Goal: Information Seeking & Learning: Learn about a topic

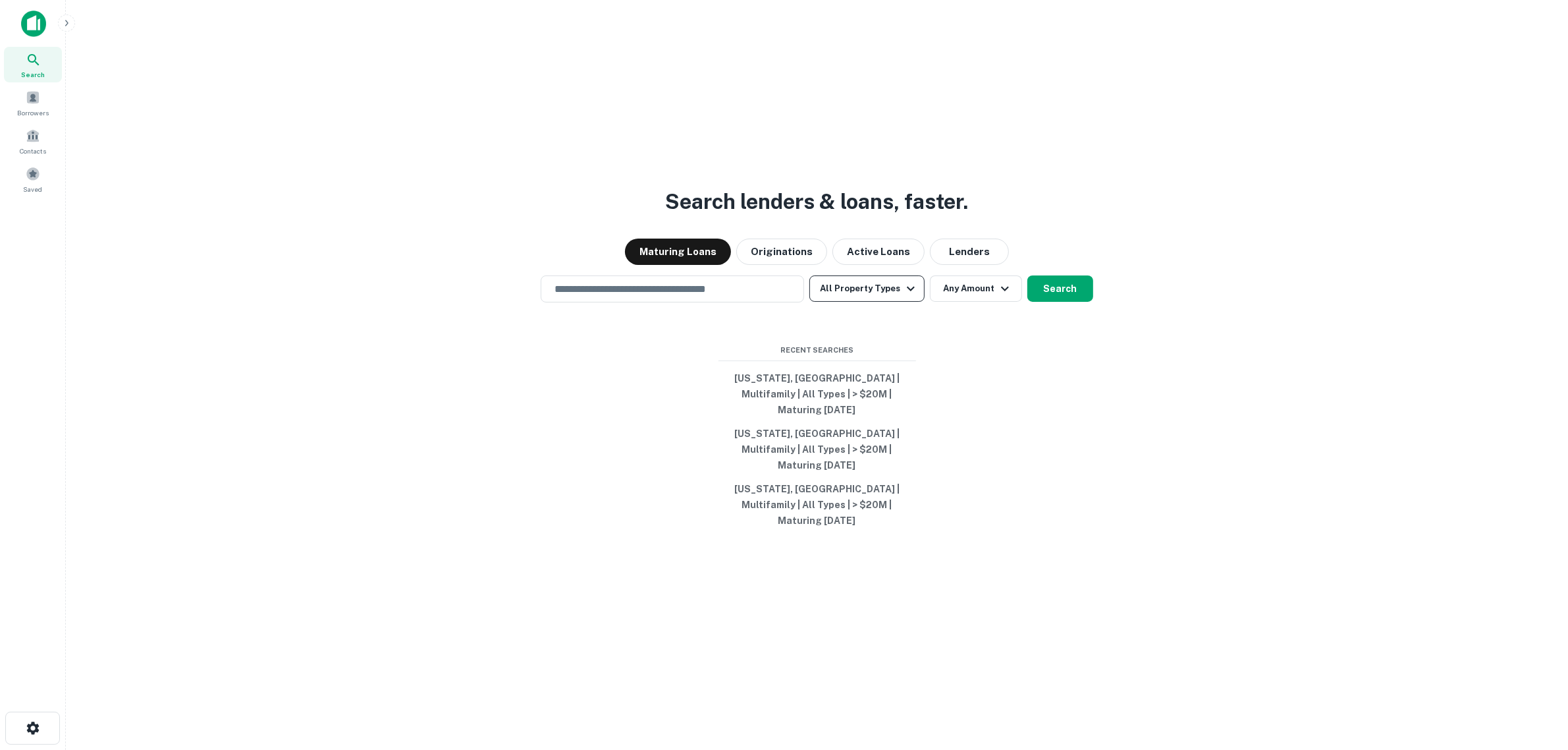
click at [887, 302] on button "All Property Types" at bounding box center [866, 289] width 114 height 26
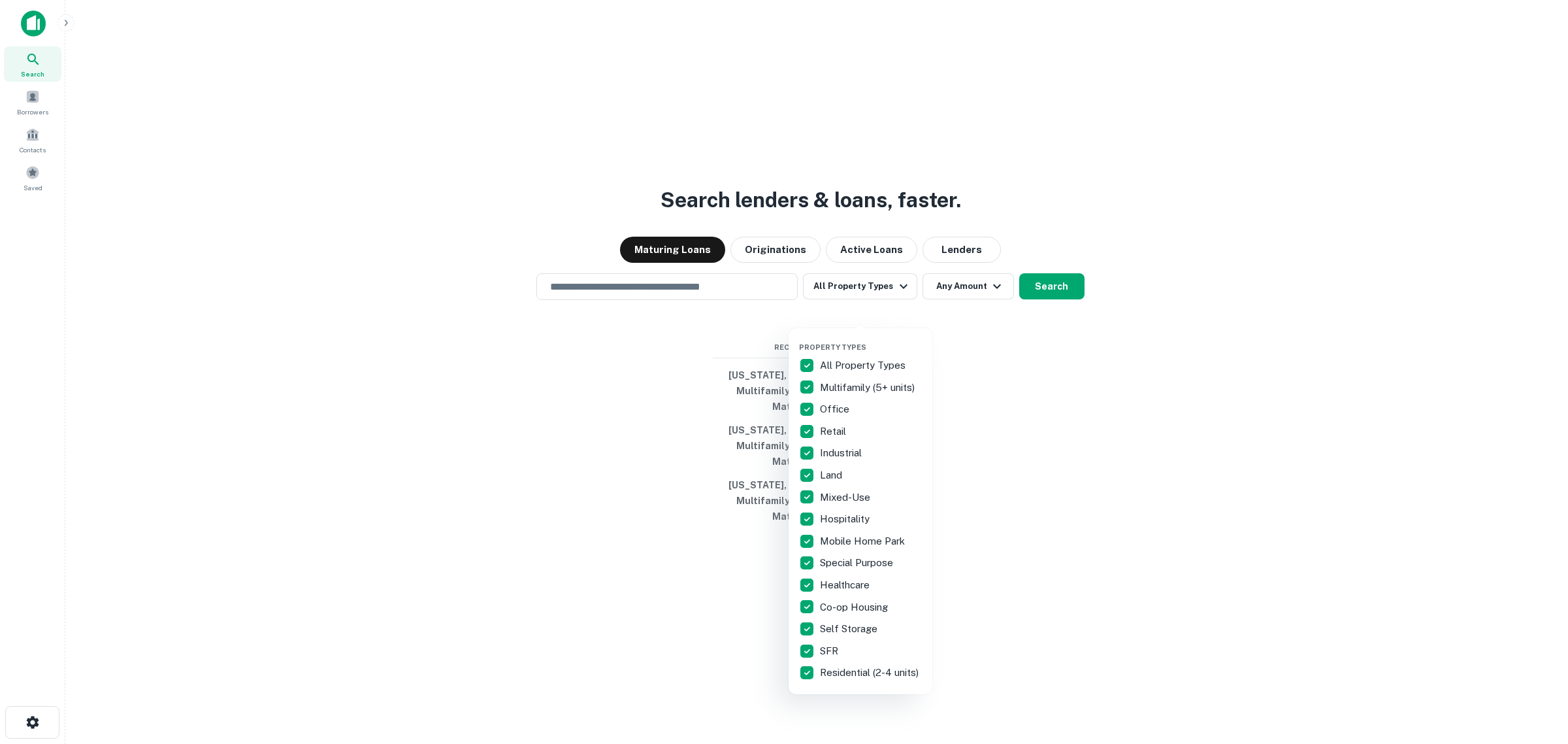
click at [839, 368] on p "All Property Types" at bounding box center [864, 365] width 88 height 16
drag, startPoint x: 827, startPoint y: 380, endPoint x: 837, endPoint y: 383, distance: 10.4
click at [829, 383] on p "Multifamily (5+ units)" at bounding box center [868, 387] width 97 height 16
click at [957, 302] on div at bounding box center [784, 372] width 1568 height 744
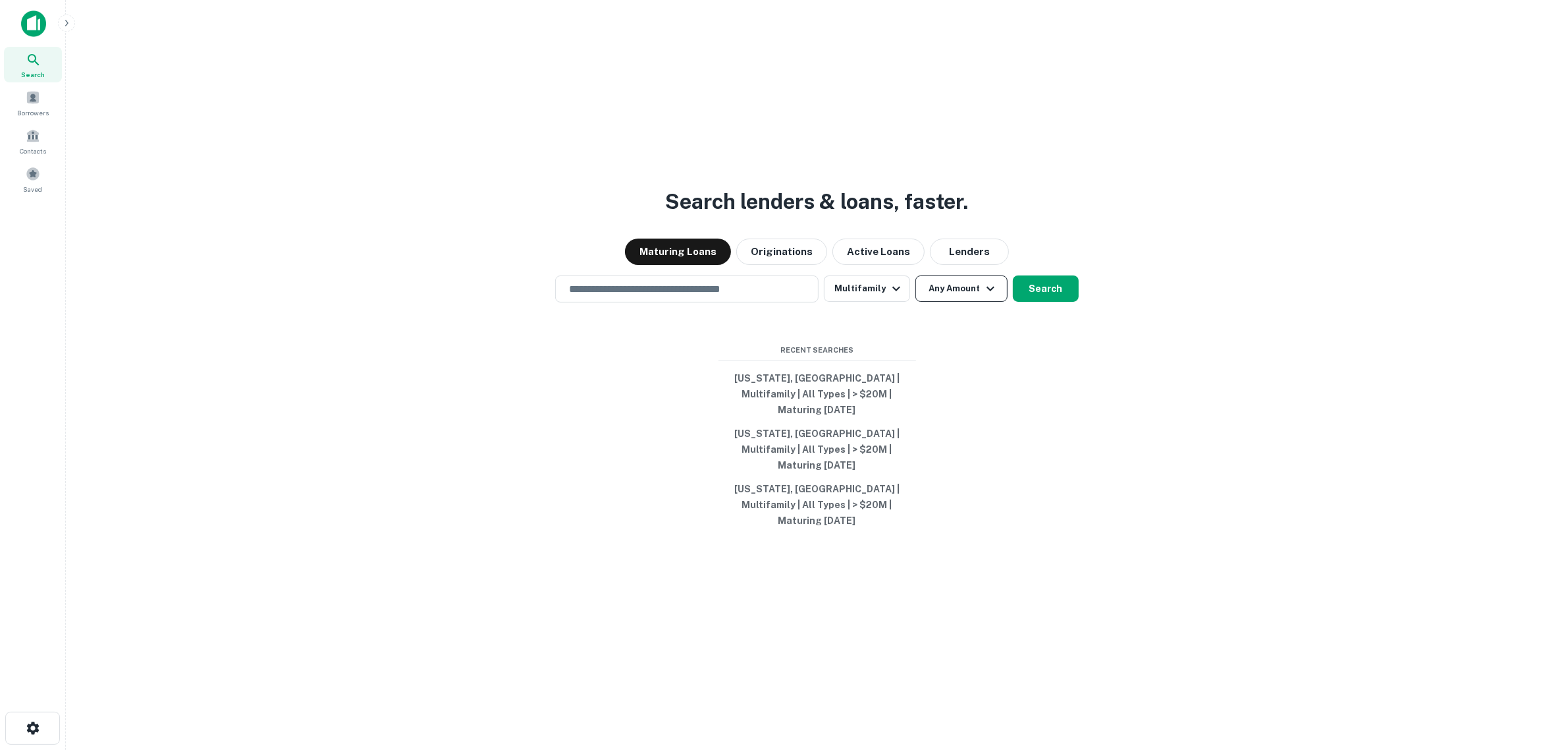
click at [965, 302] on button "Any Amount" at bounding box center [961, 289] width 93 height 26
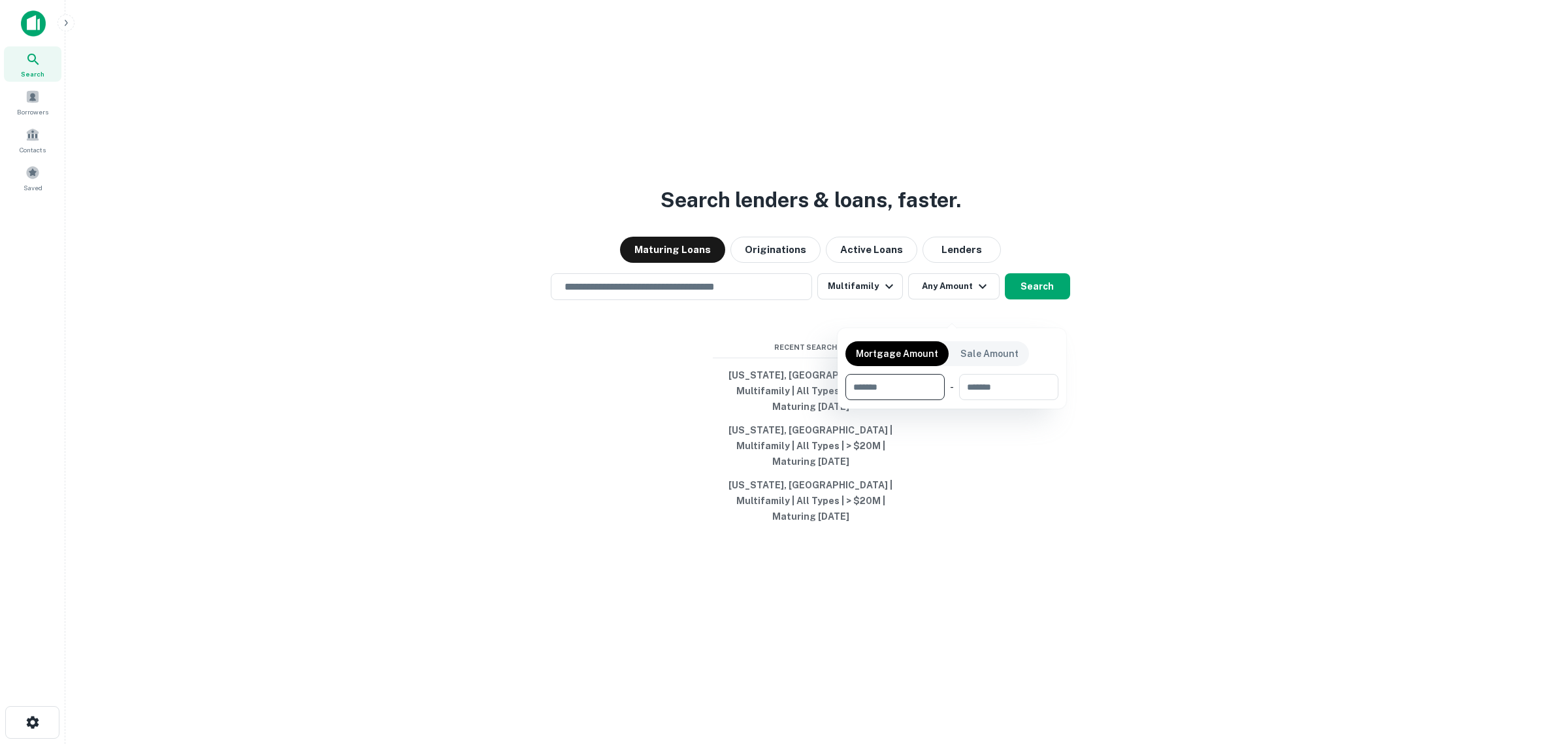
click at [926, 386] on input "number" at bounding box center [890, 387] width 90 height 26
type input "********"
click at [1056, 462] on div at bounding box center [784, 372] width 1568 height 744
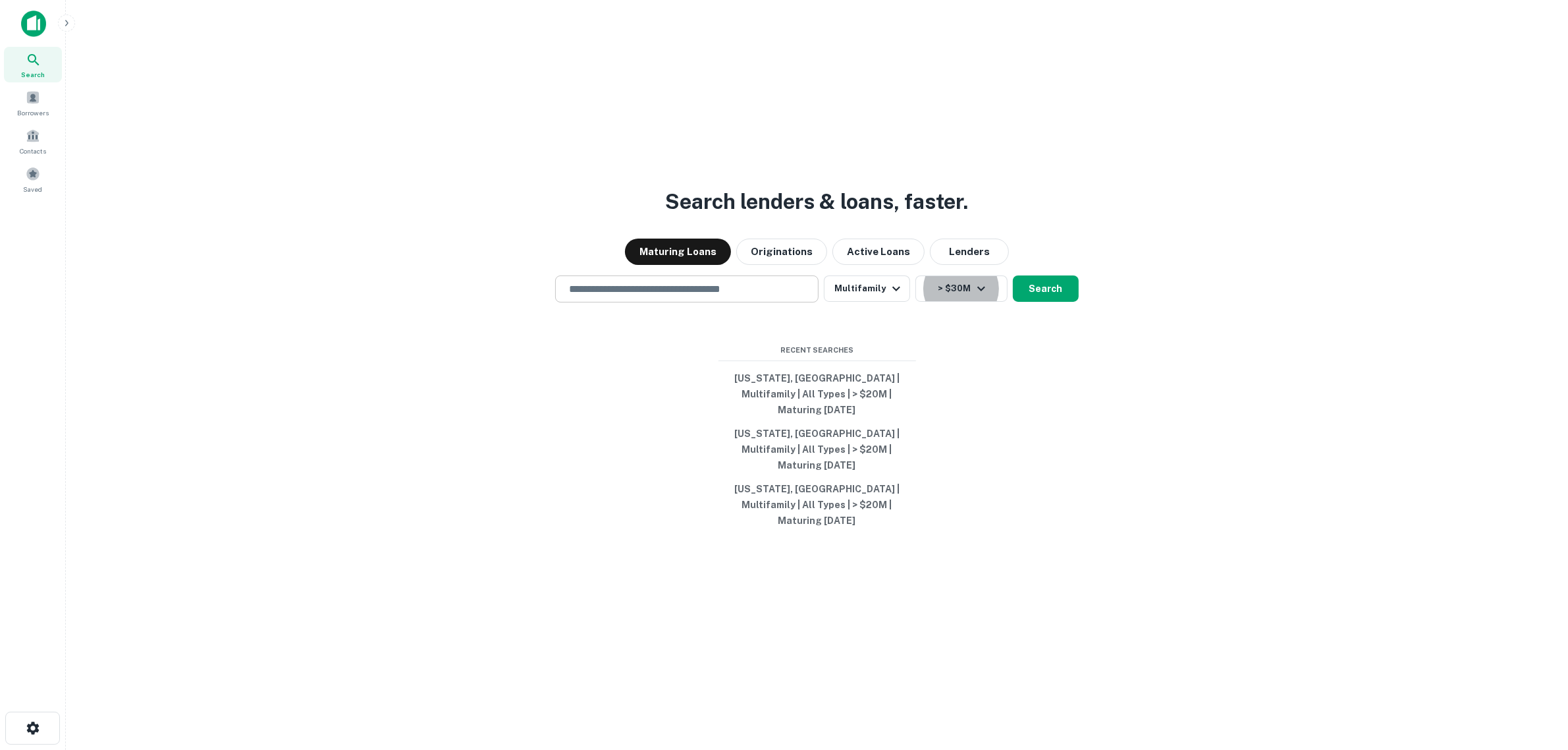
click at [600, 296] on input "text" at bounding box center [687, 289] width 252 height 15
click at [672, 296] on input "**" at bounding box center [687, 289] width 252 height 15
type input "*"
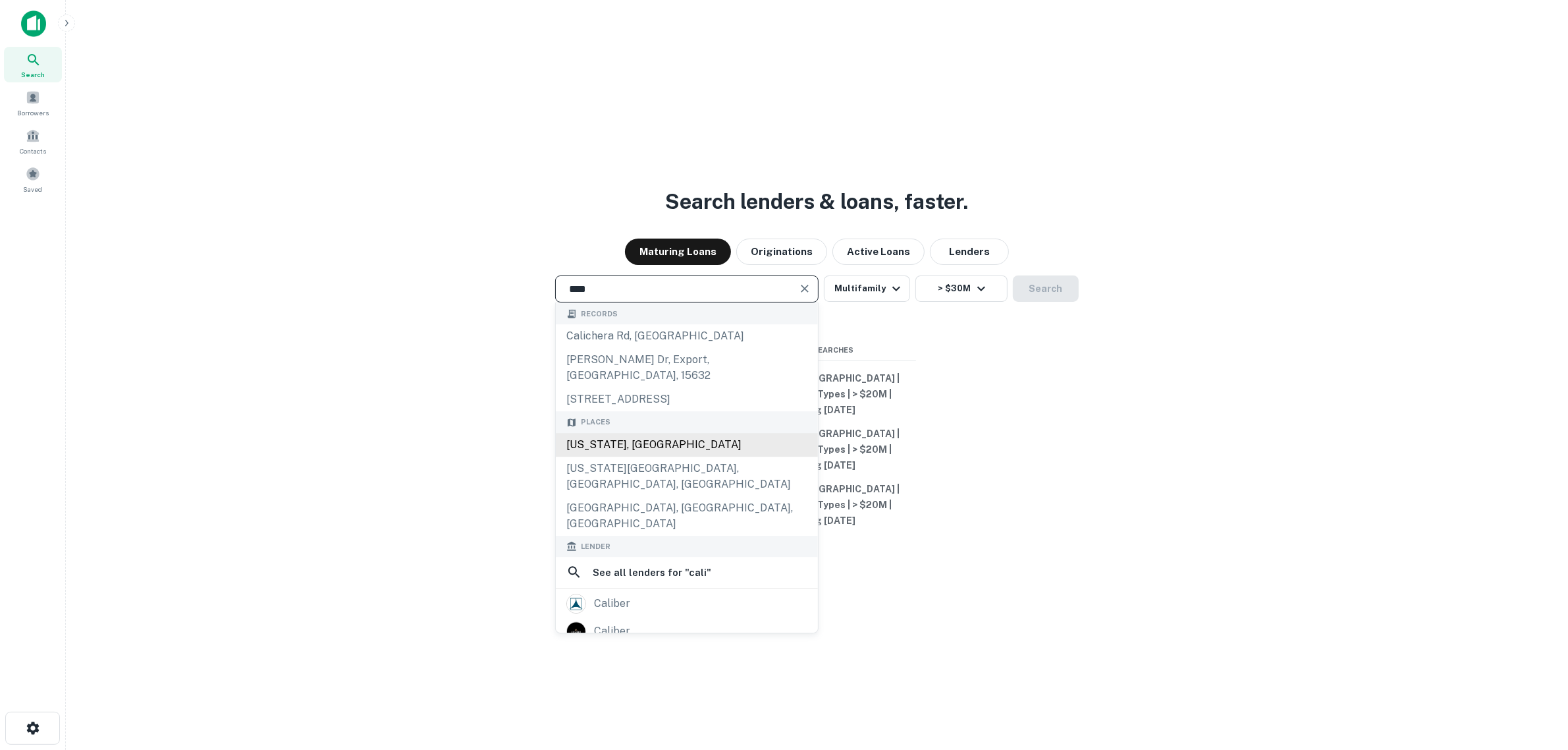
click at [576, 457] on div "[US_STATE], [GEOGRAPHIC_DATA]" at bounding box center [687, 444] width 262 height 24
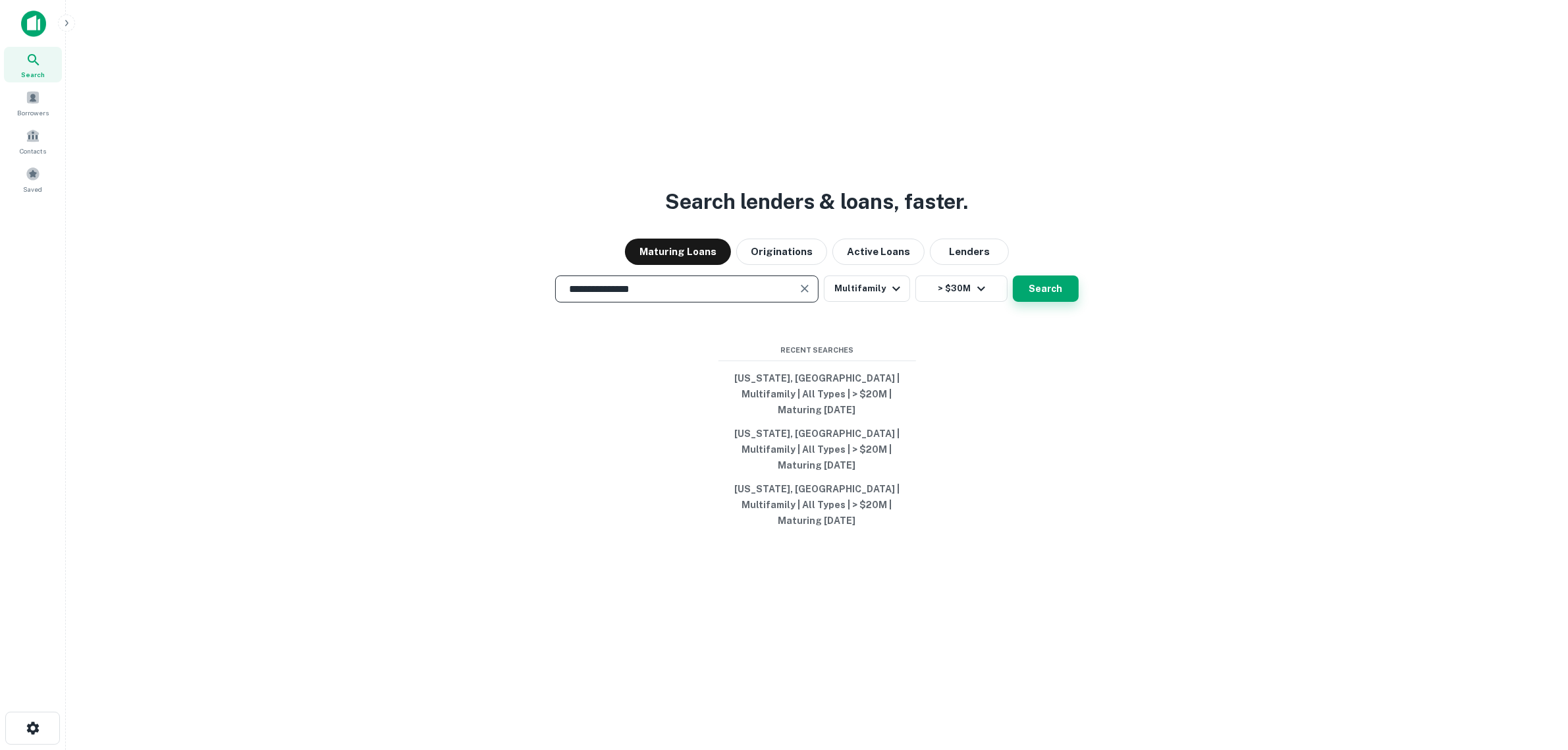
type input "**********"
click at [1054, 302] on button "Search" at bounding box center [1046, 289] width 66 height 26
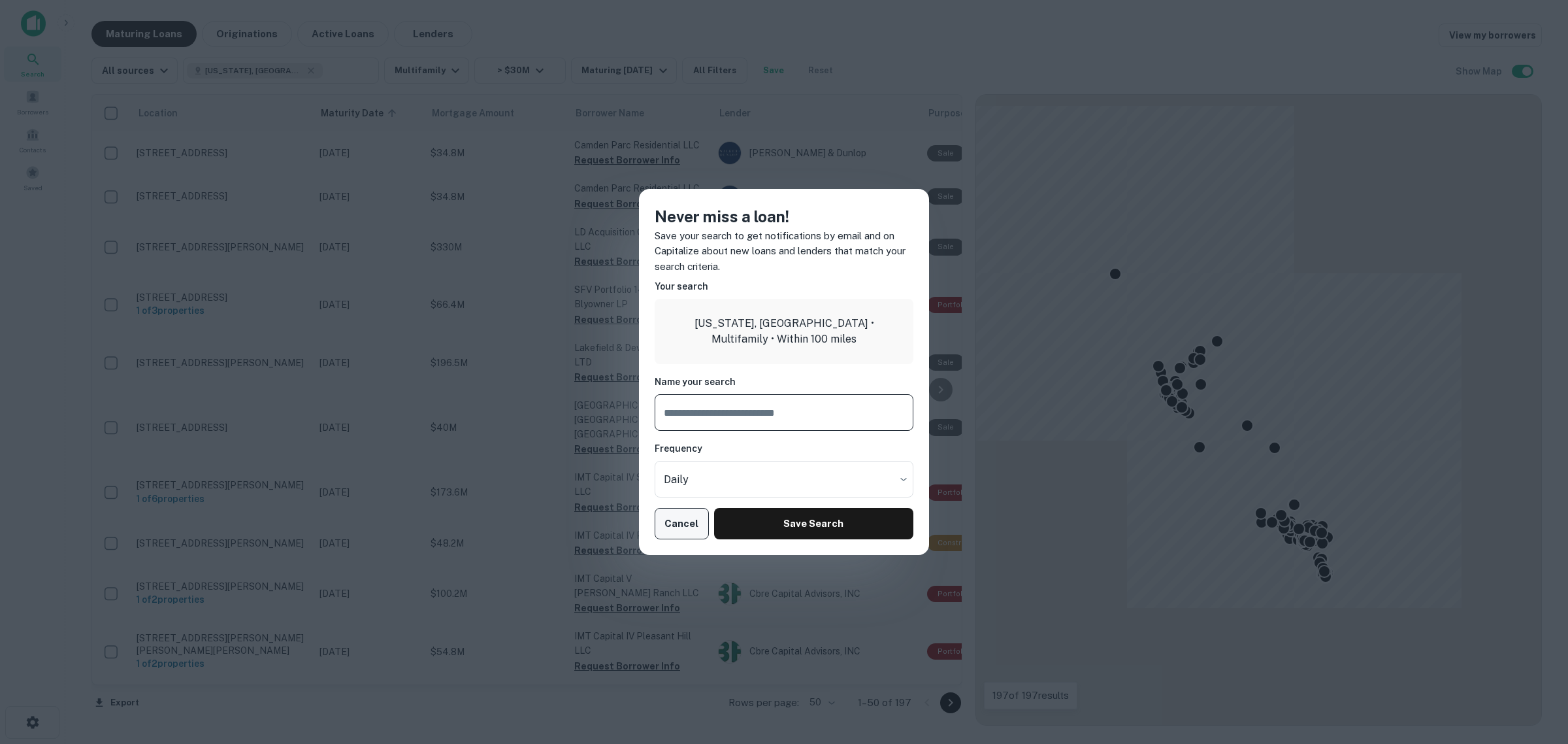
click at [674, 528] on button "Cancel" at bounding box center [682, 524] width 54 height 31
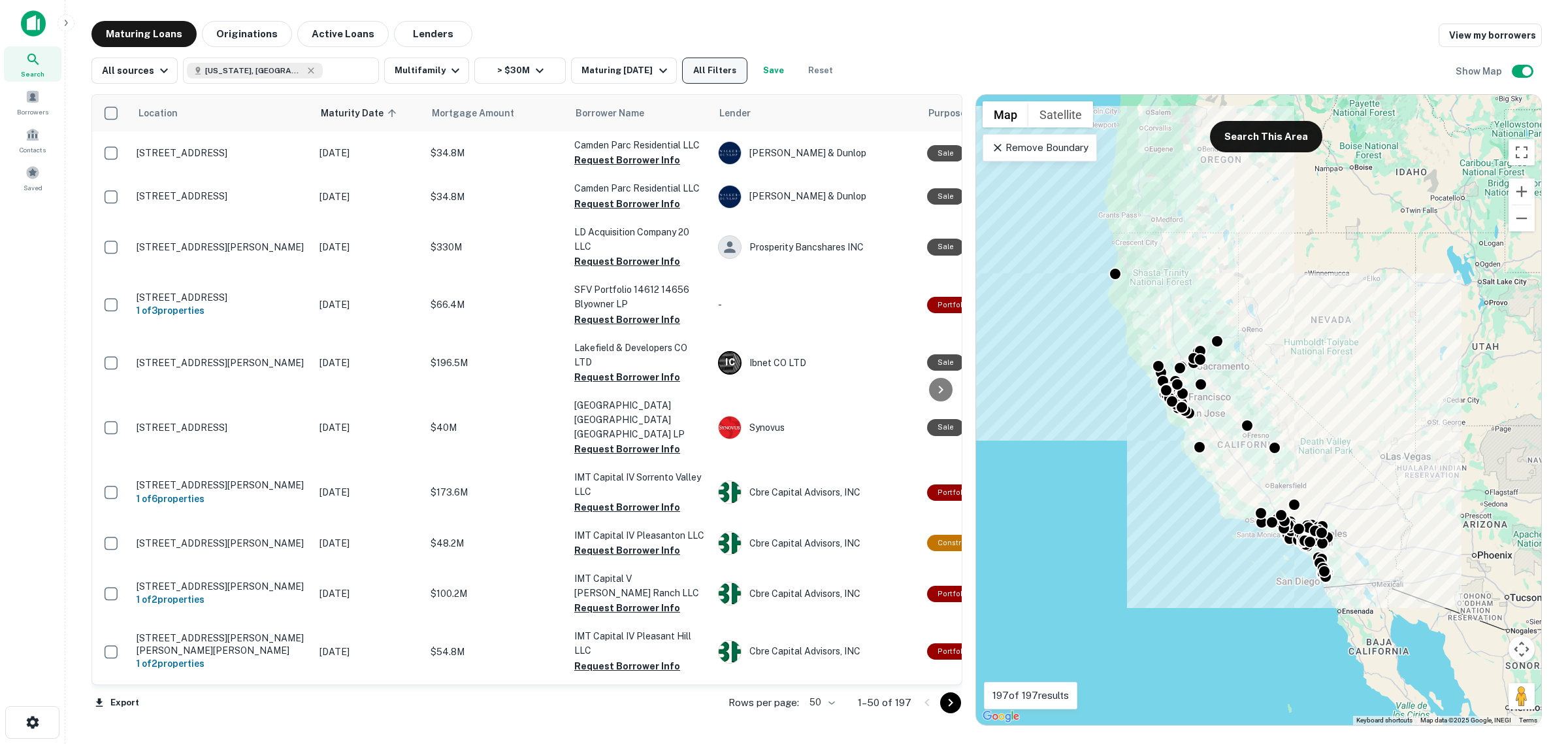
click at [723, 66] on button "All Filters" at bounding box center [714, 71] width 65 height 26
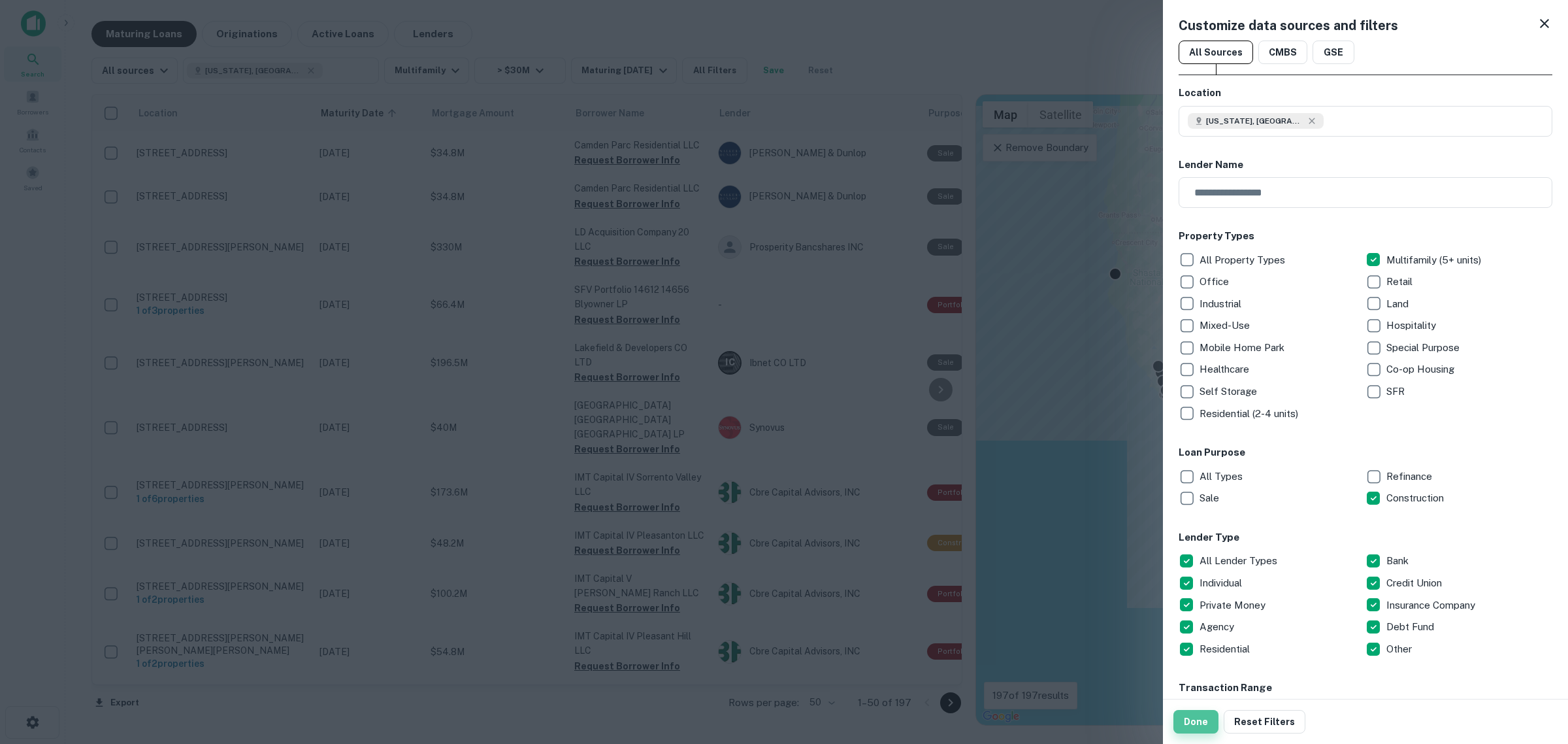
click at [1202, 717] on button "Done" at bounding box center [1196, 722] width 45 height 24
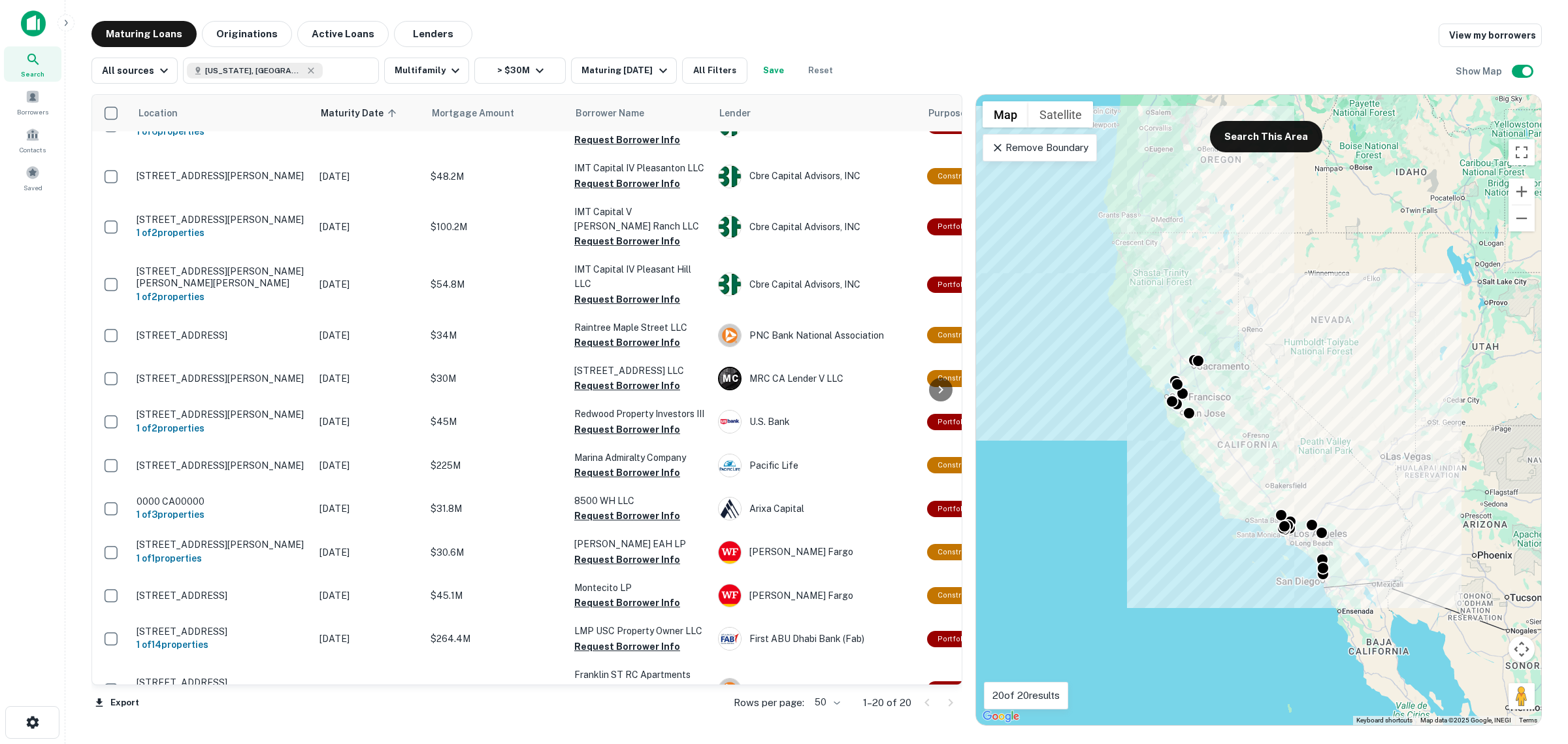
scroll to position [3, 0]
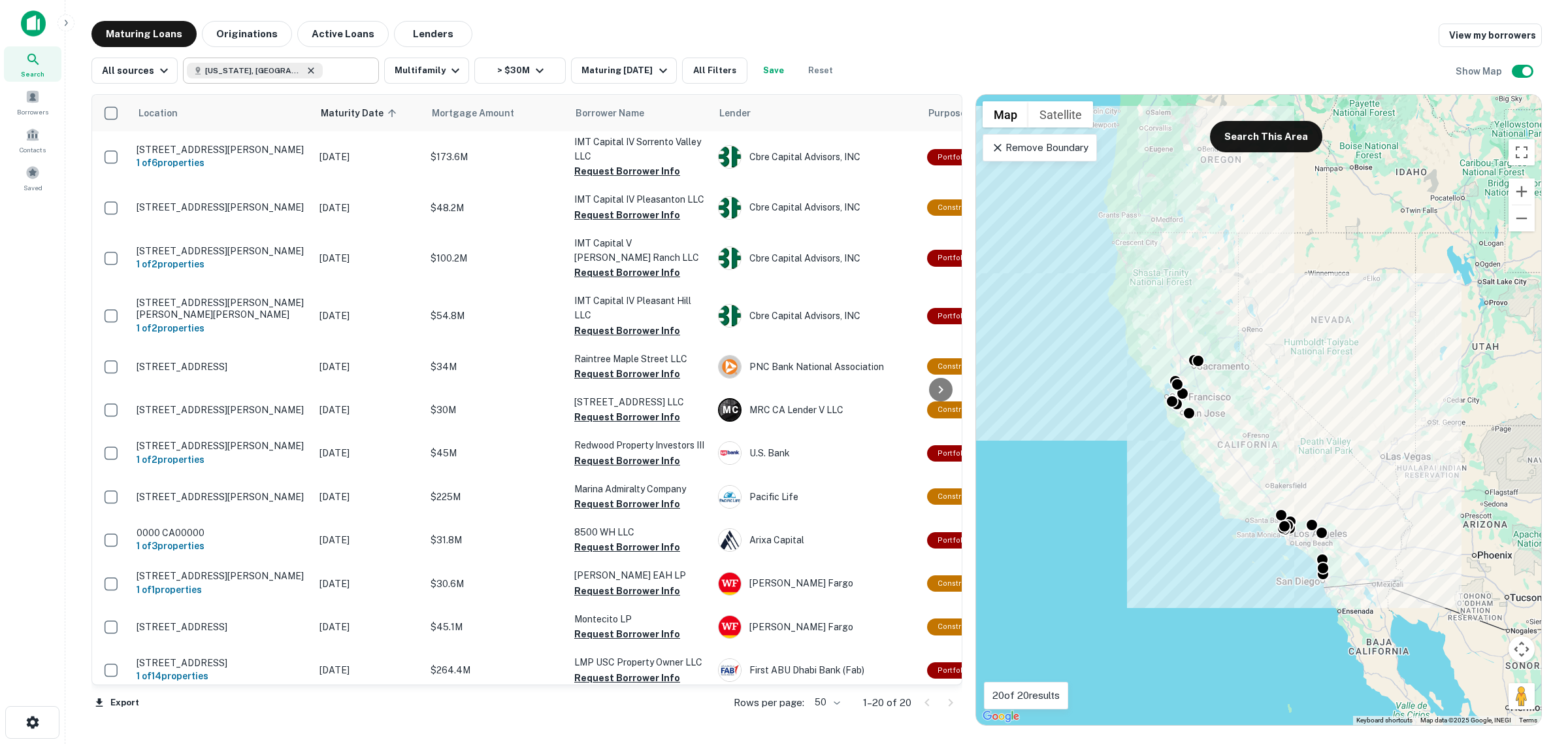
click at [306, 73] on icon at bounding box center [311, 70] width 10 height 10
type input "**********"
click at [273, 71] on input "**********" at bounding box center [270, 70] width 167 height 18
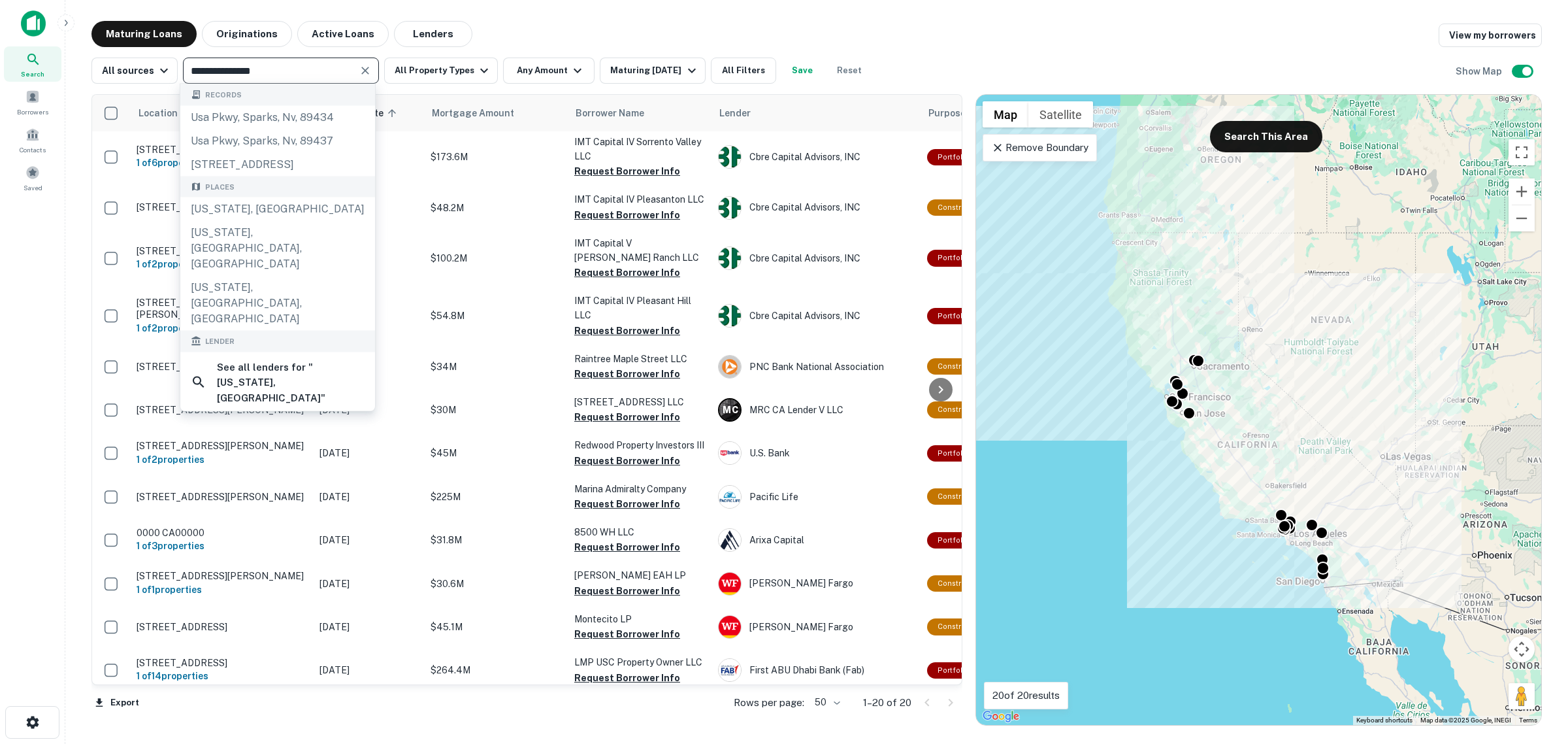
click at [359, 69] on icon "Clear" at bounding box center [365, 70] width 13 height 13
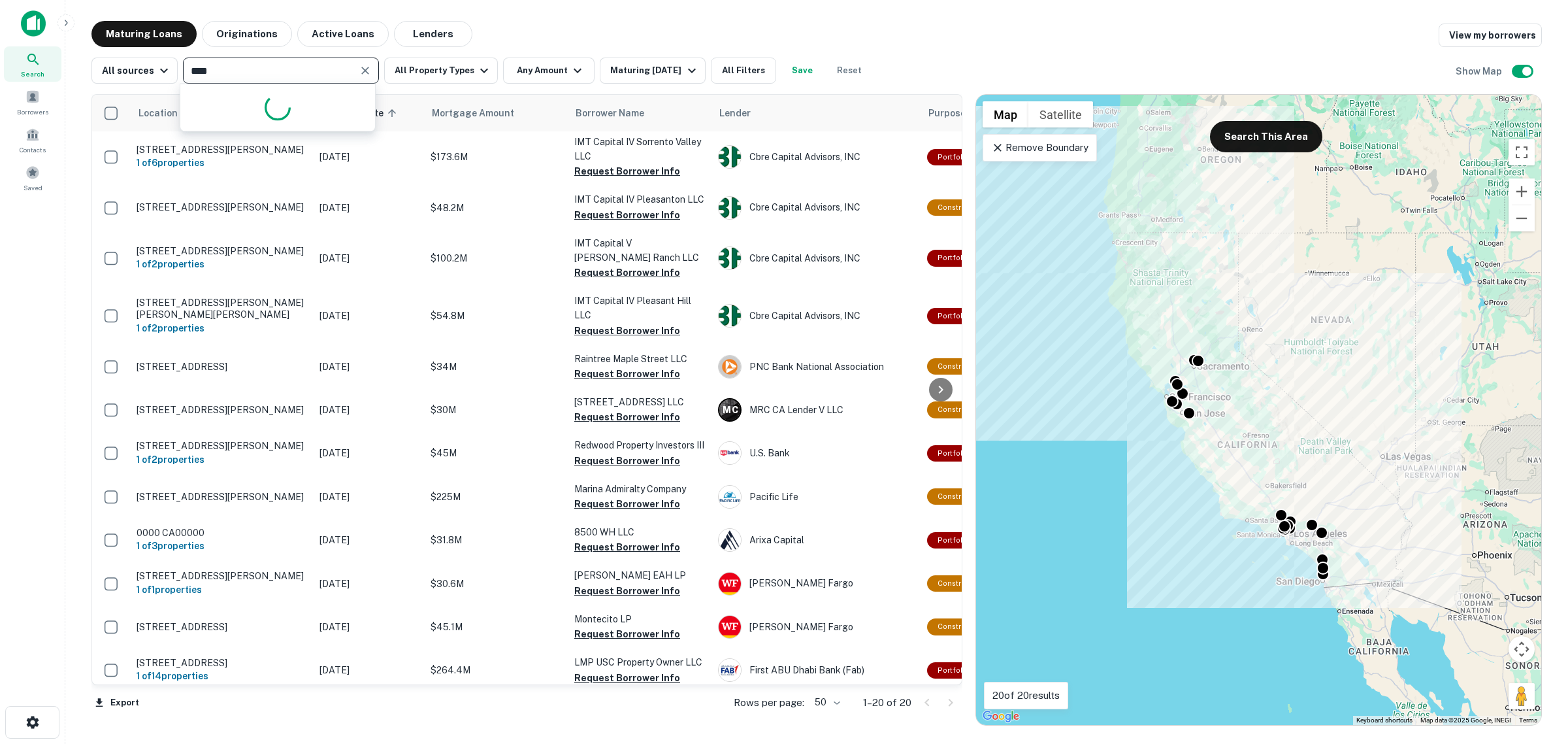
type input "*****"
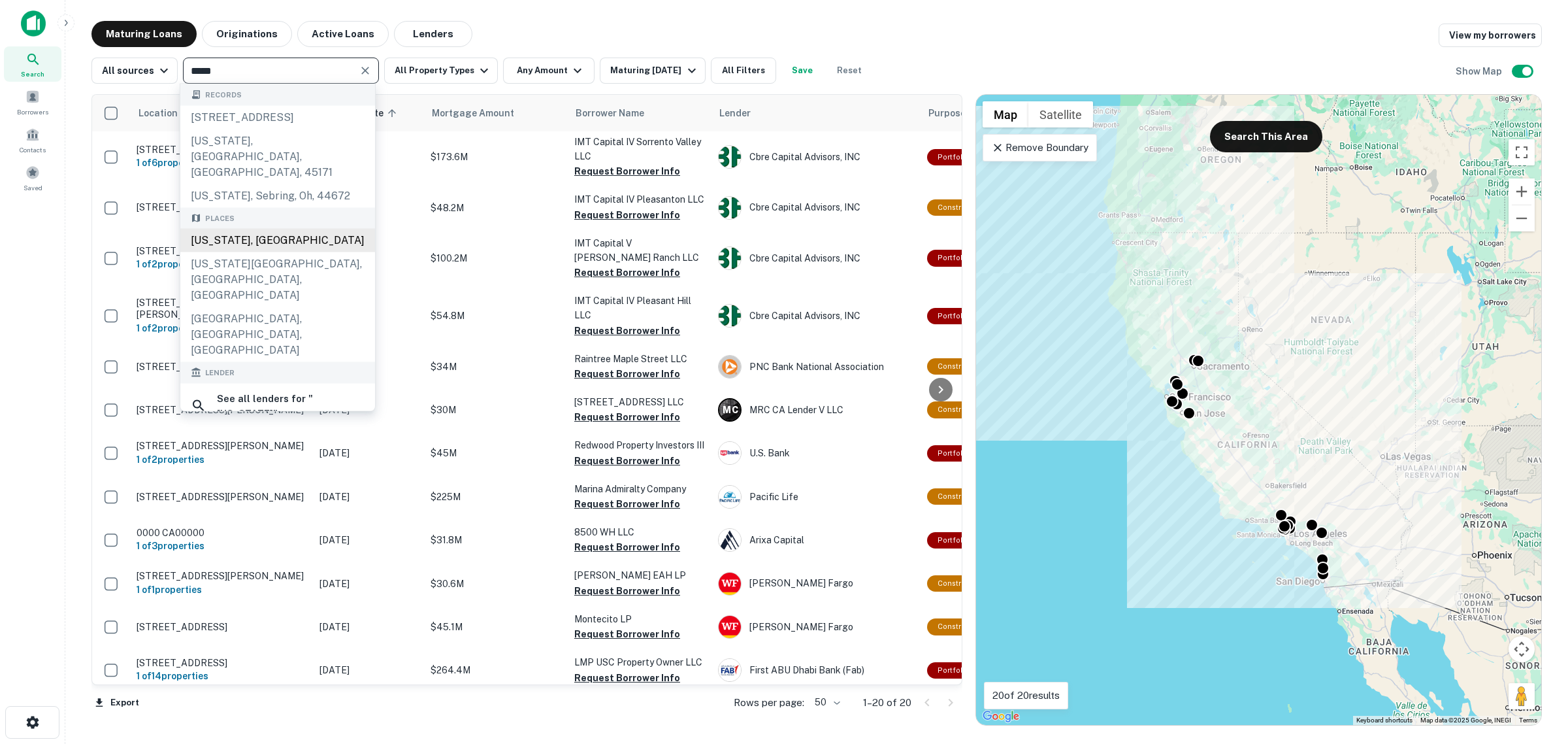
click at [237, 229] on div "[US_STATE], [GEOGRAPHIC_DATA]" at bounding box center [277, 240] width 194 height 24
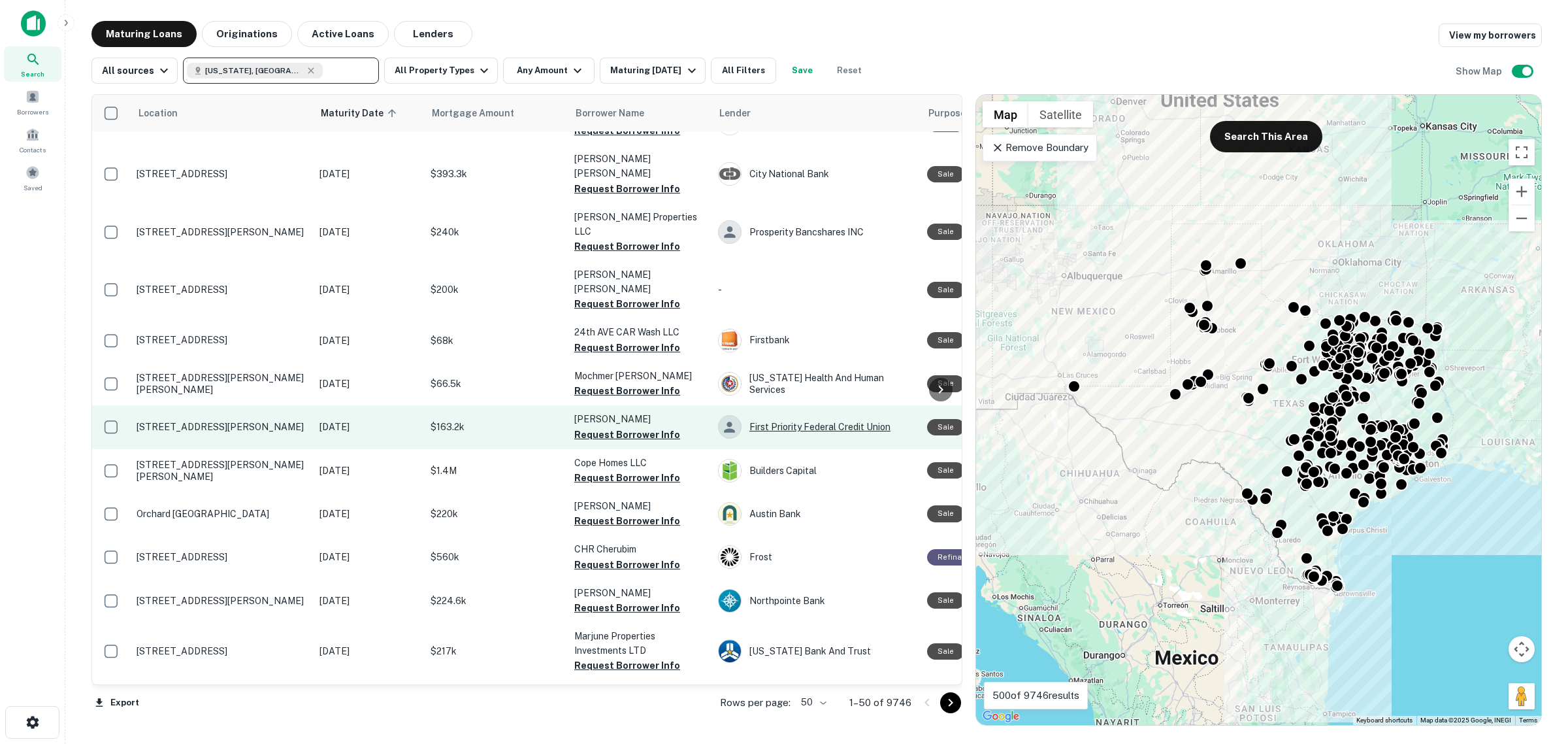
scroll to position [1474, 0]
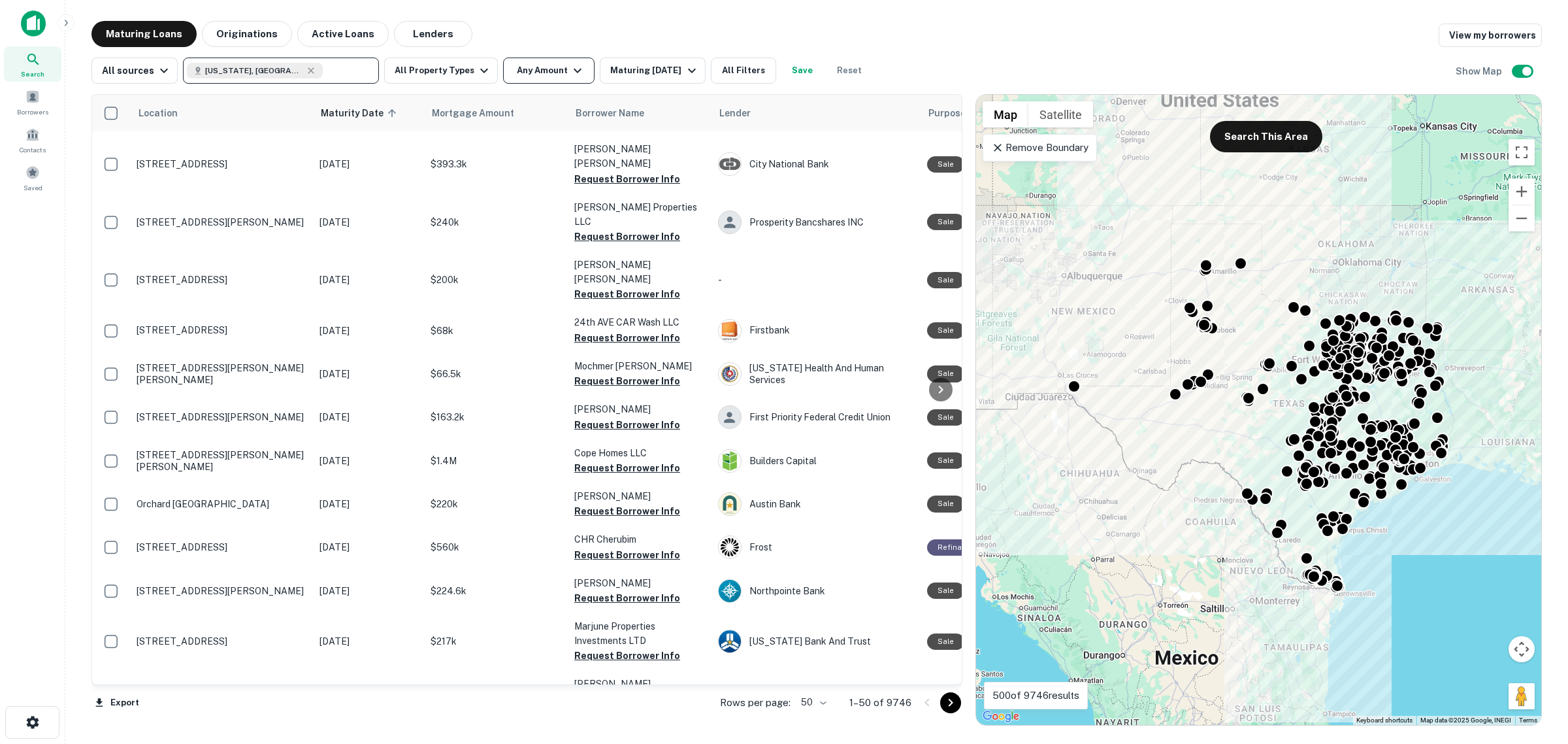
click at [544, 72] on button "Any Amount" at bounding box center [548, 71] width 92 height 26
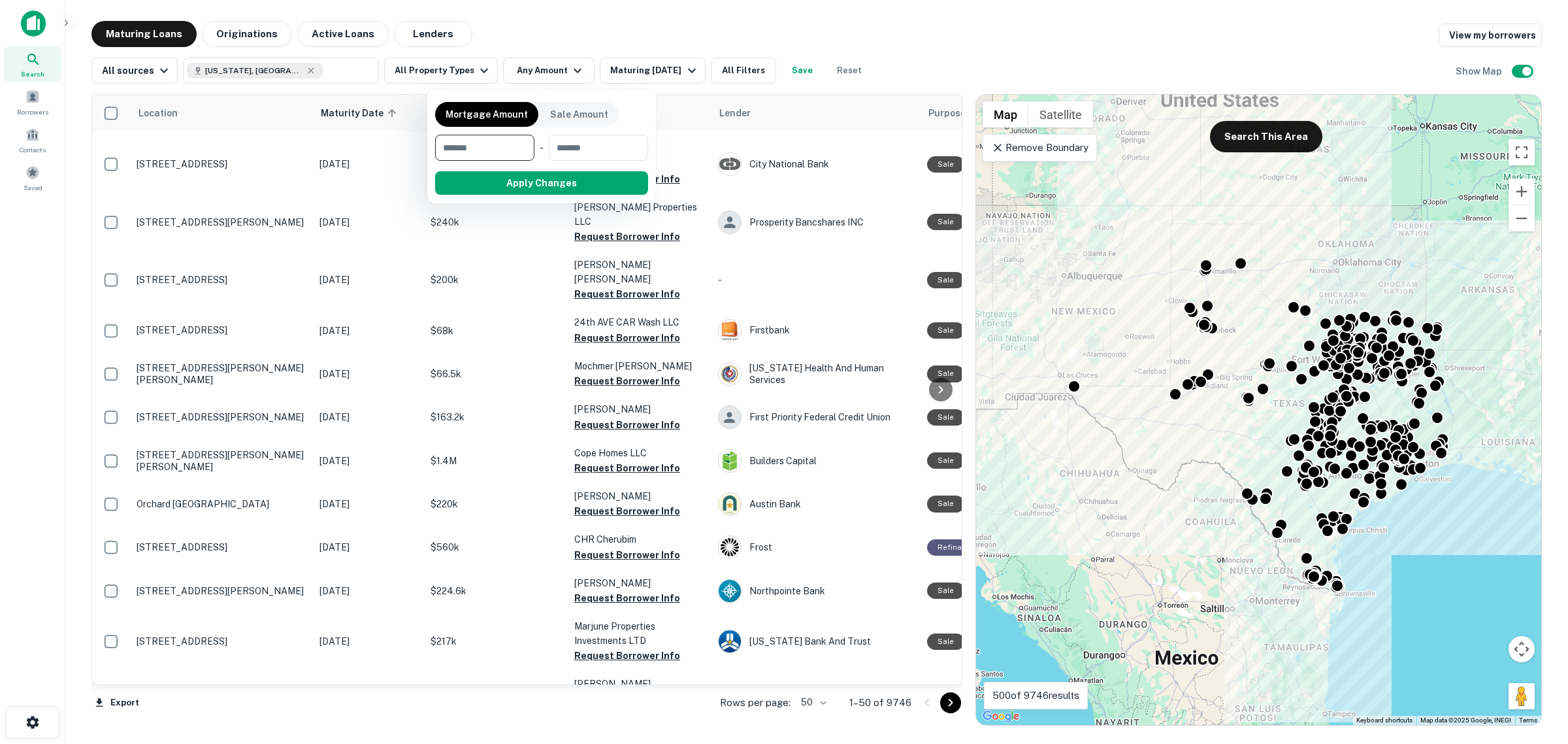
click at [500, 151] on input "number" at bounding box center [480, 148] width 90 height 26
type input "********"
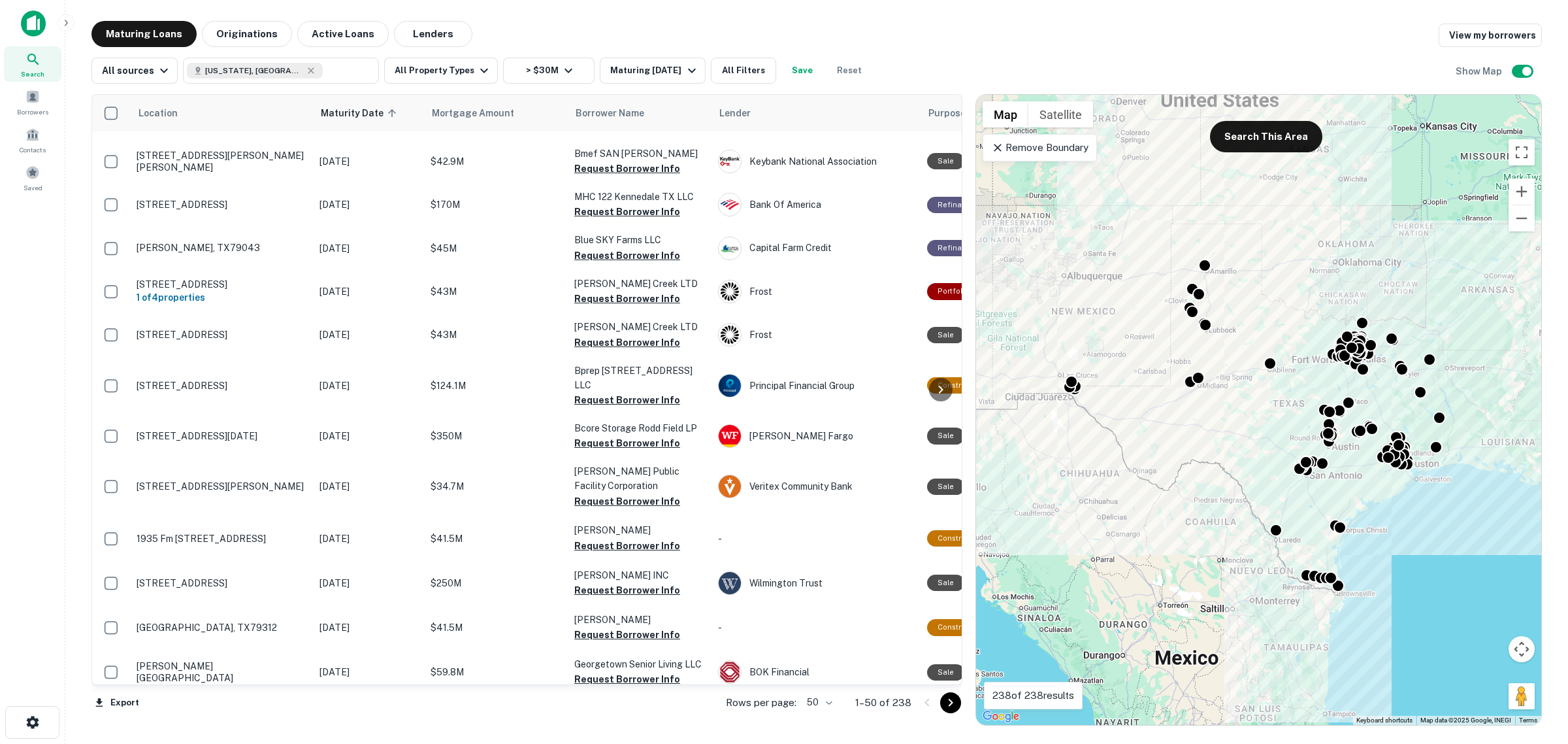
click at [1158, 54] on div "All sources [US_STATE], [GEOGRAPHIC_DATA] ​ All Property Types > $30M Maturing …" at bounding box center [817, 65] width 1450 height 37
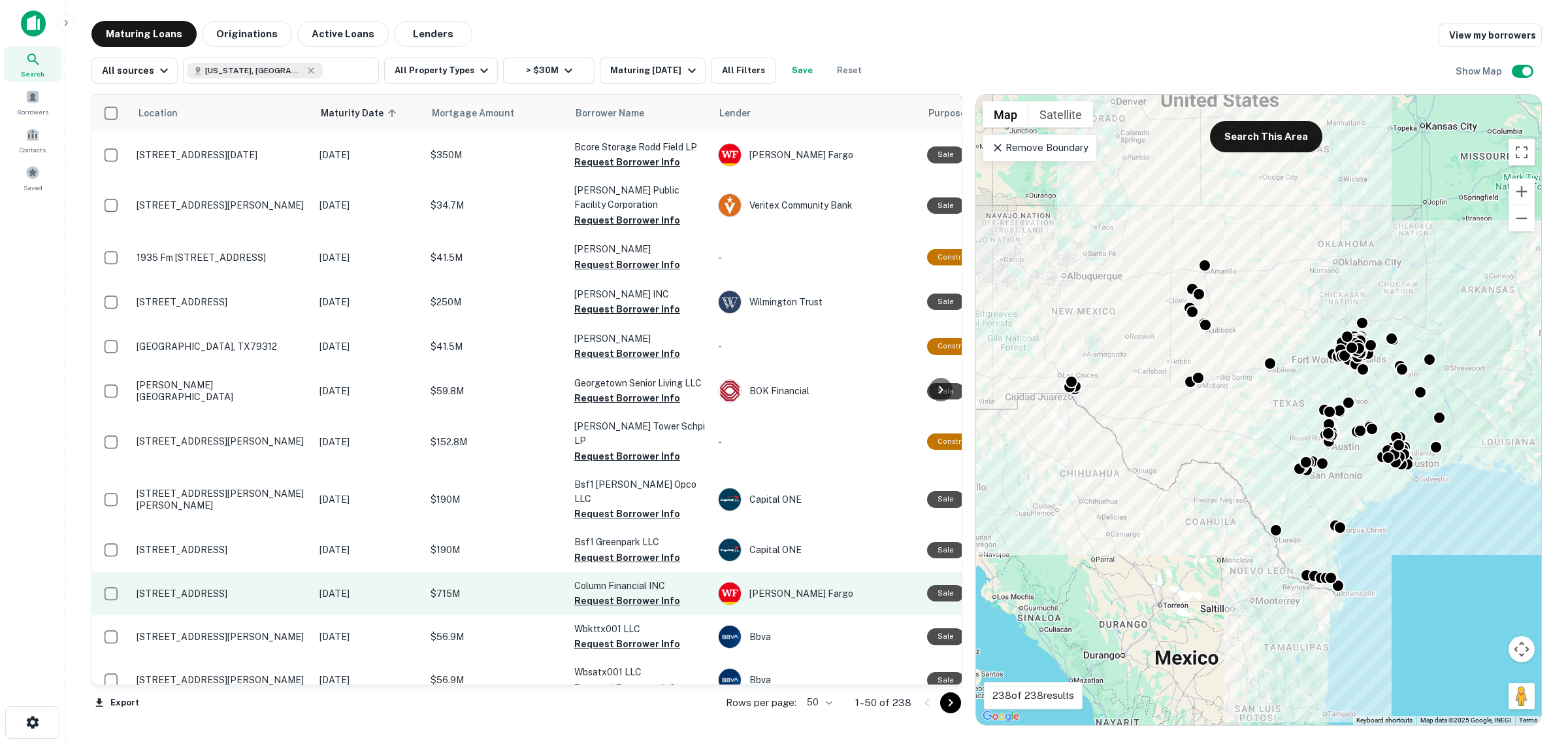
scroll to position [1791, 0]
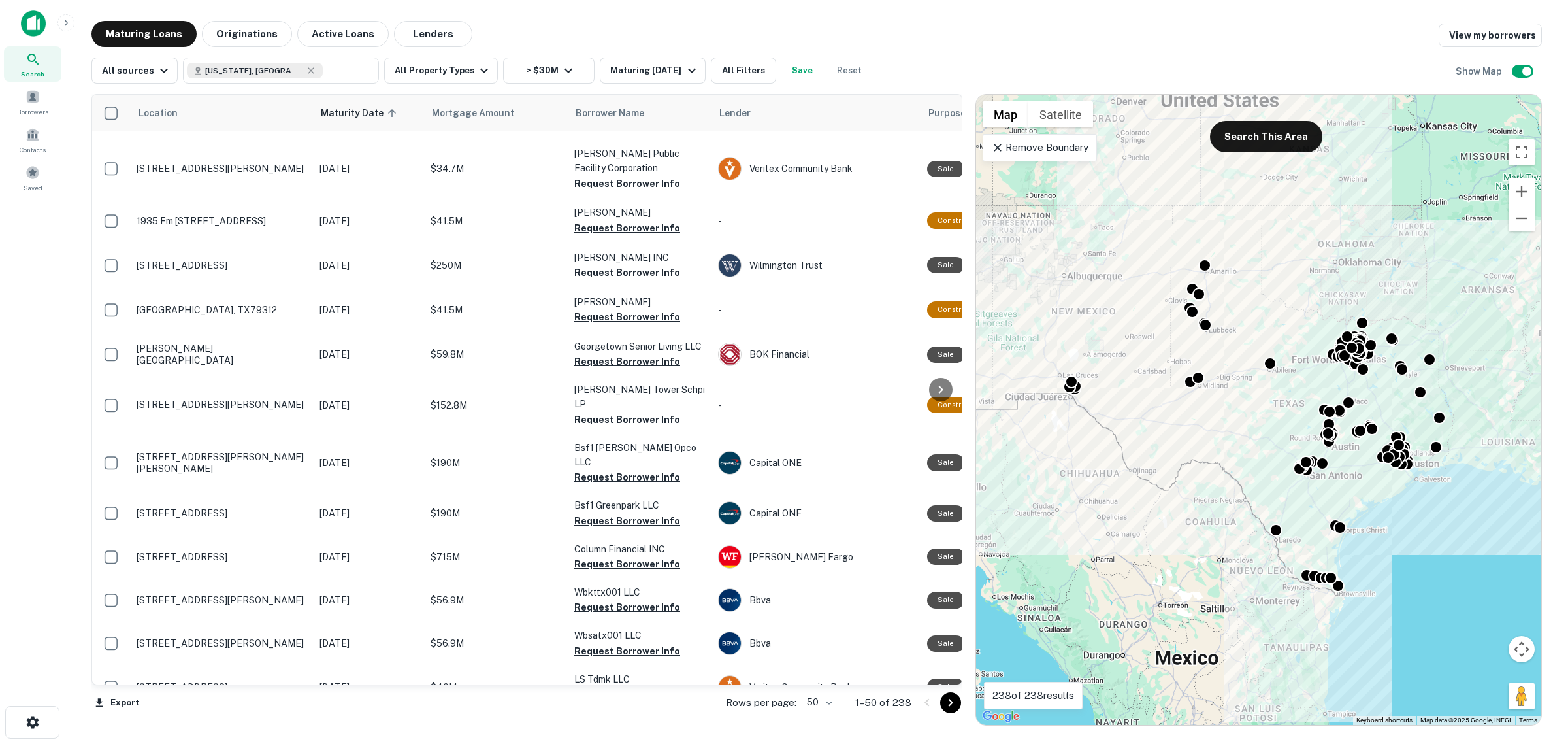
click at [951, 705] on icon "Go to next page" at bounding box center [950, 703] width 16 height 16
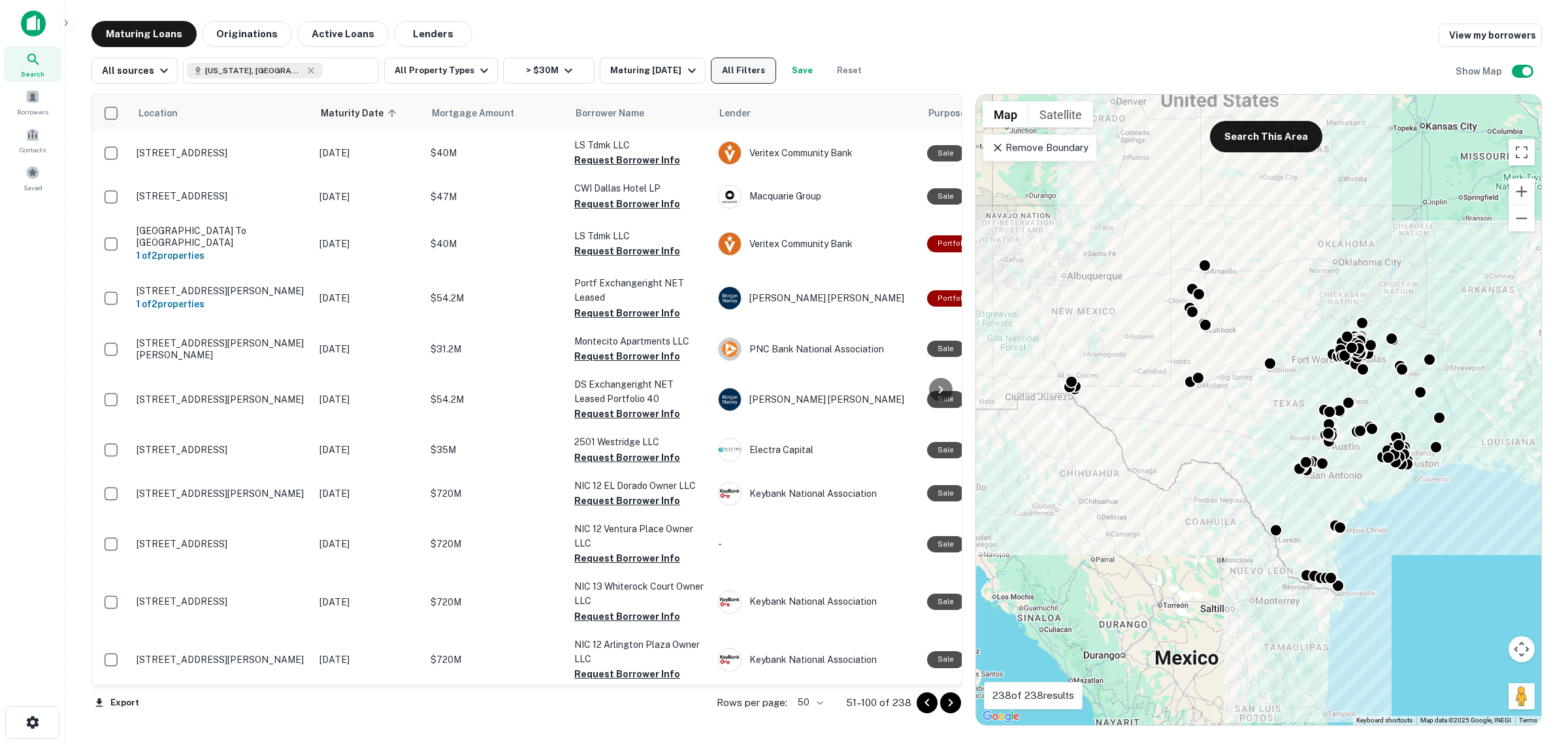
click at [759, 64] on button "All Filters" at bounding box center [744, 71] width 65 height 26
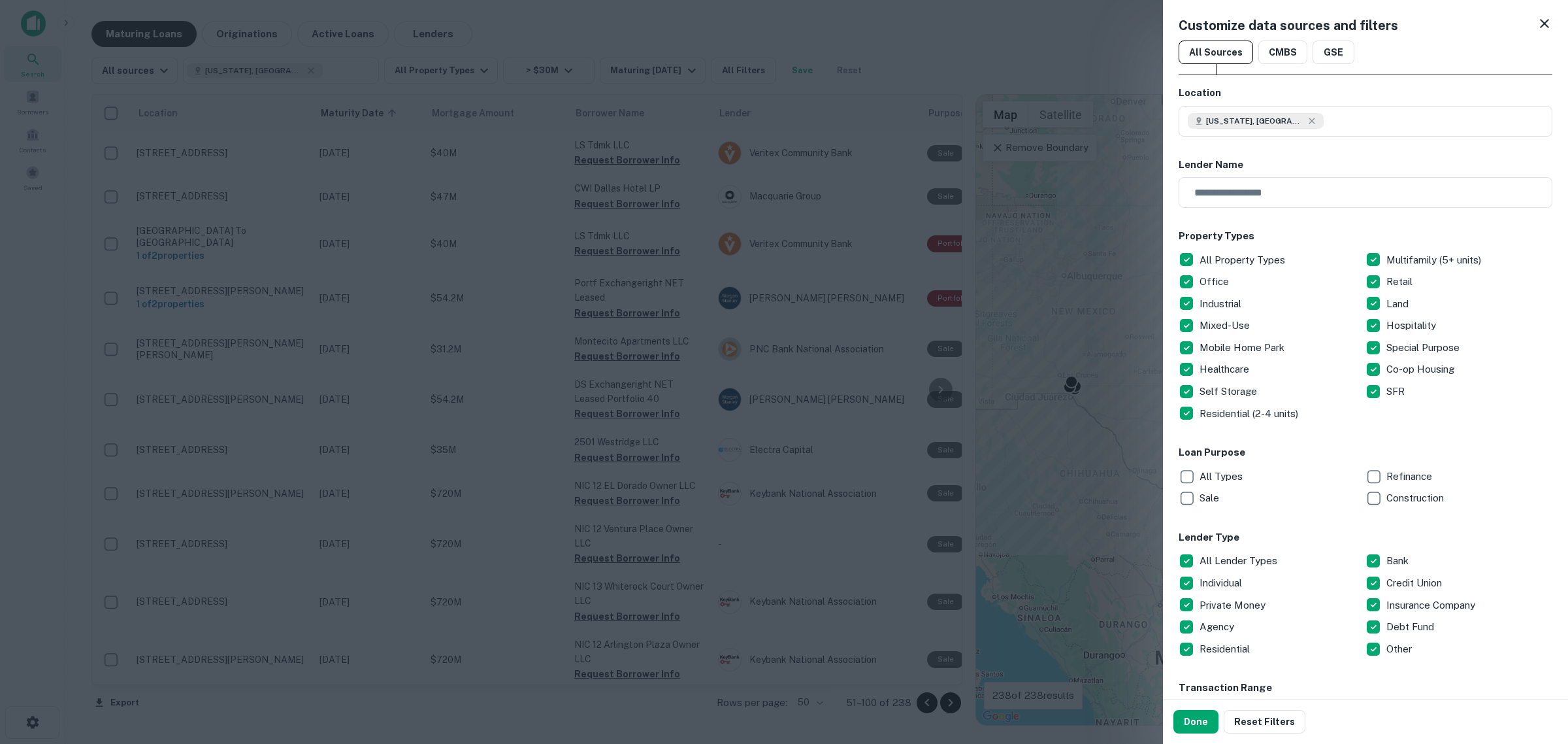
click at [1386, 496] on p "Construction" at bounding box center [1416, 498] width 60 height 16
click at [1192, 723] on button "Done" at bounding box center [1196, 722] width 45 height 24
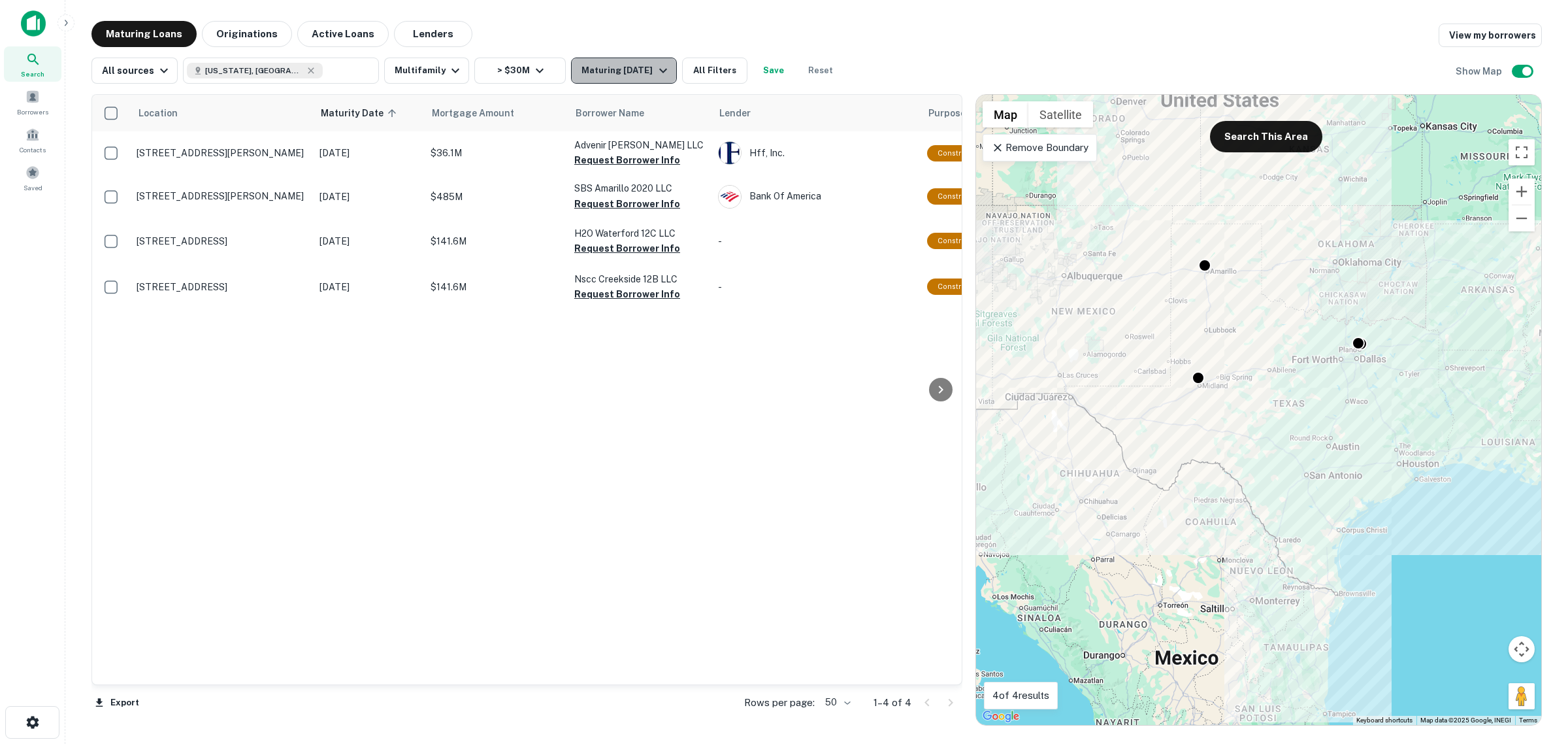
click at [632, 74] on div "Maturing [DATE]" at bounding box center [625, 70] width 89 height 16
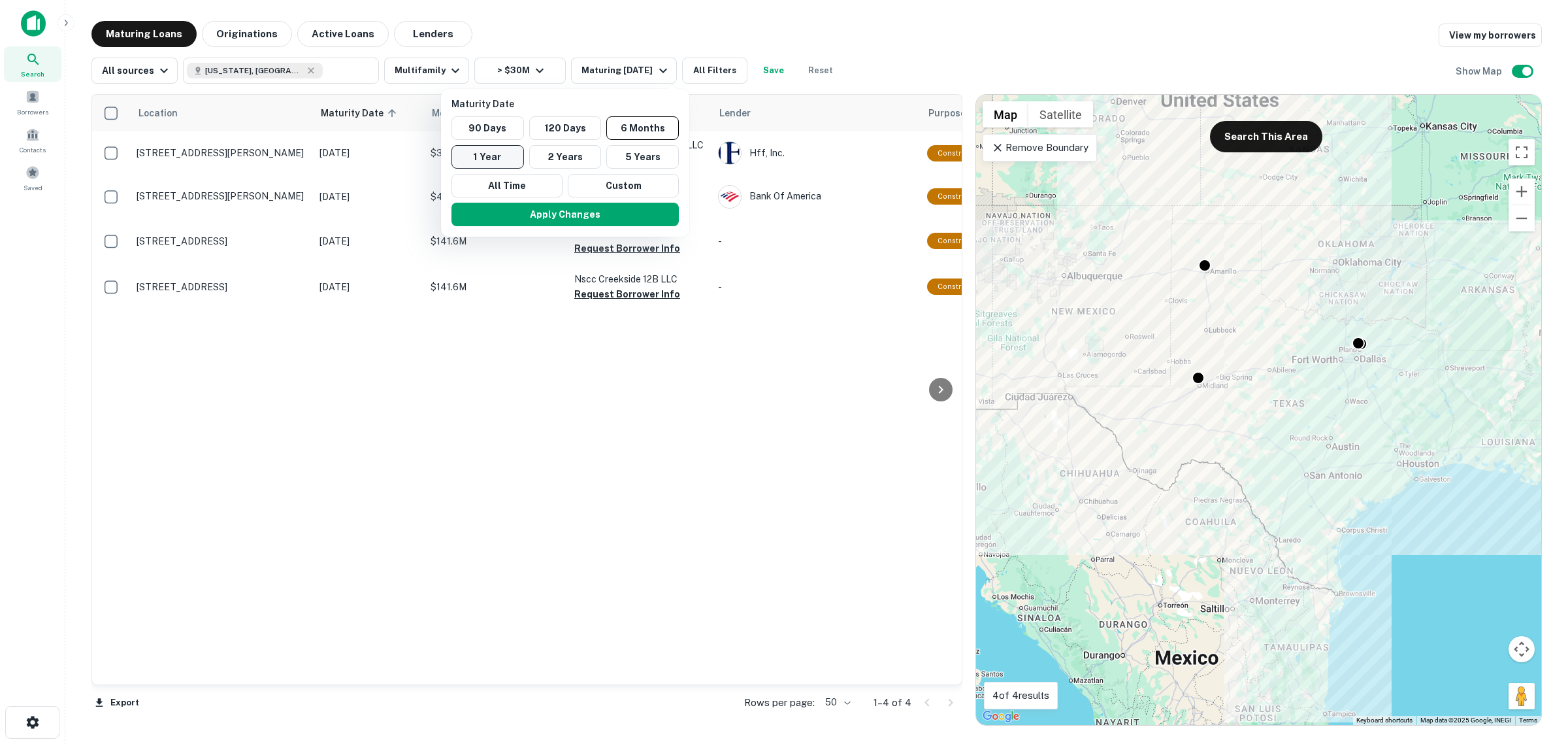
click at [472, 159] on button "1 Year" at bounding box center [487, 156] width 73 height 24
click at [578, 219] on button "Apply Changes" at bounding box center [551, 214] width 227 height 24
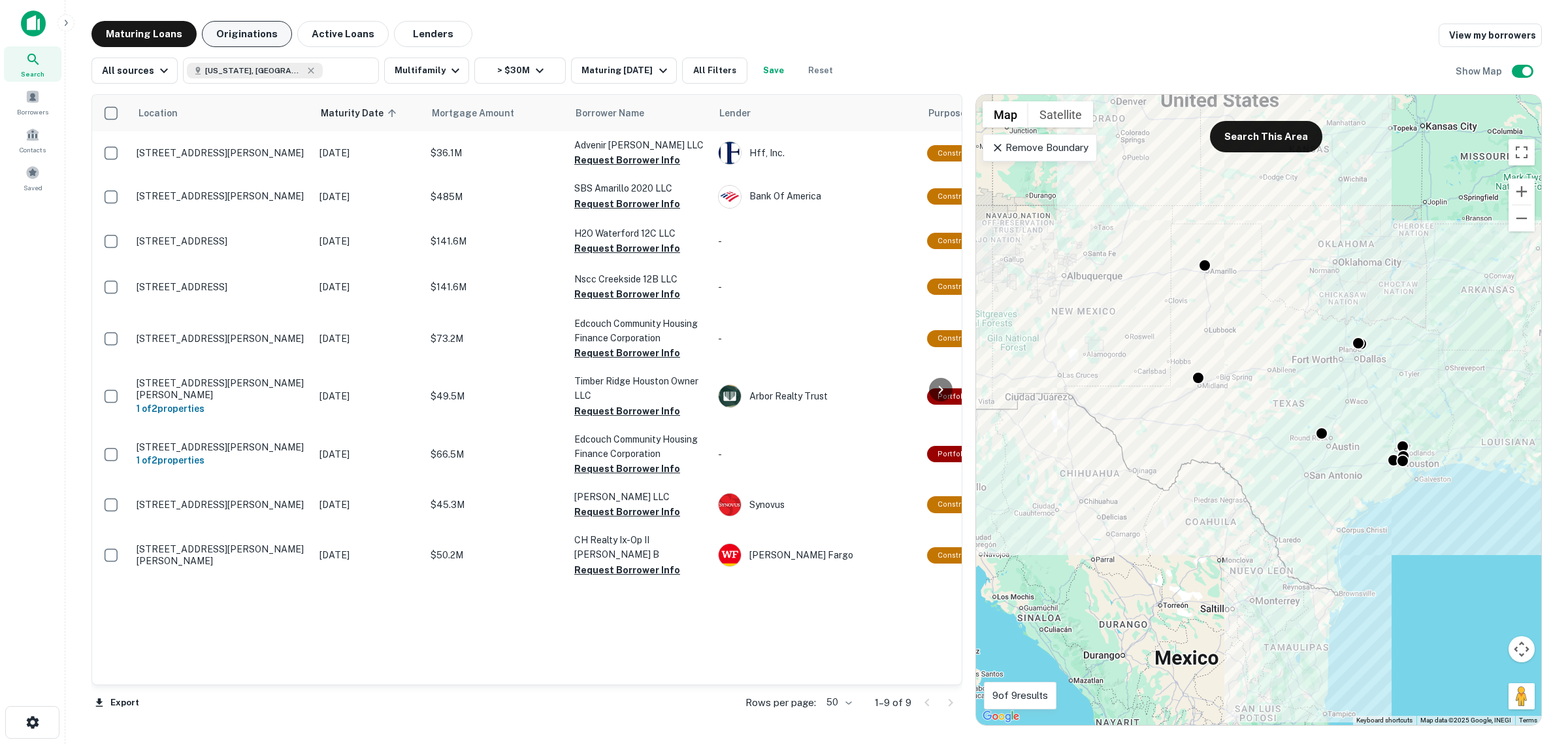
drag, startPoint x: 264, startPoint y: 33, endPoint x: 227, endPoint y: 29, distance: 37.2
click at [262, 33] on button "Originations" at bounding box center [247, 34] width 90 height 26
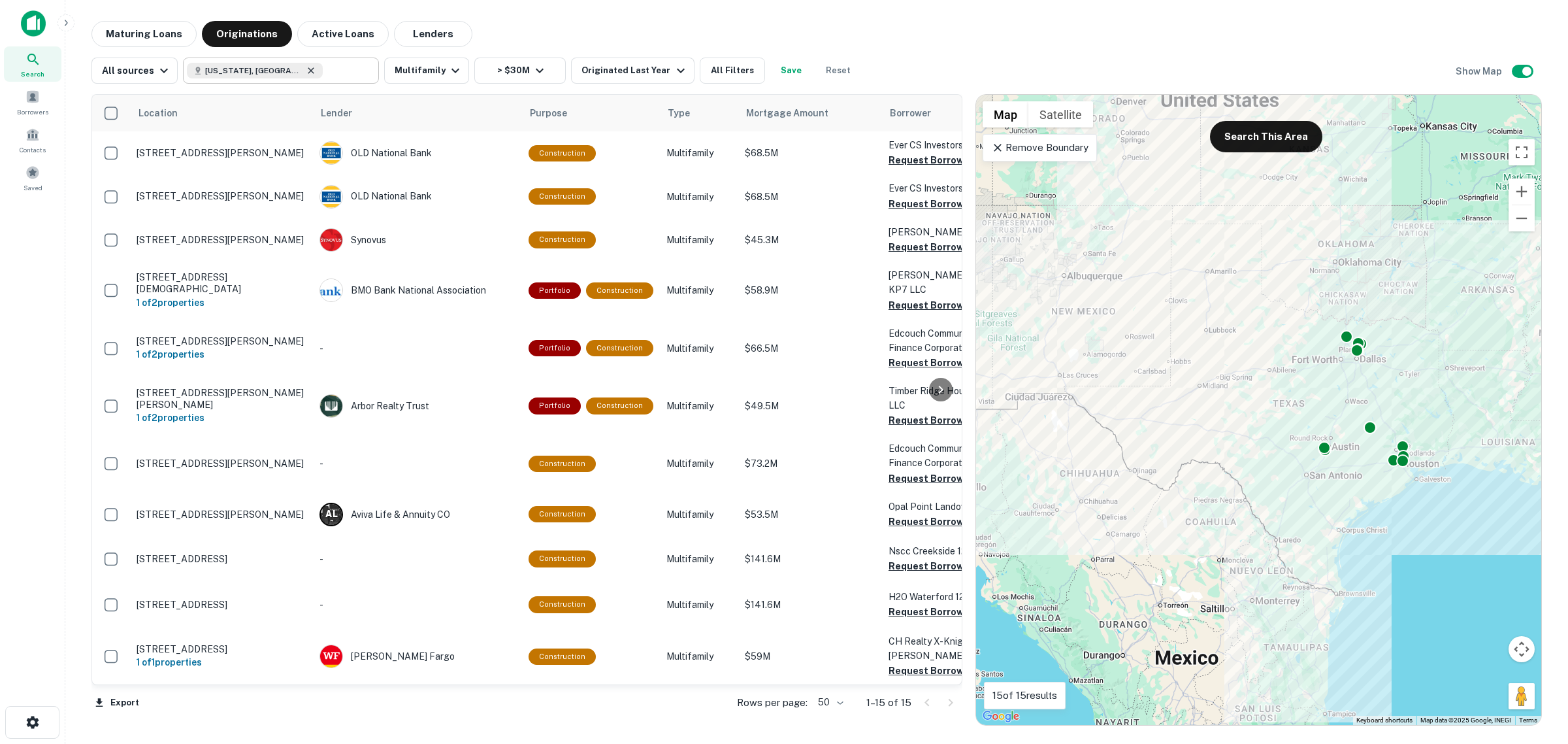
click at [309, 72] on icon at bounding box center [311, 70] width 6 height 6
type input "**********"
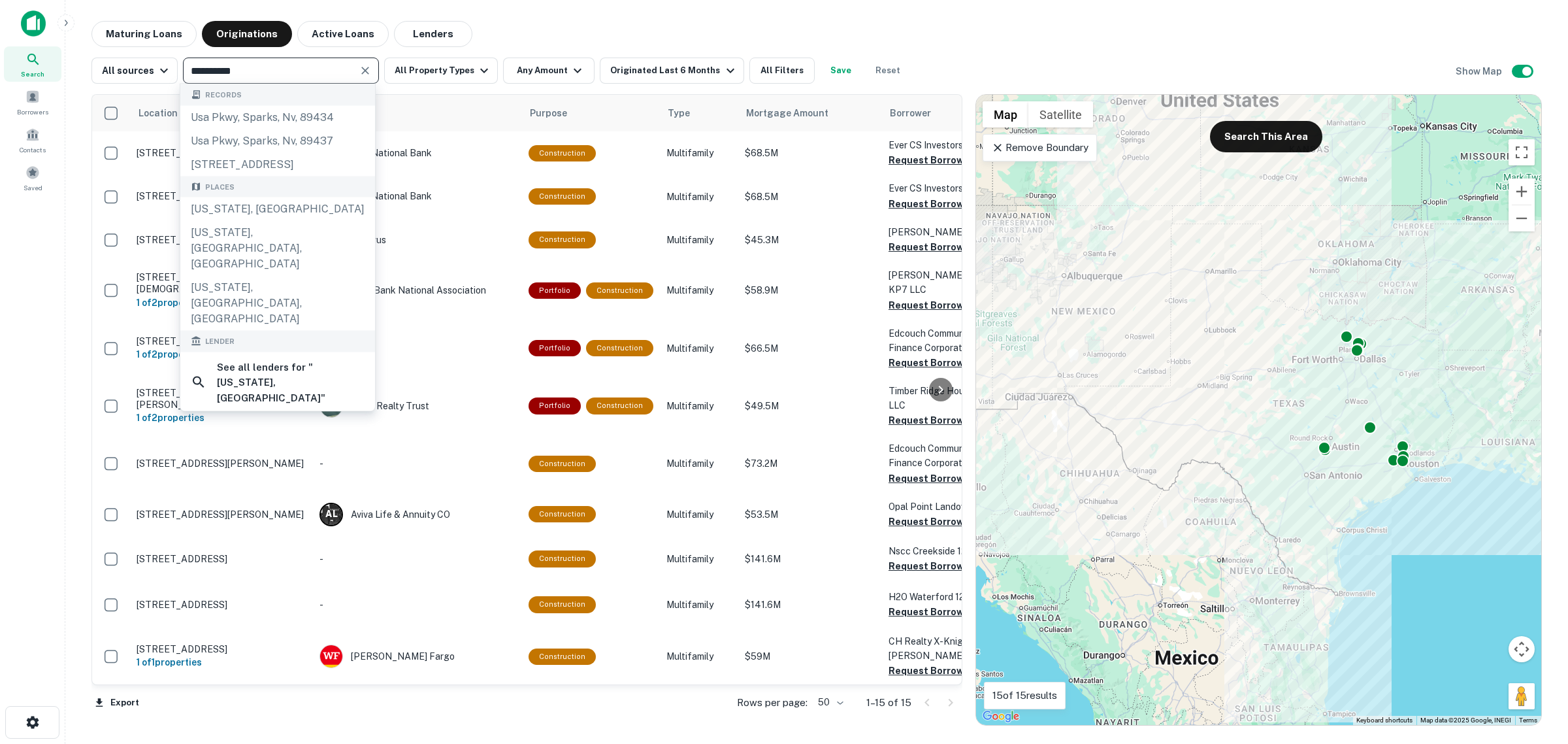
click at [359, 71] on icon "Clear" at bounding box center [365, 70] width 13 height 13
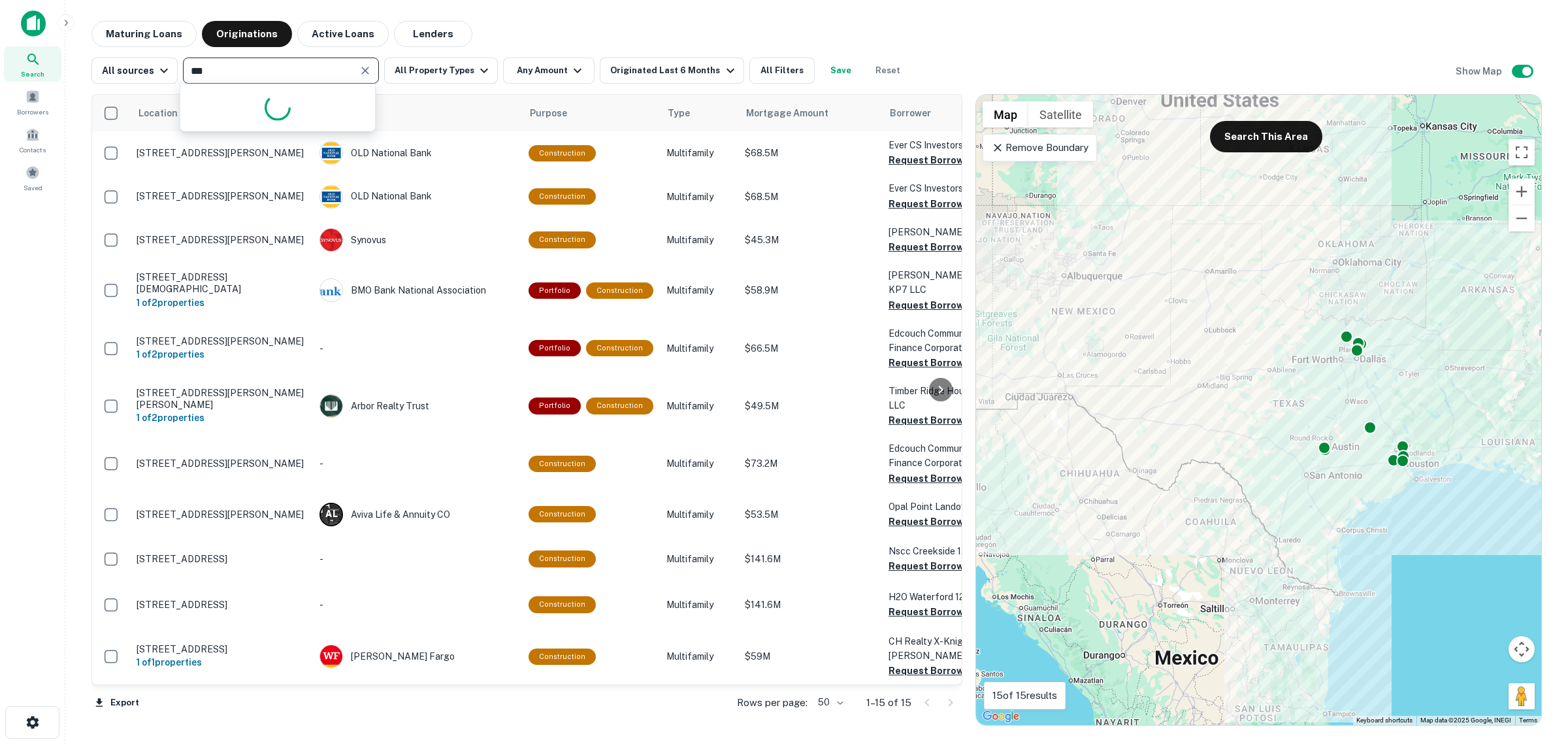
type input "****"
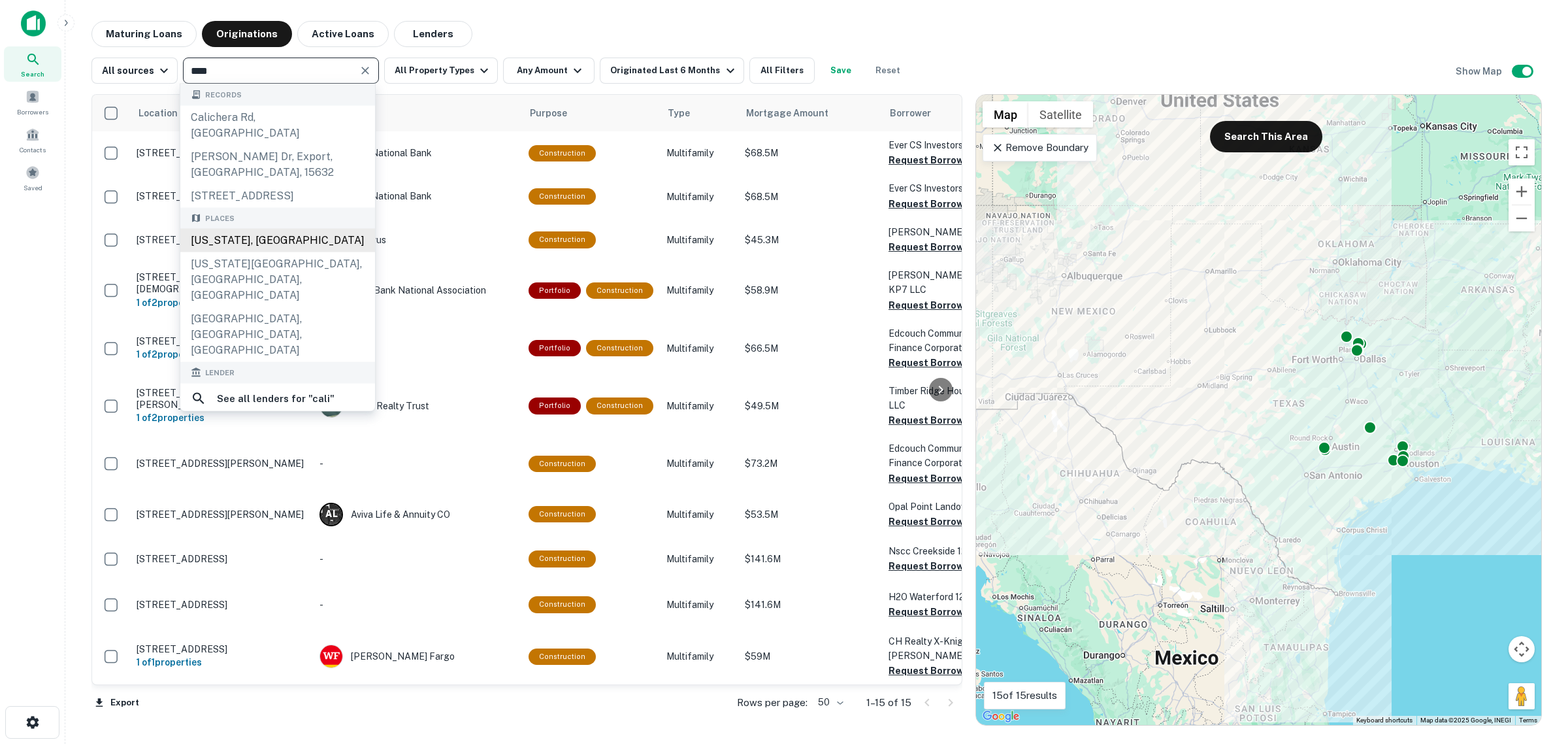
click at [226, 229] on div "[US_STATE], [GEOGRAPHIC_DATA]" at bounding box center [277, 240] width 194 height 24
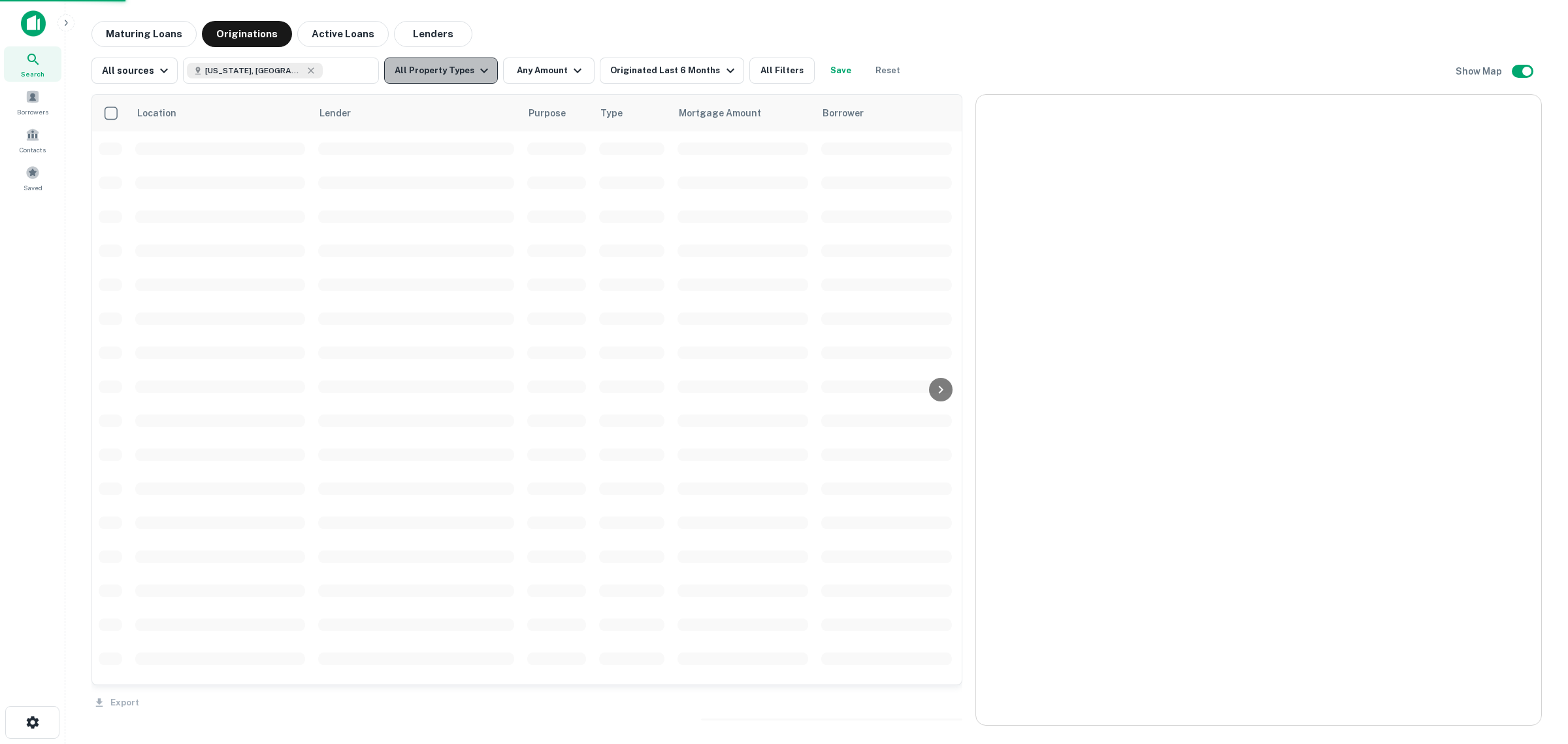
click at [438, 67] on button "All Property Types" at bounding box center [440, 71] width 114 height 26
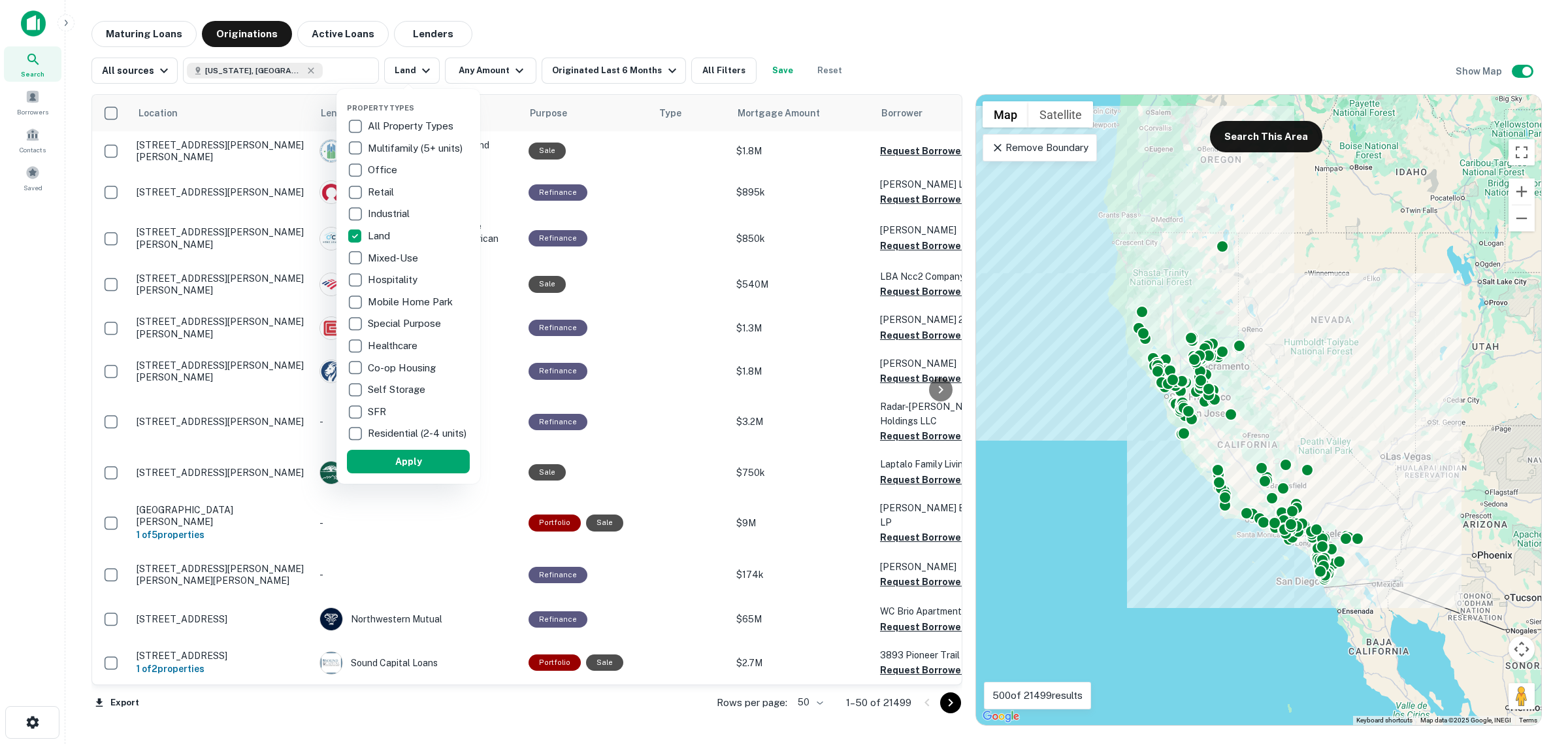
drag, startPoint x: 413, startPoint y: 475, endPoint x: 780, endPoint y: 309, distance: 402.8
click at [413, 473] on button "Apply" at bounding box center [408, 461] width 123 height 24
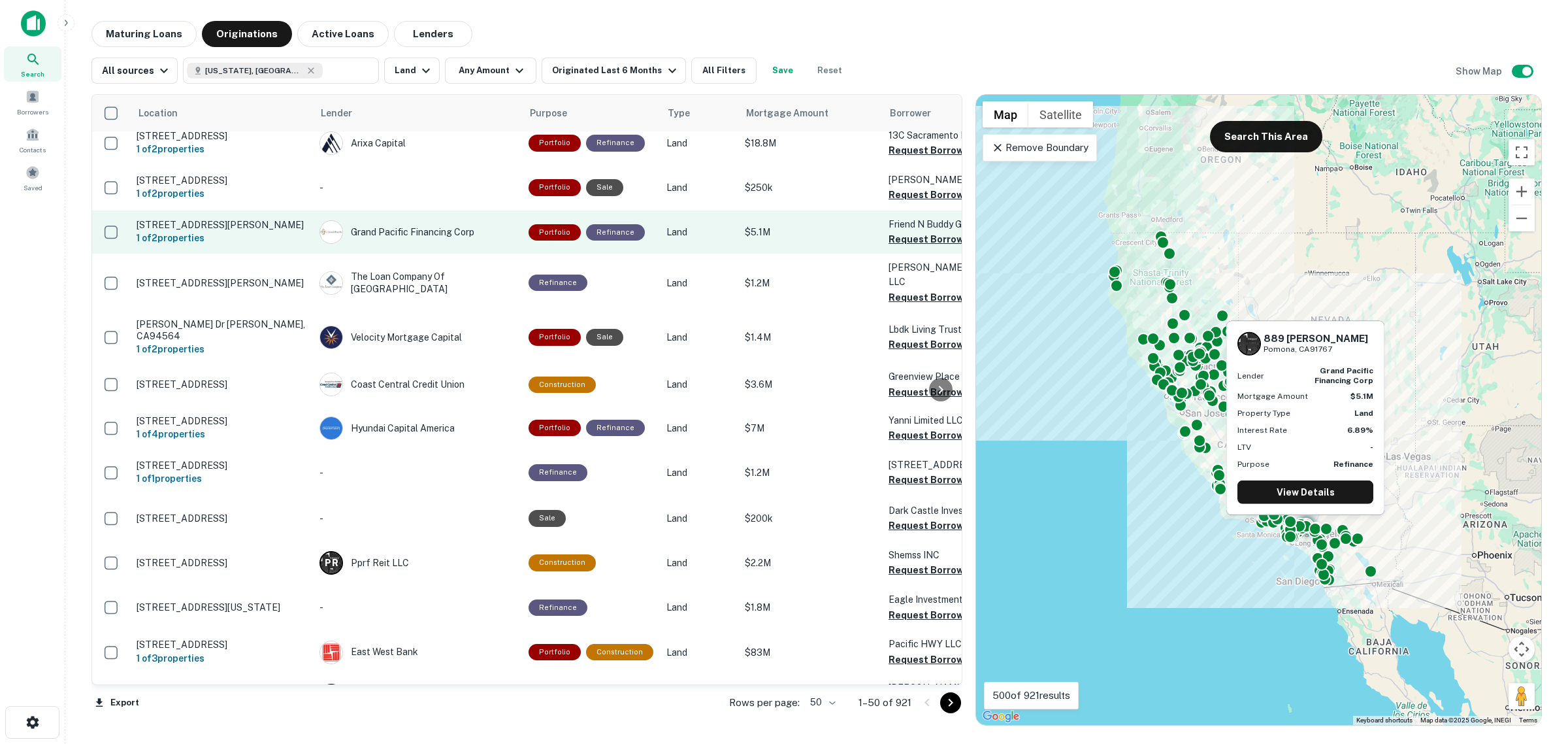
scroll to position [1774, 0]
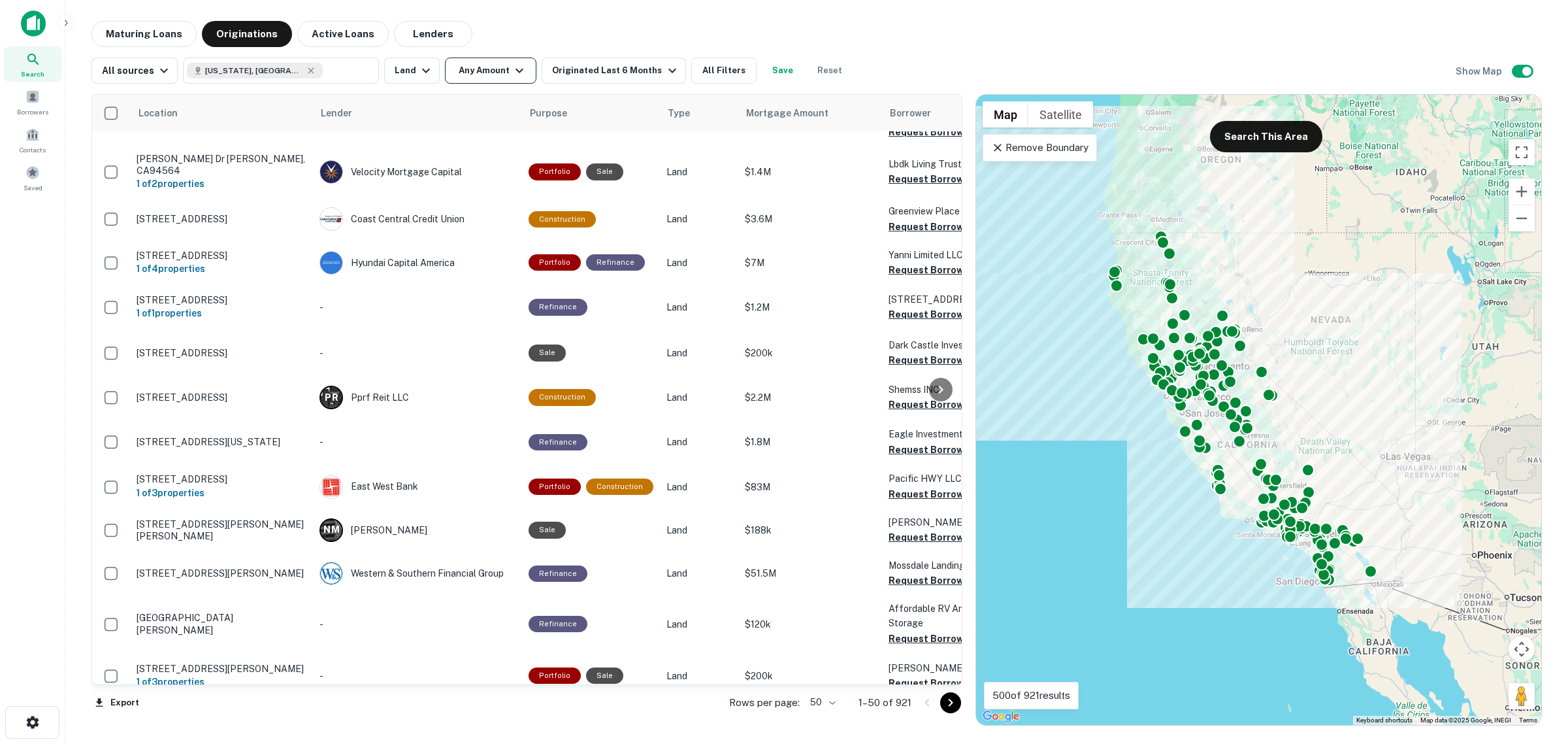
click at [484, 72] on button "Any Amount" at bounding box center [490, 71] width 92 height 26
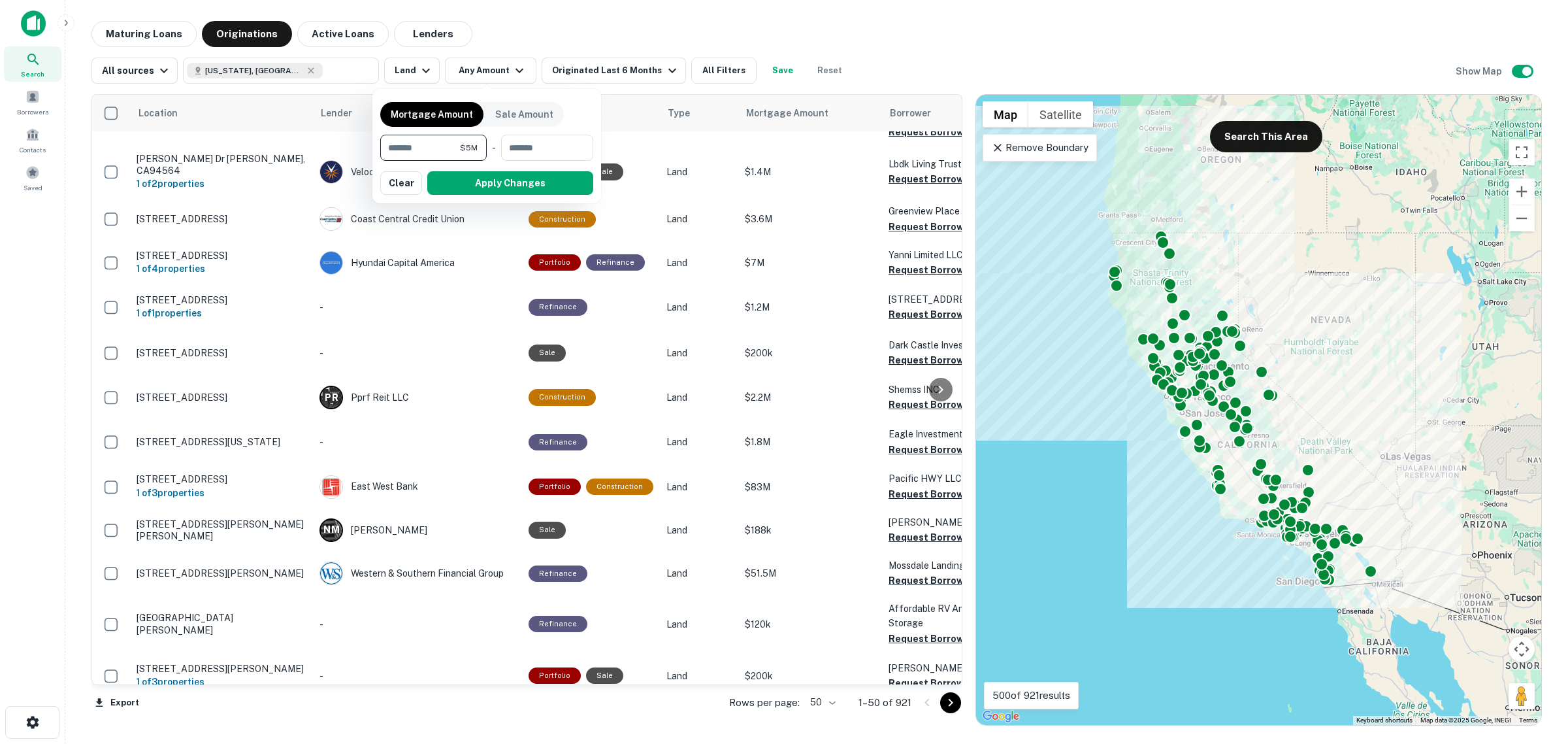
type input "********"
click at [472, 173] on button "Apply Changes" at bounding box center [510, 183] width 166 height 24
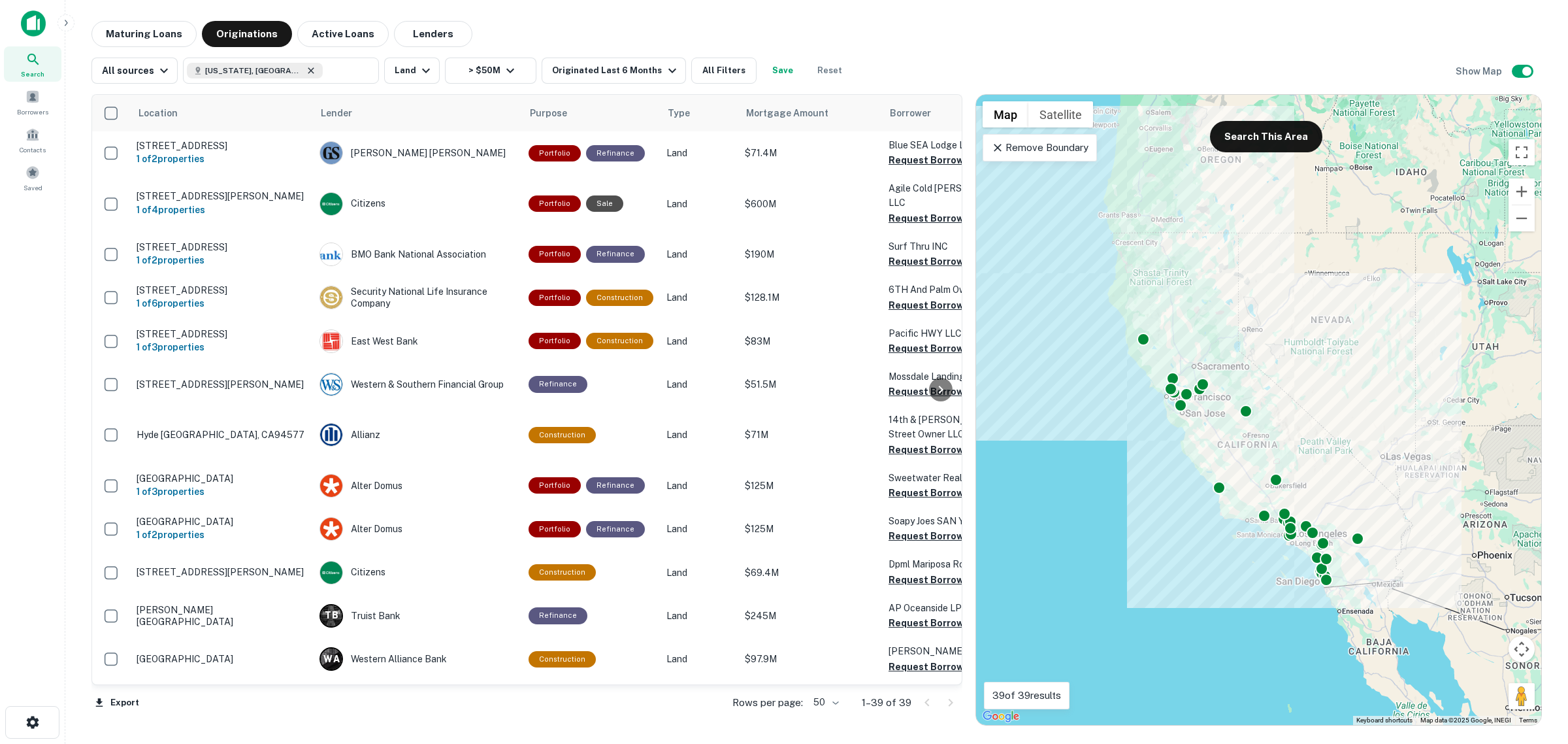
click at [309, 70] on icon at bounding box center [311, 70] width 6 height 6
type input "**********"
click at [281, 67] on input "**********" at bounding box center [270, 70] width 167 height 18
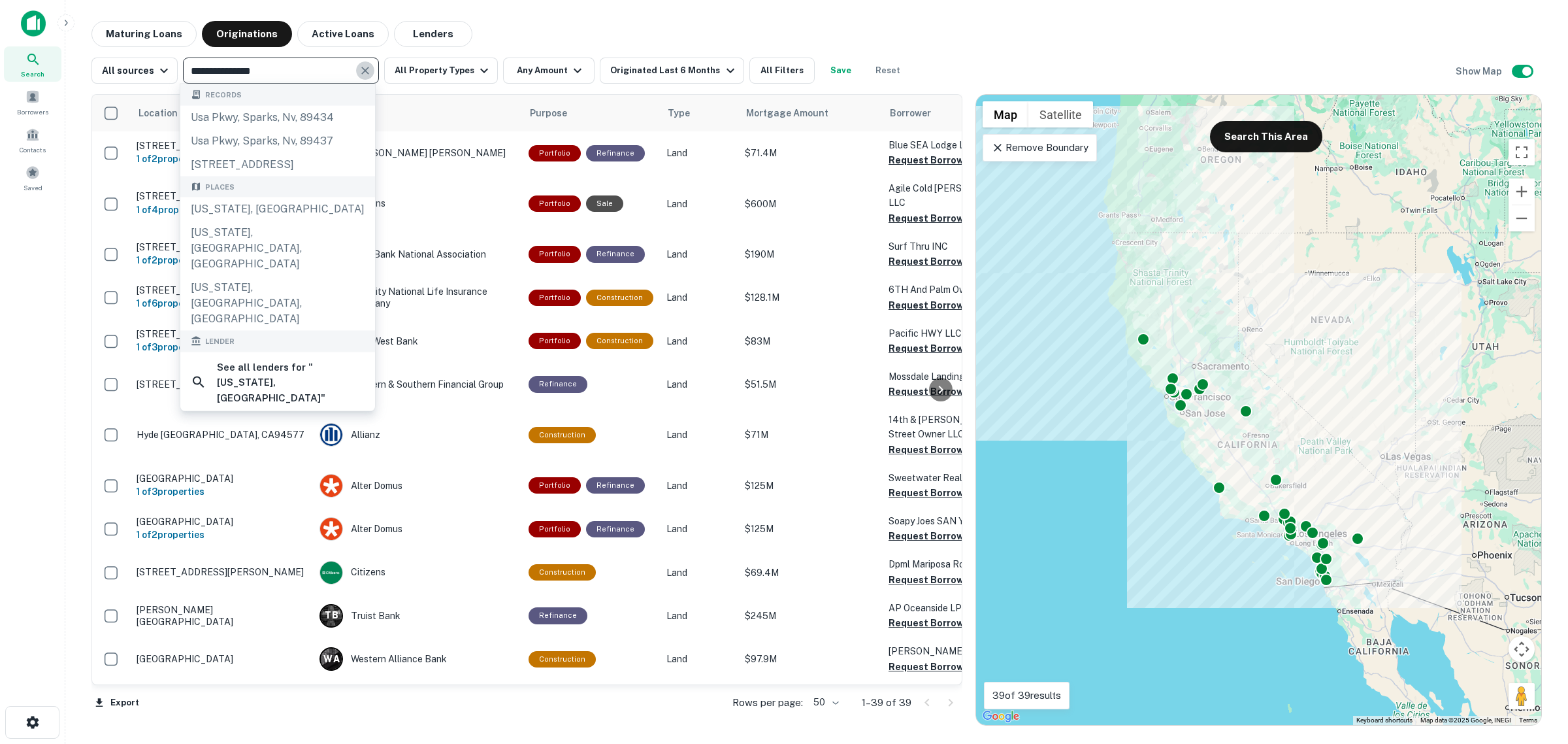
click at [370, 73] on button "Clear" at bounding box center [365, 70] width 18 height 18
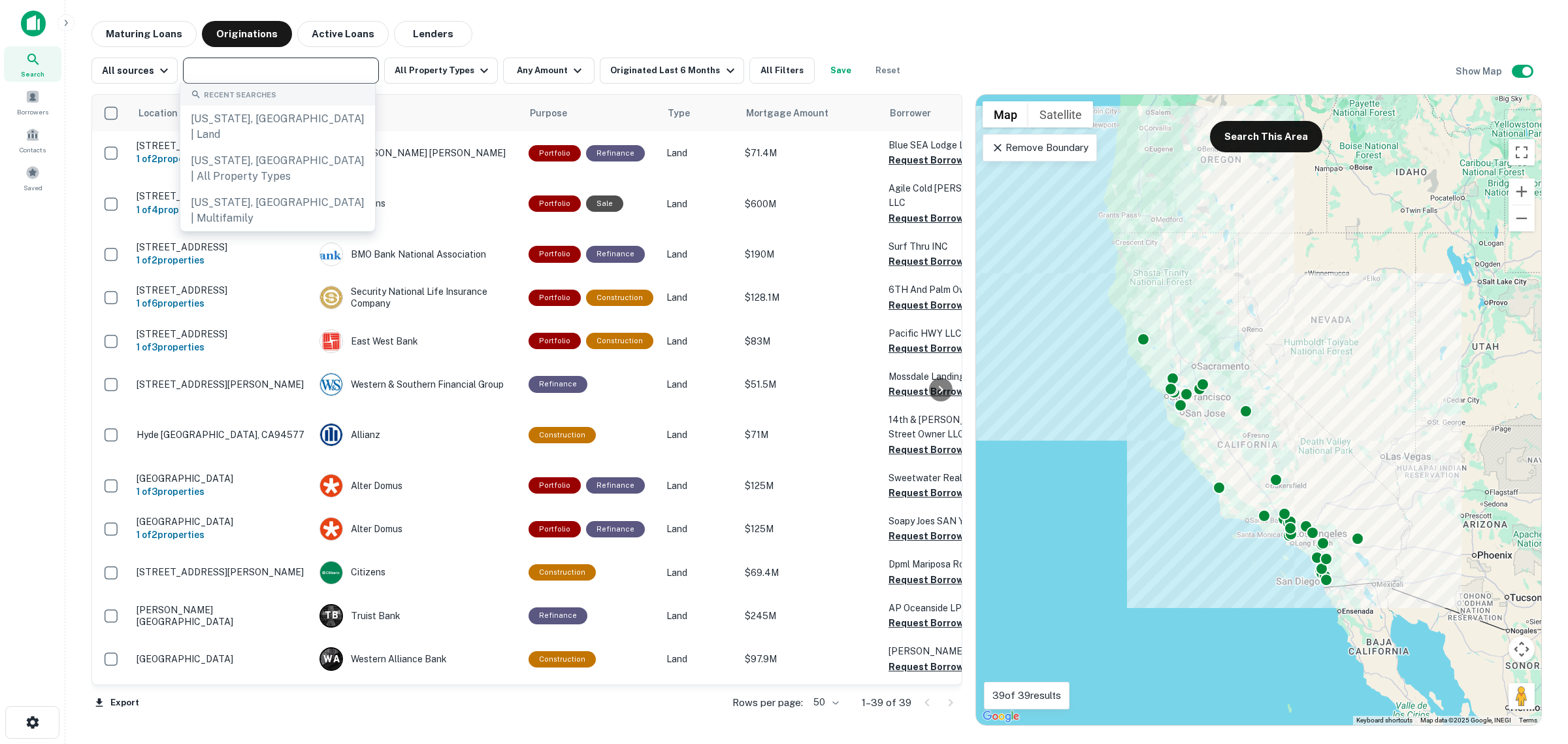
click at [295, 75] on input "text" at bounding box center [280, 70] width 186 height 18
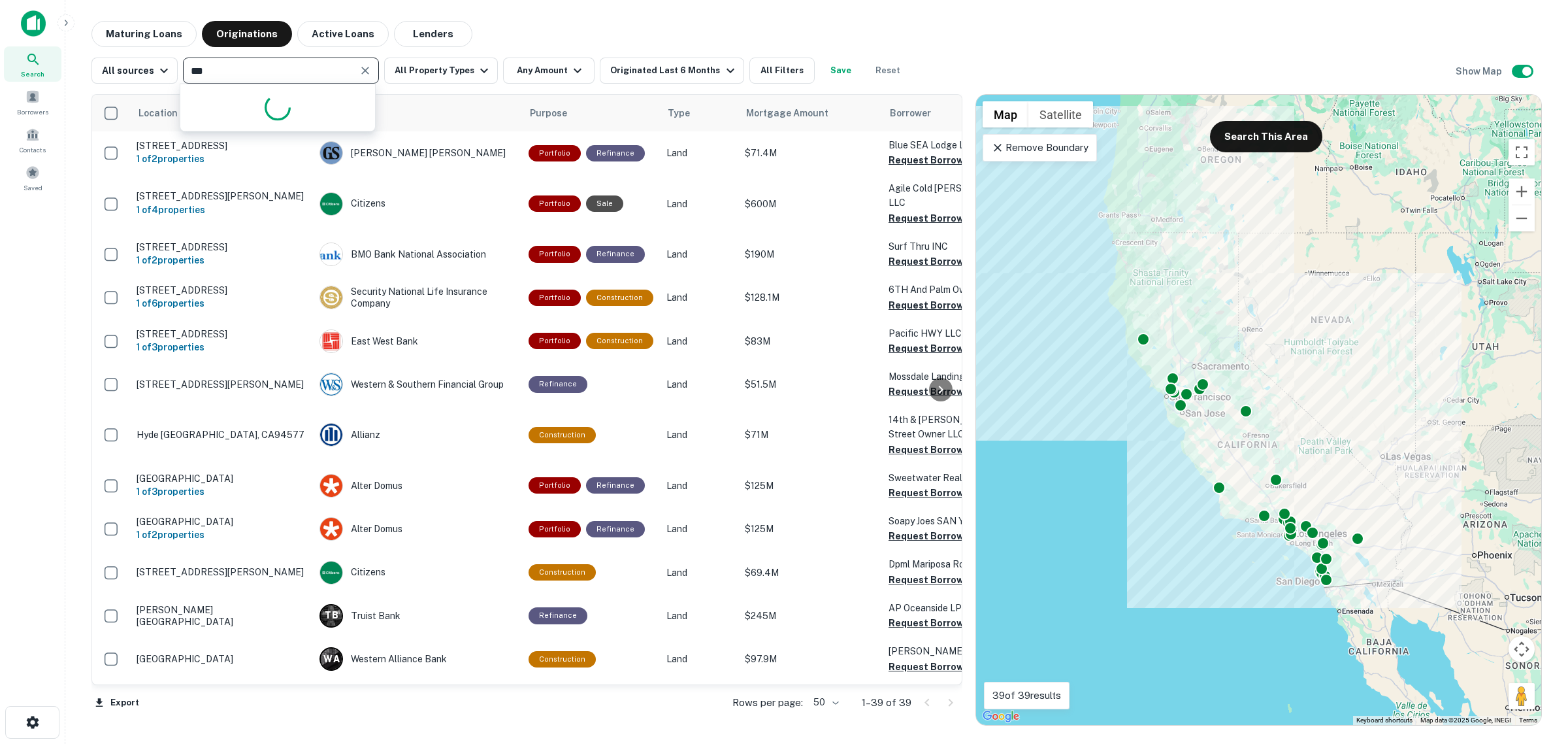
type input "****"
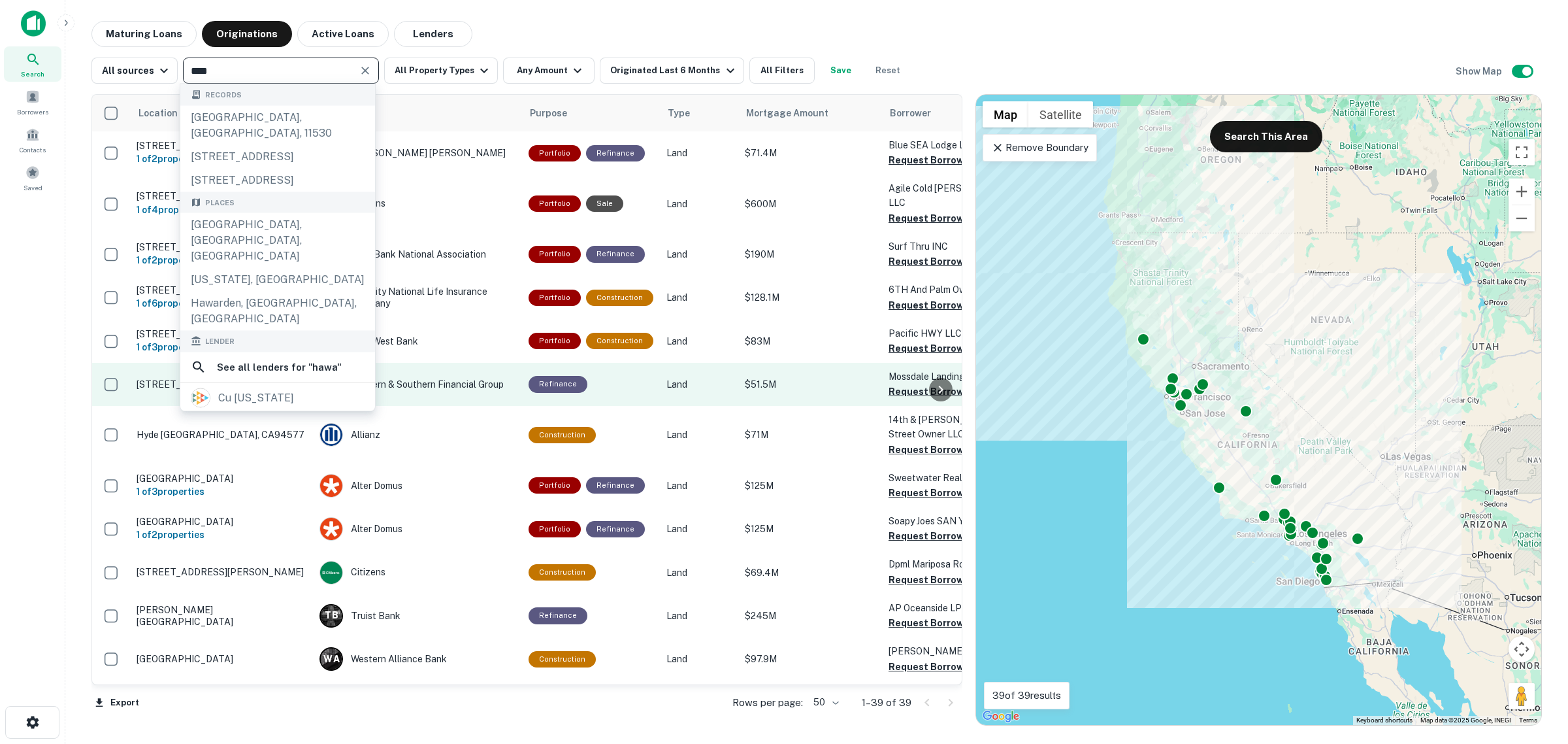
click at [242, 281] on div "[US_STATE], [GEOGRAPHIC_DATA]" at bounding box center [277, 280] width 194 height 24
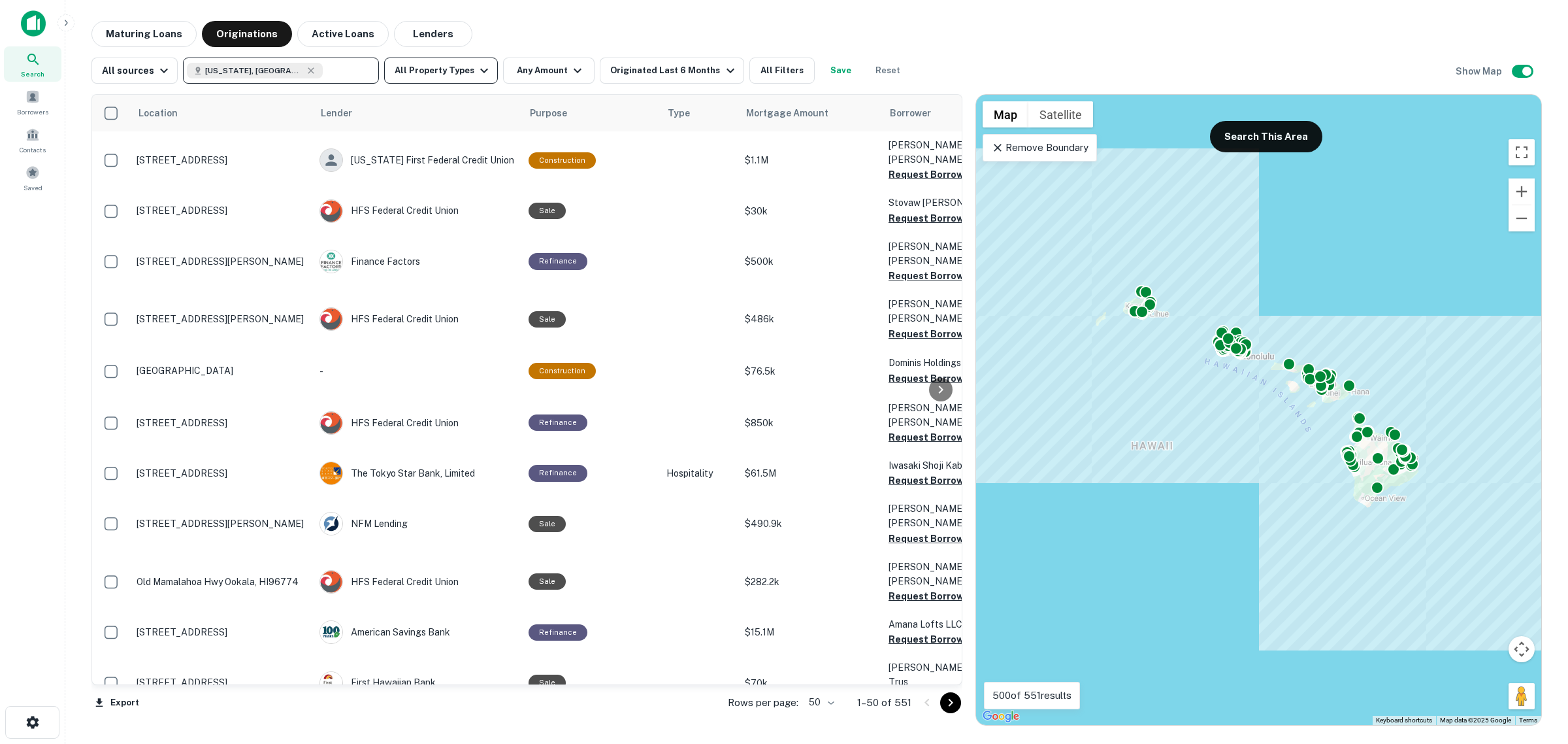
click at [455, 70] on button "All Property Types" at bounding box center [440, 71] width 114 height 26
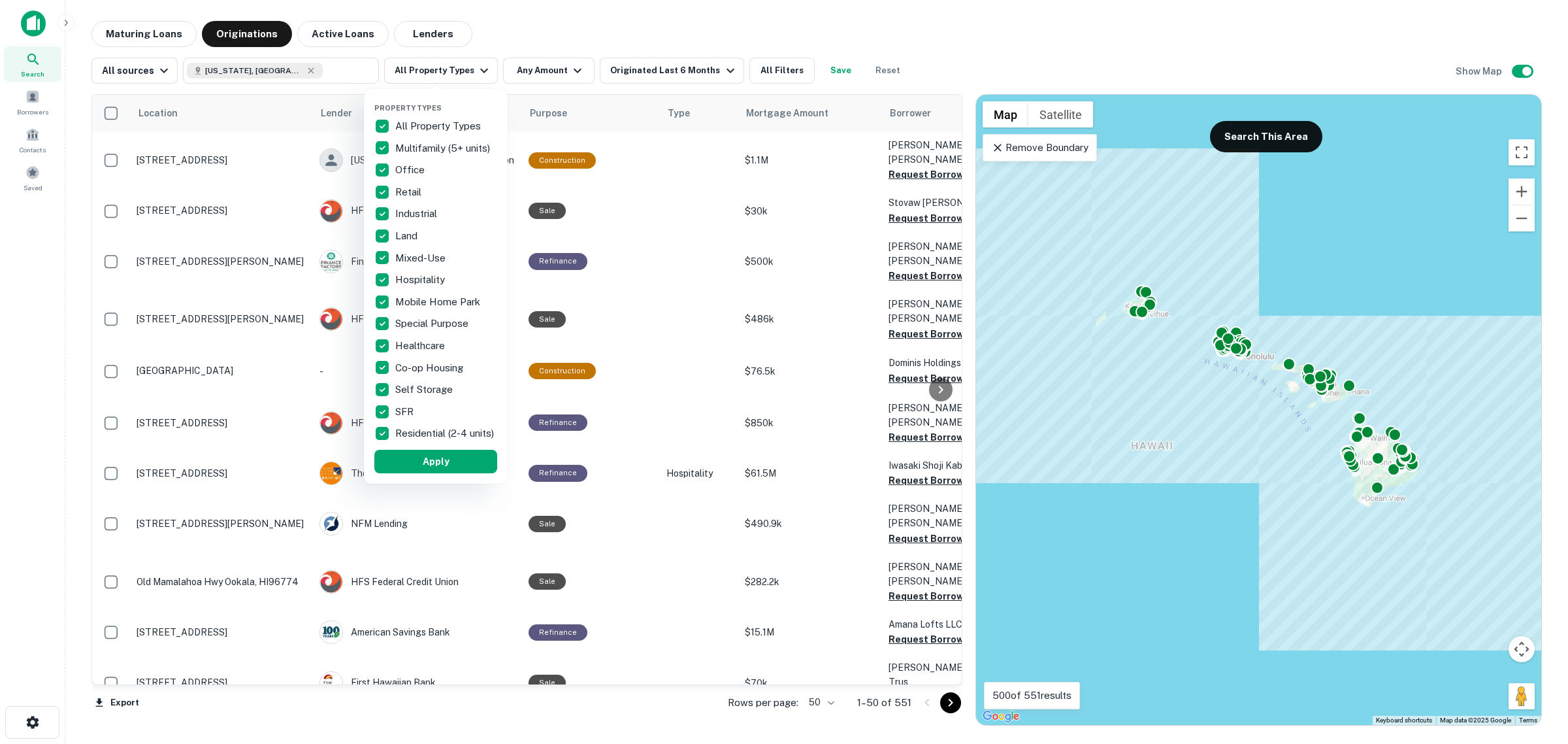
click at [445, 125] on p "All Property Types" at bounding box center [439, 126] width 88 height 16
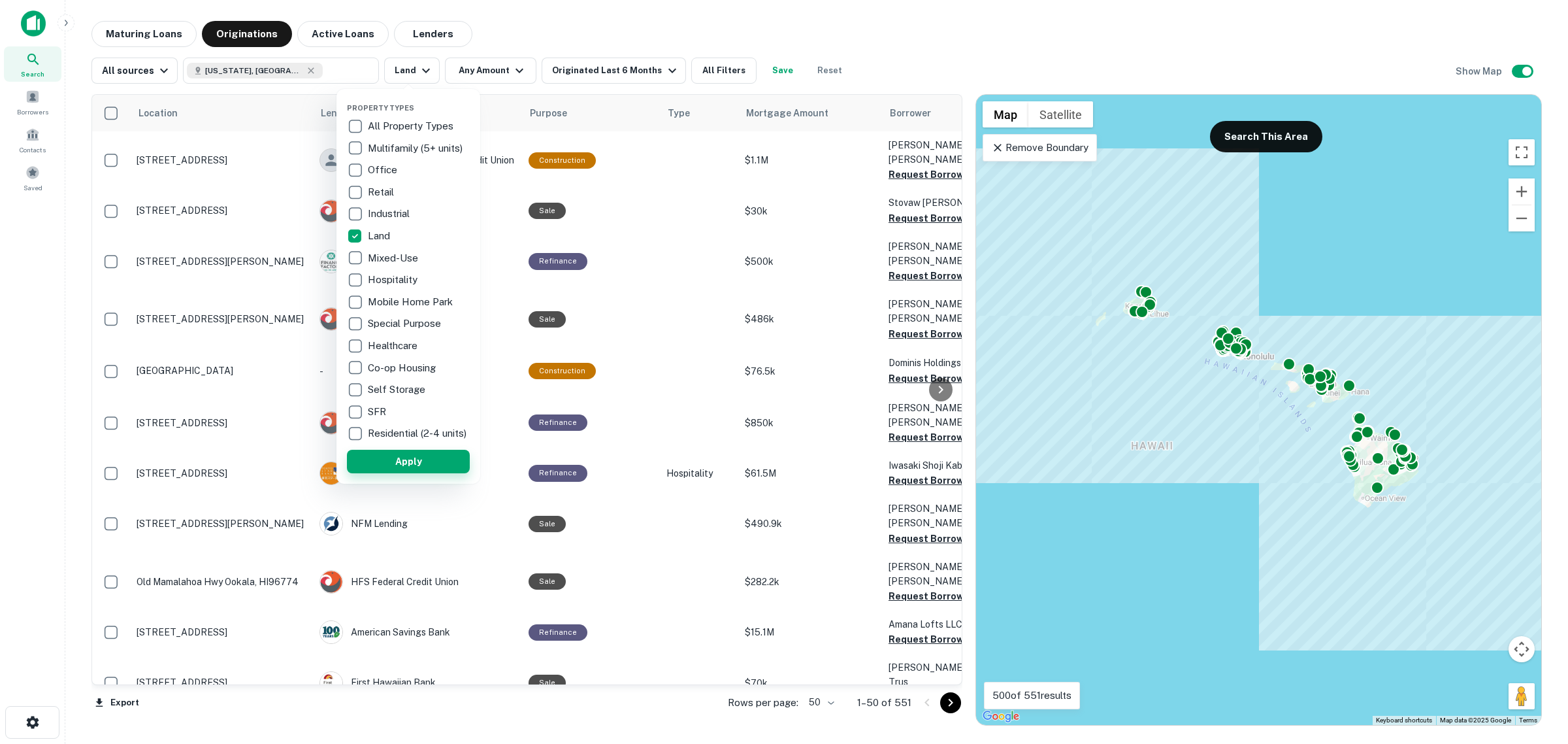
click at [400, 472] on button "Apply" at bounding box center [408, 461] width 123 height 24
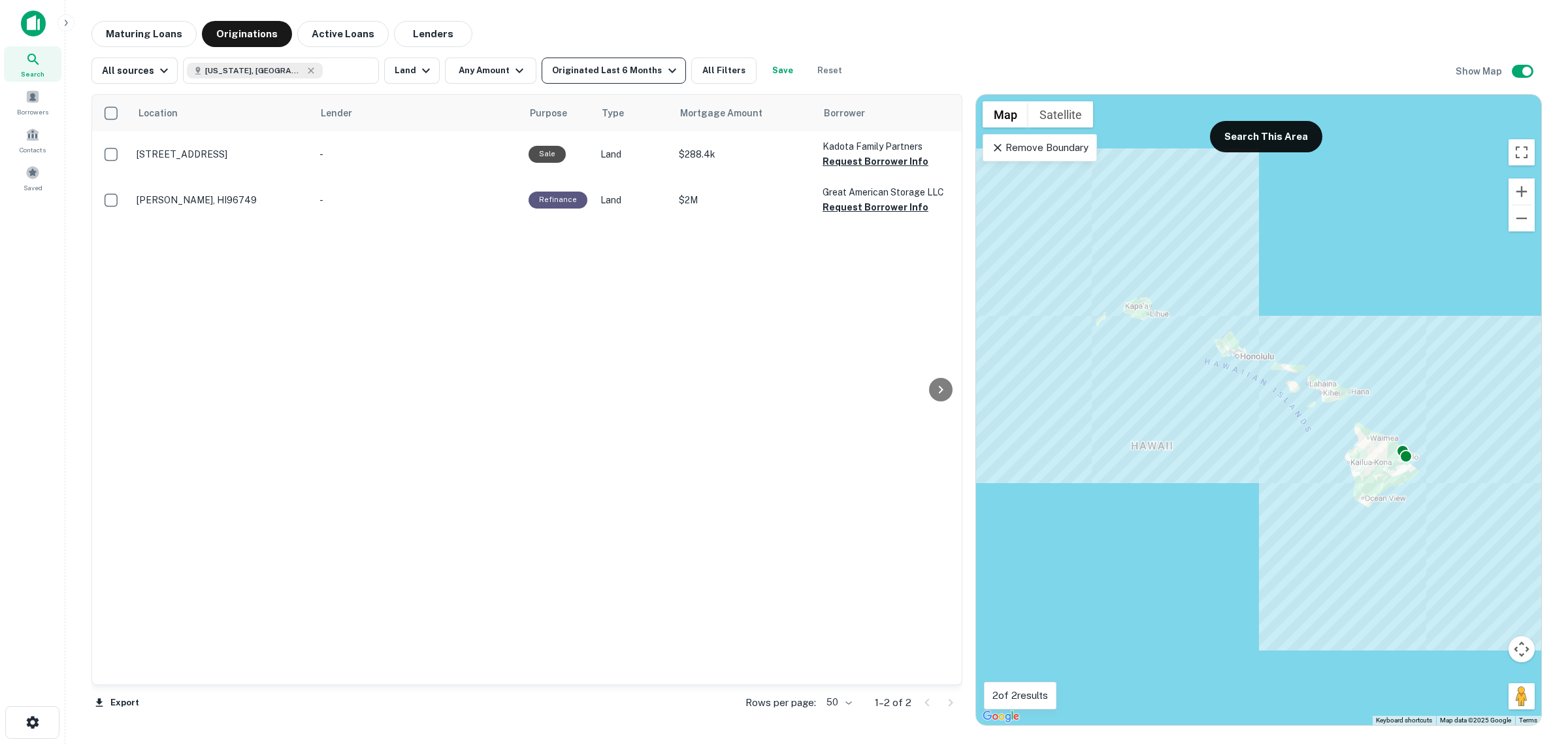
click at [601, 67] on div "Originated Last 6 Months" at bounding box center [615, 70] width 127 height 16
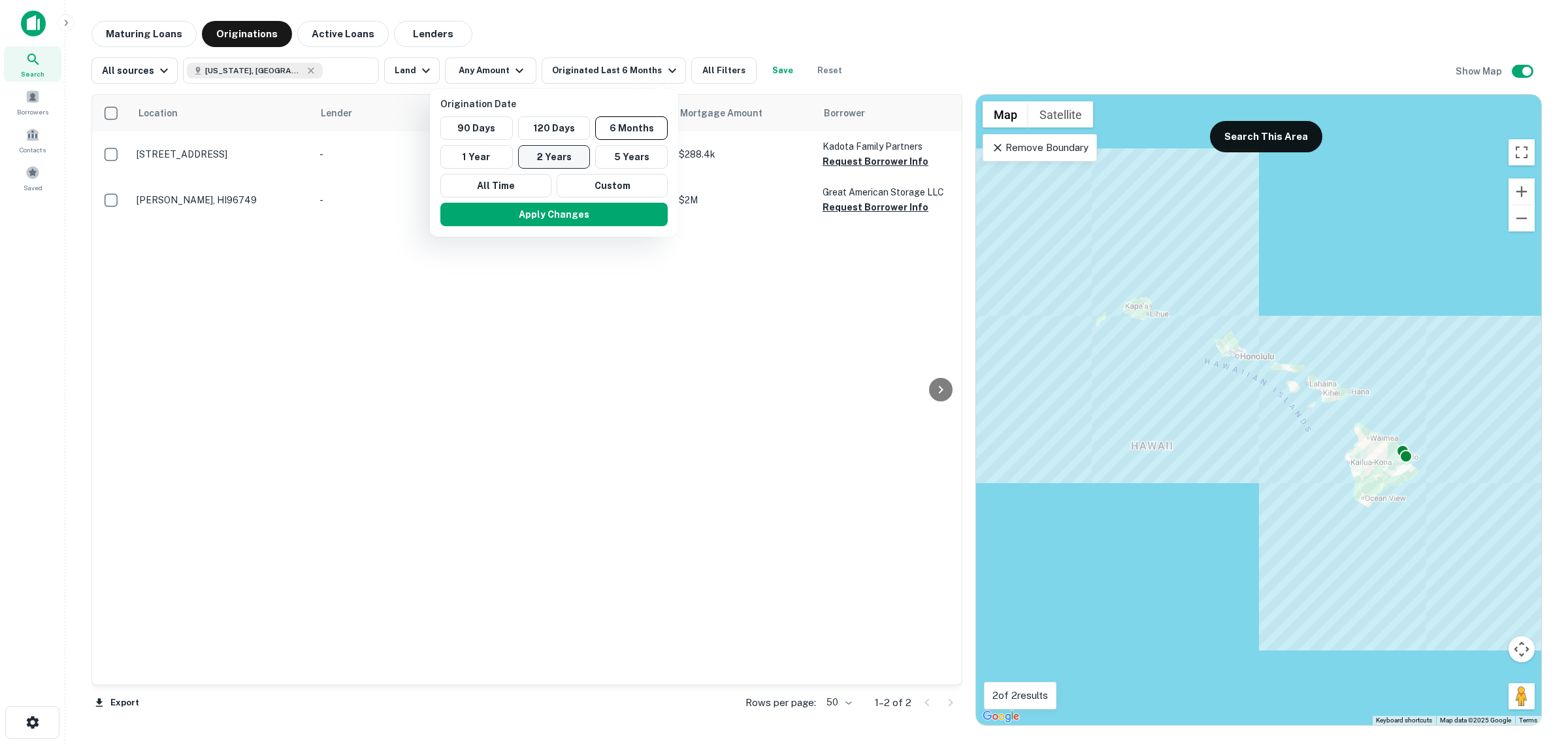
click at [567, 158] on button "2 Years" at bounding box center [554, 156] width 73 height 24
click at [605, 214] on button "Apply Changes" at bounding box center [545, 214] width 227 height 24
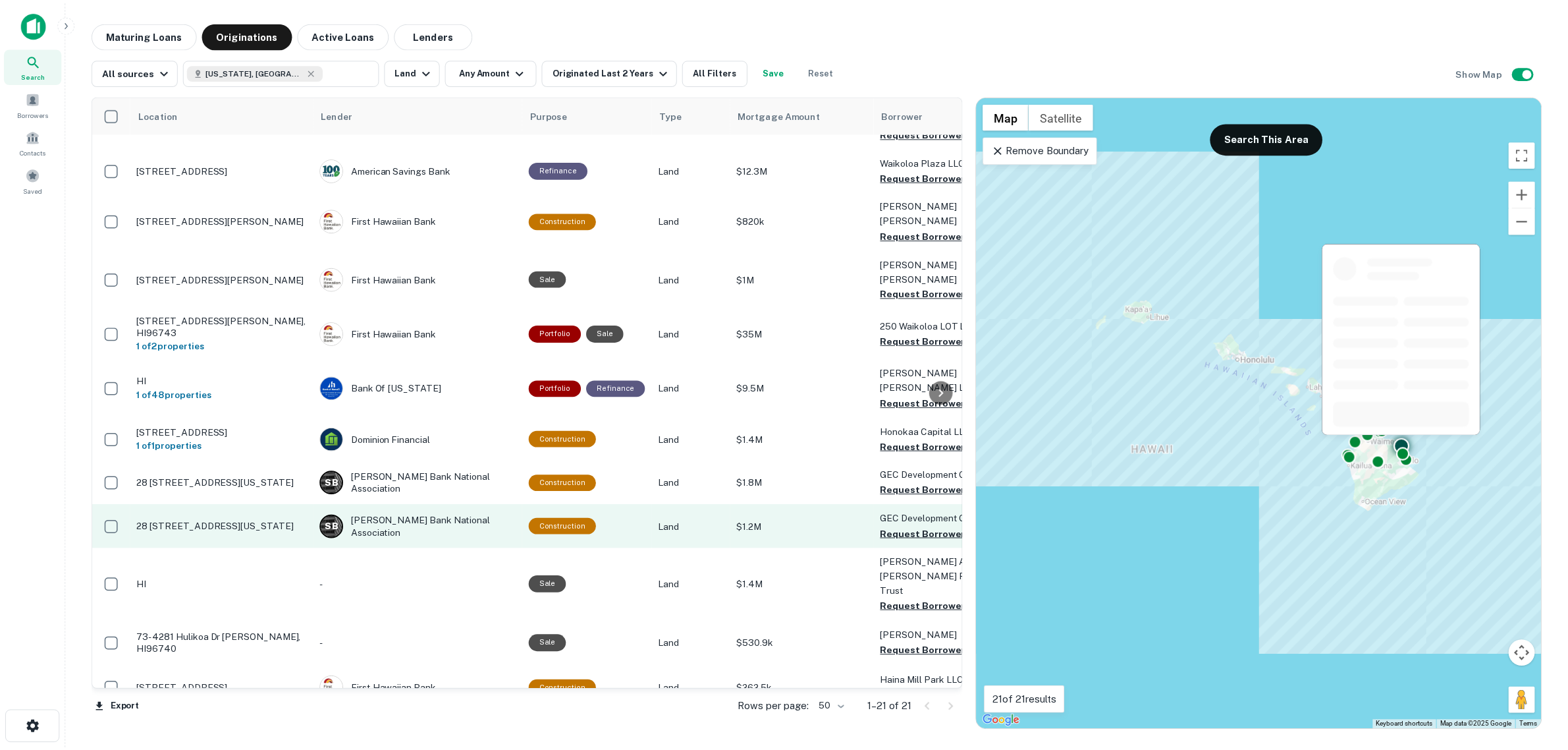
scroll to position [175, 0]
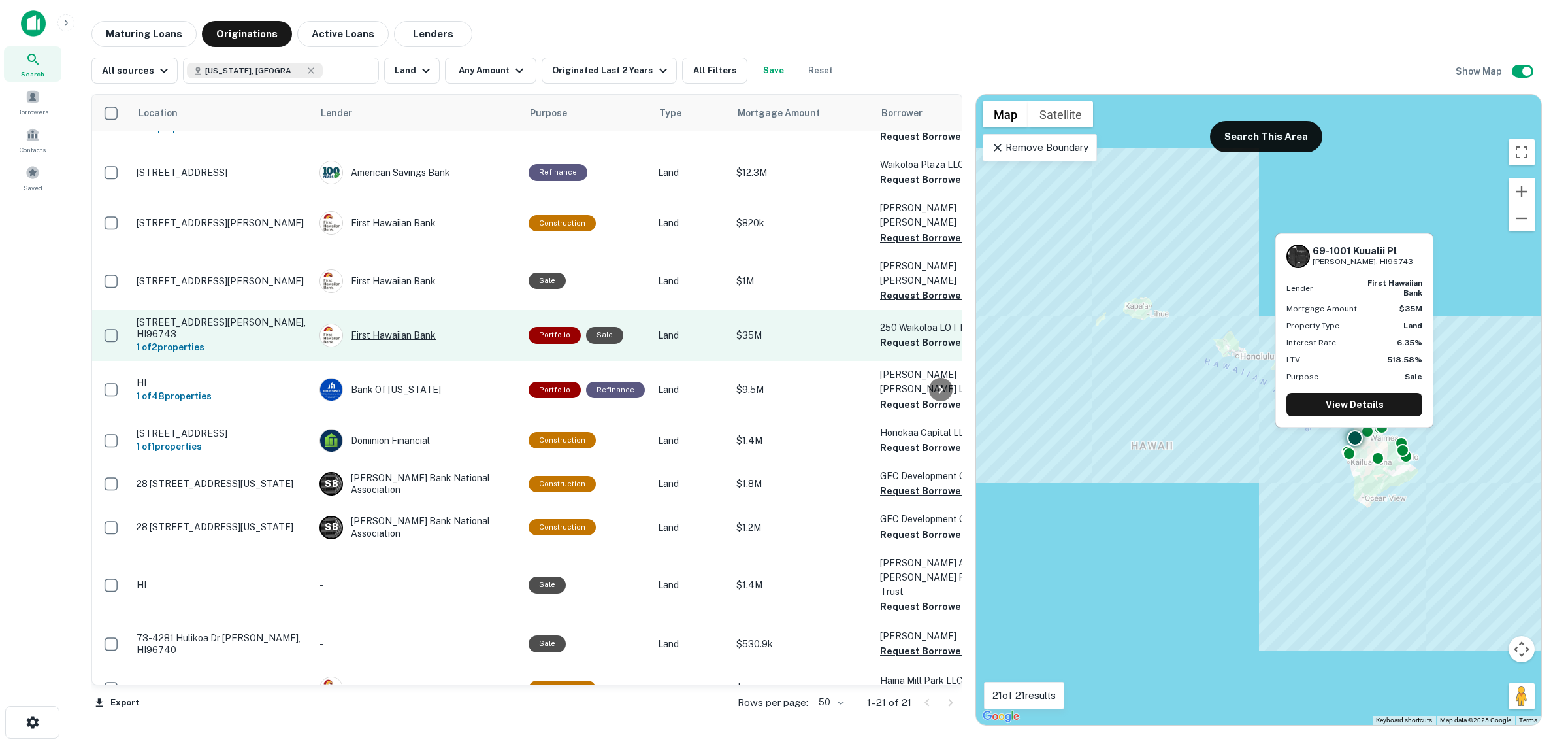
click at [394, 324] on div "First Hawaiian Bank" at bounding box center [417, 335] width 196 height 24
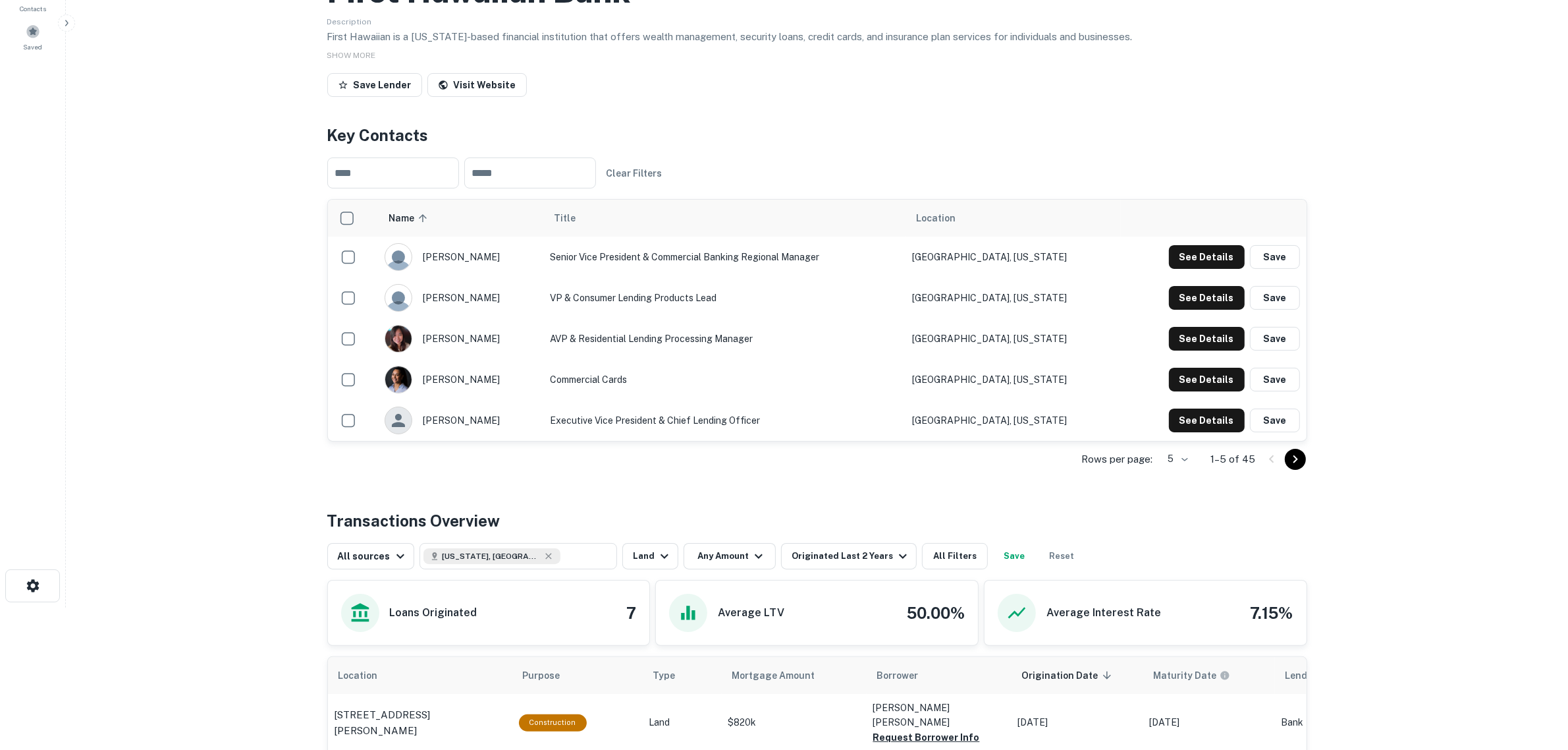
scroll to position [247, 0]
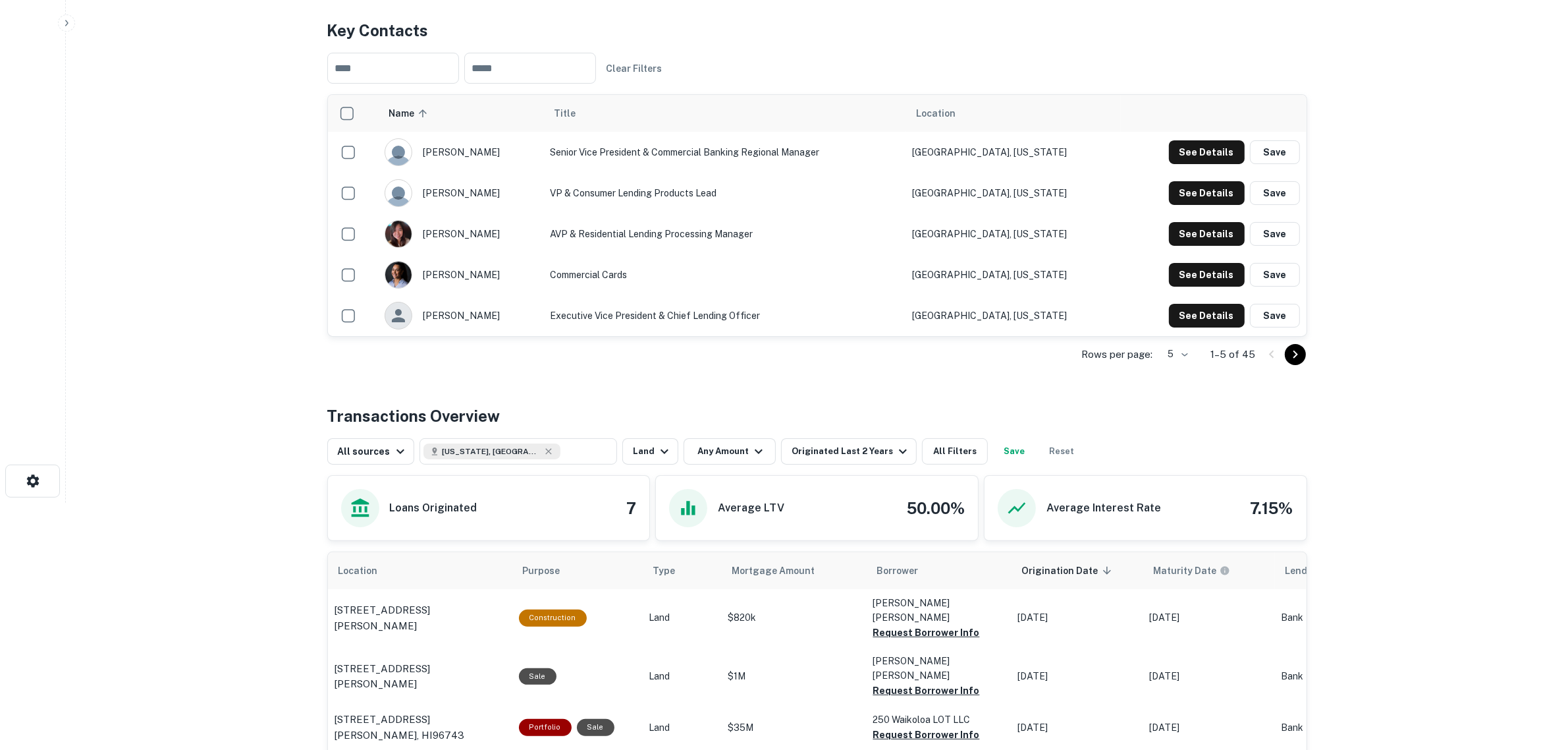
click at [452, 314] on div "[PERSON_NAME]" at bounding box center [460, 315] width 151 height 27
click at [1201, 310] on button "See Details" at bounding box center [1207, 315] width 76 height 24
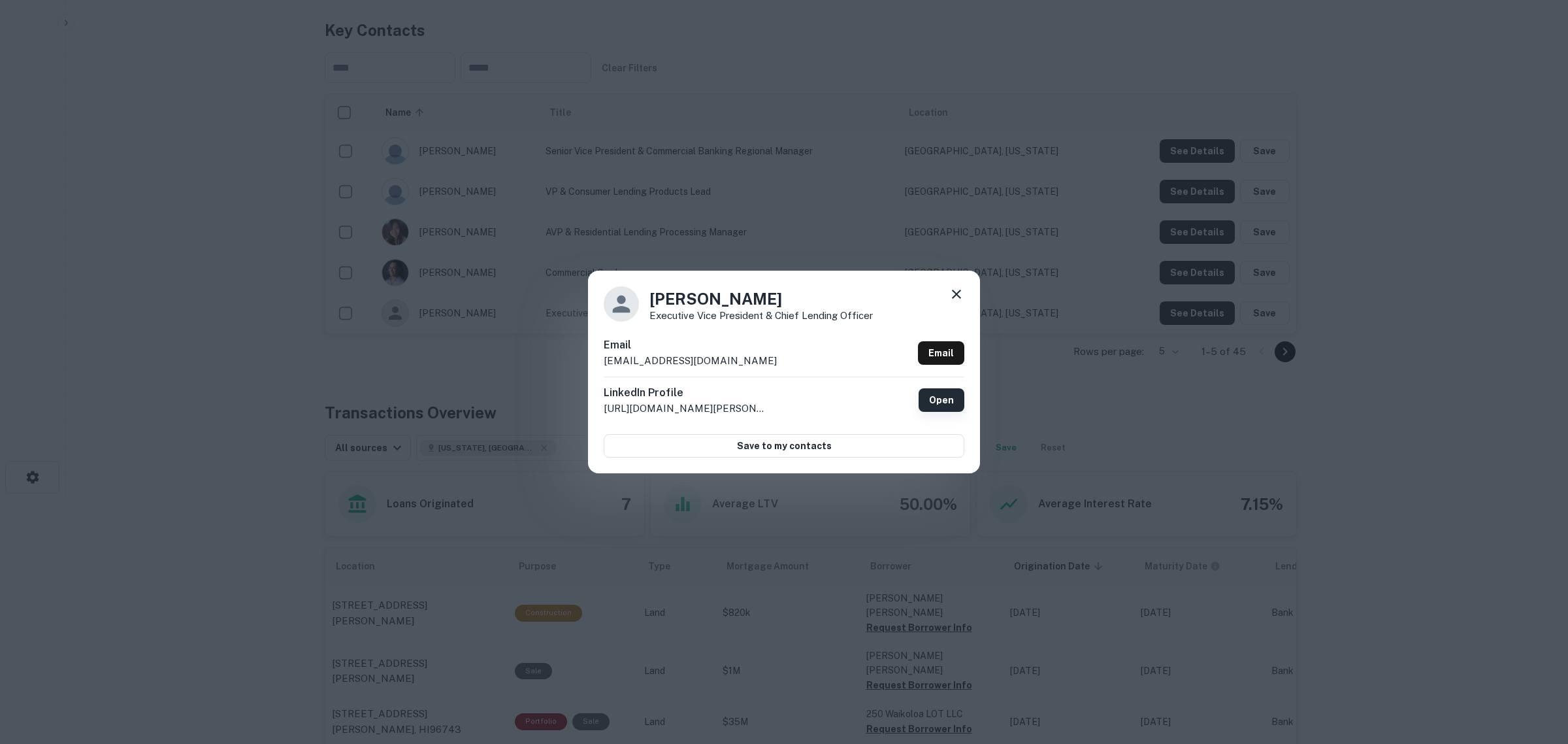
click at [935, 403] on link "Open" at bounding box center [941, 400] width 46 height 24
click at [957, 291] on icon at bounding box center [956, 294] width 16 height 16
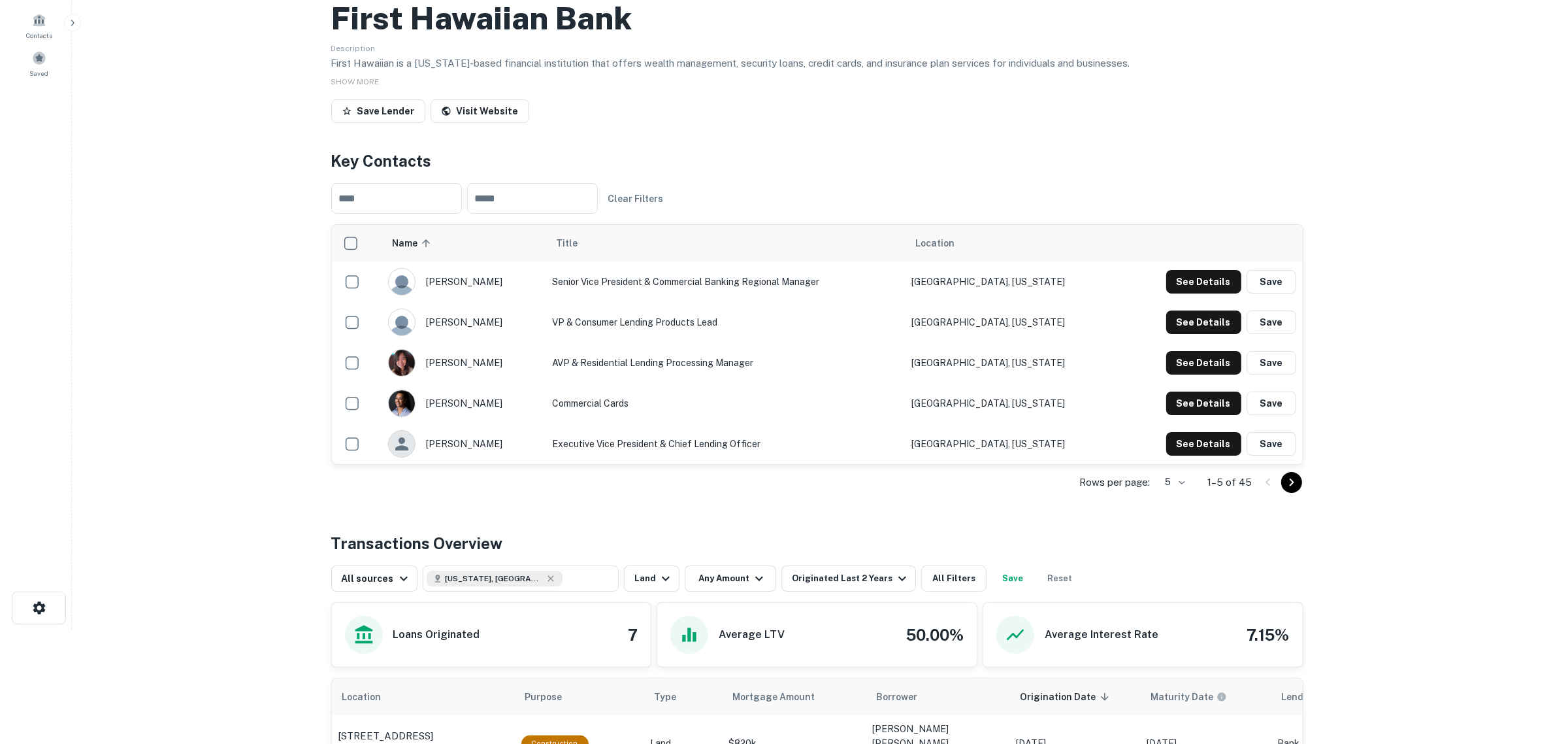
scroll to position [0, 0]
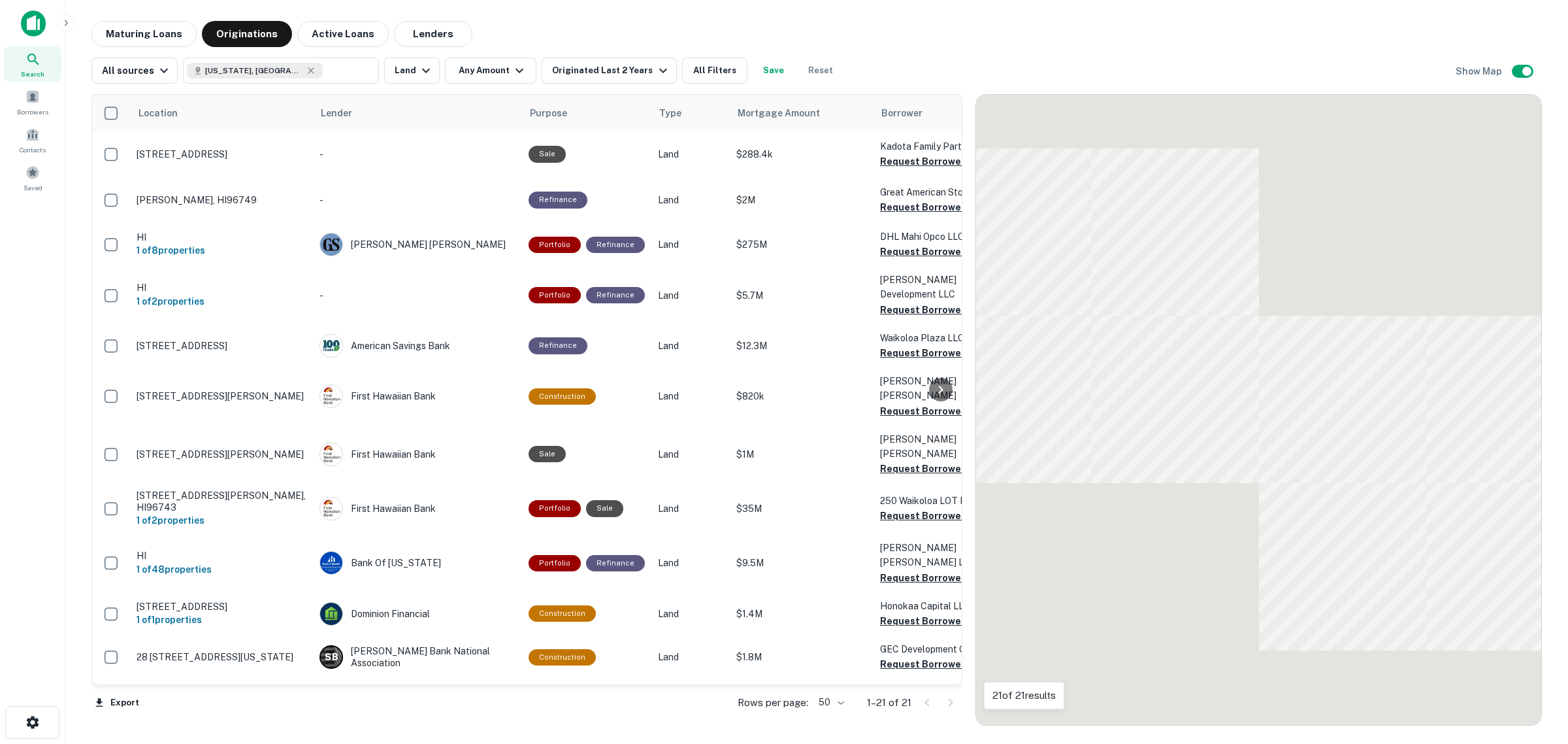
scroll to position [173, 0]
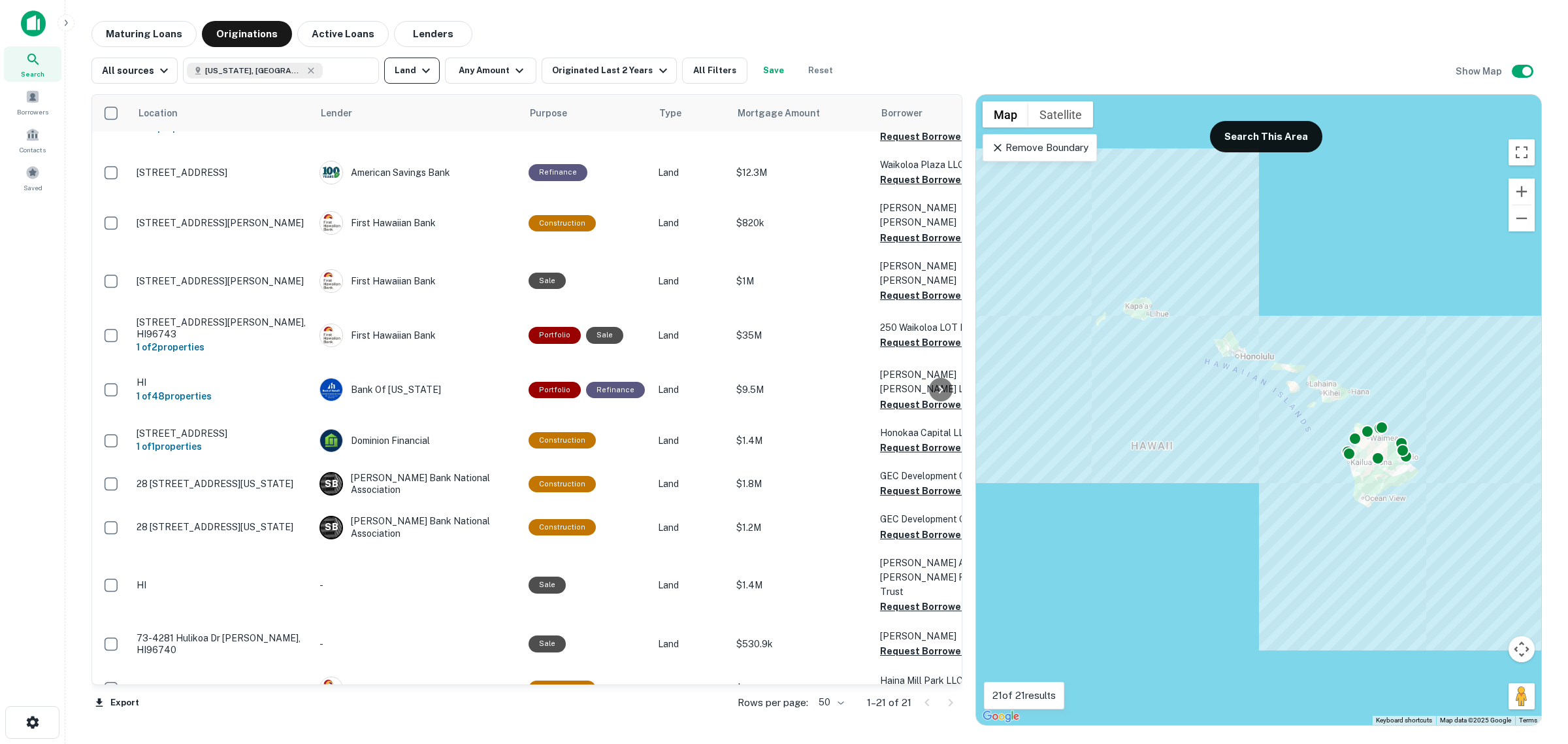
click at [418, 76] on icon "button" at bounding box center [425, 70] width 16 height 16
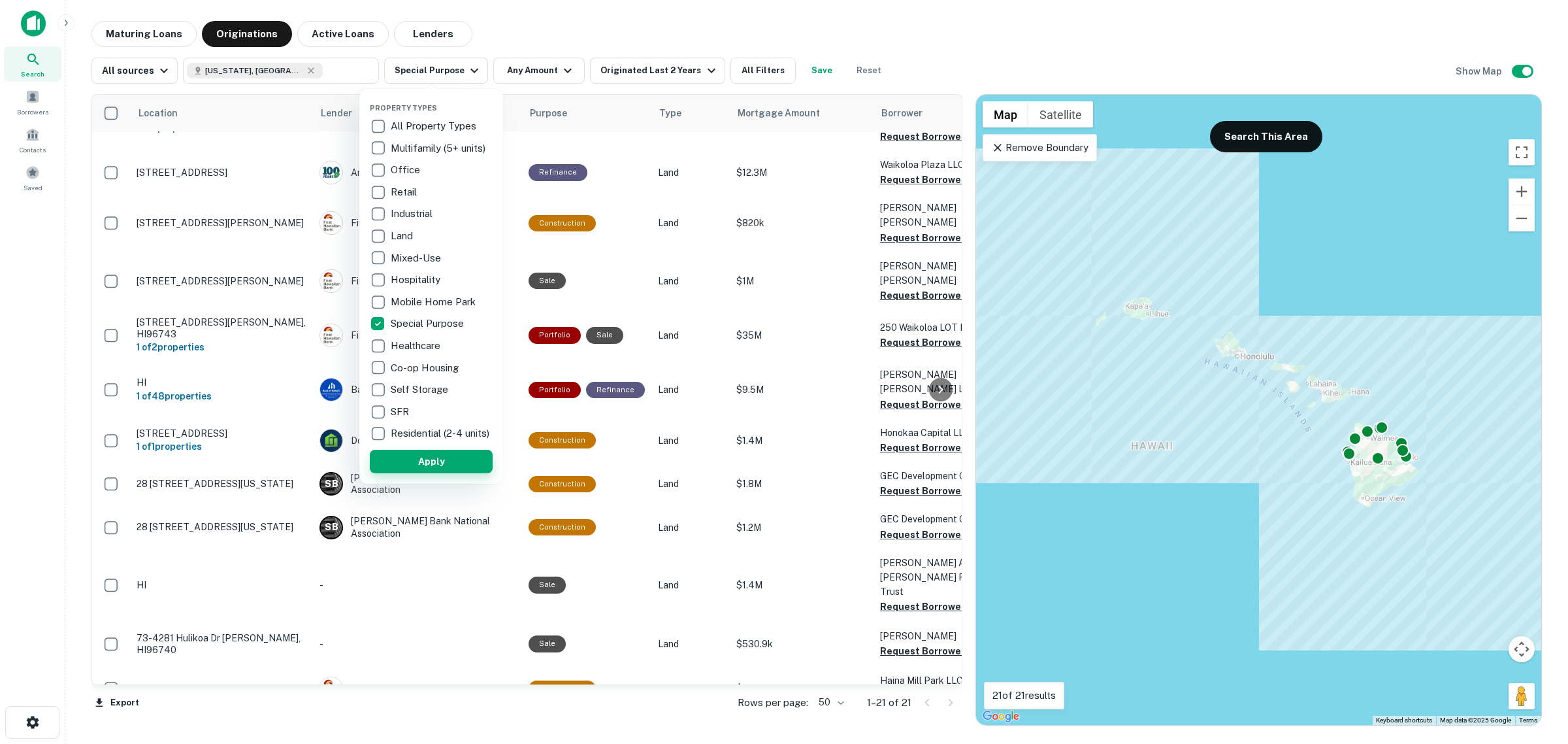
click at [443, 464] on button "Apply" at bounding box center [431, 461] width 123 height 24
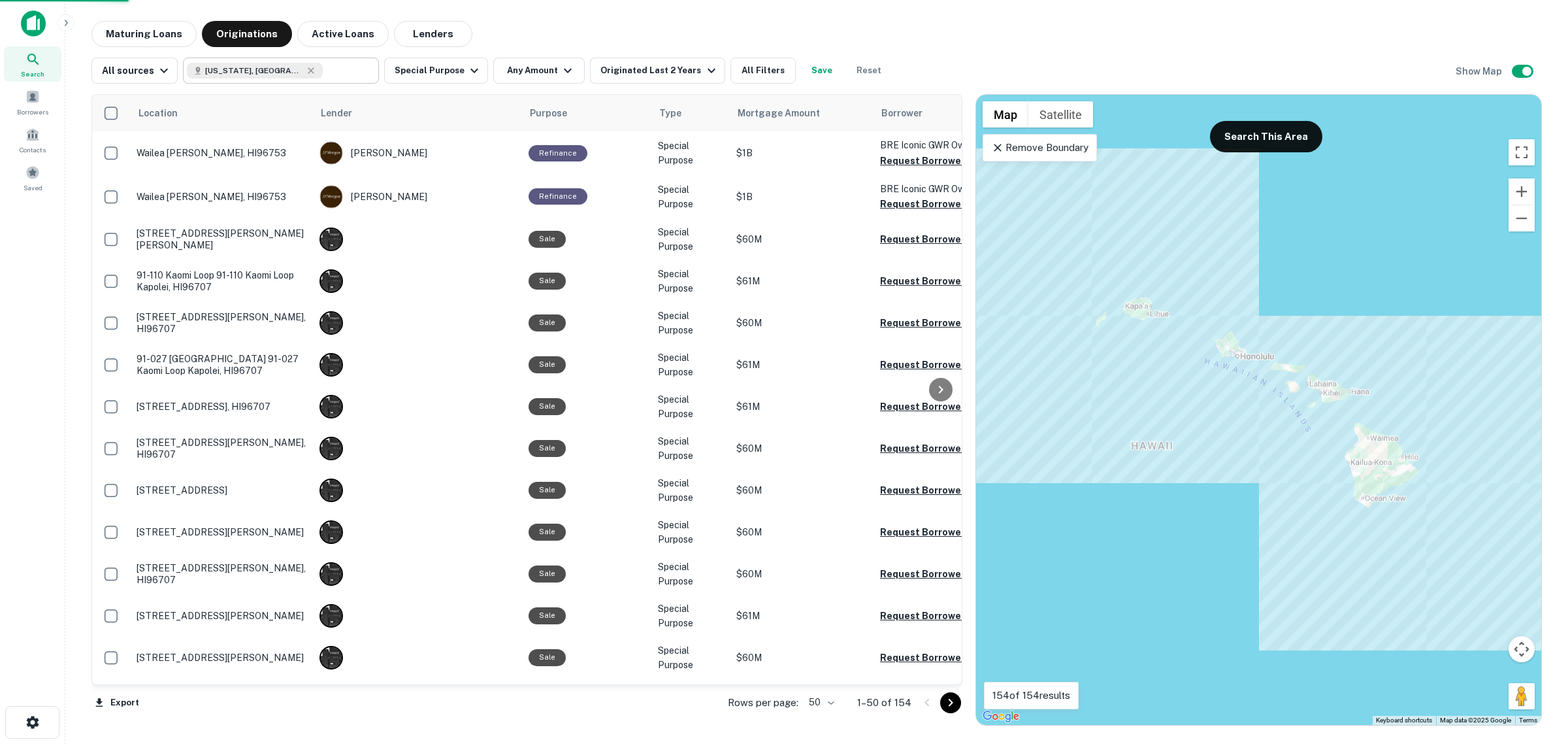
click at [306, 75] on icon at bounding box center [311, 70] width 10 height 10
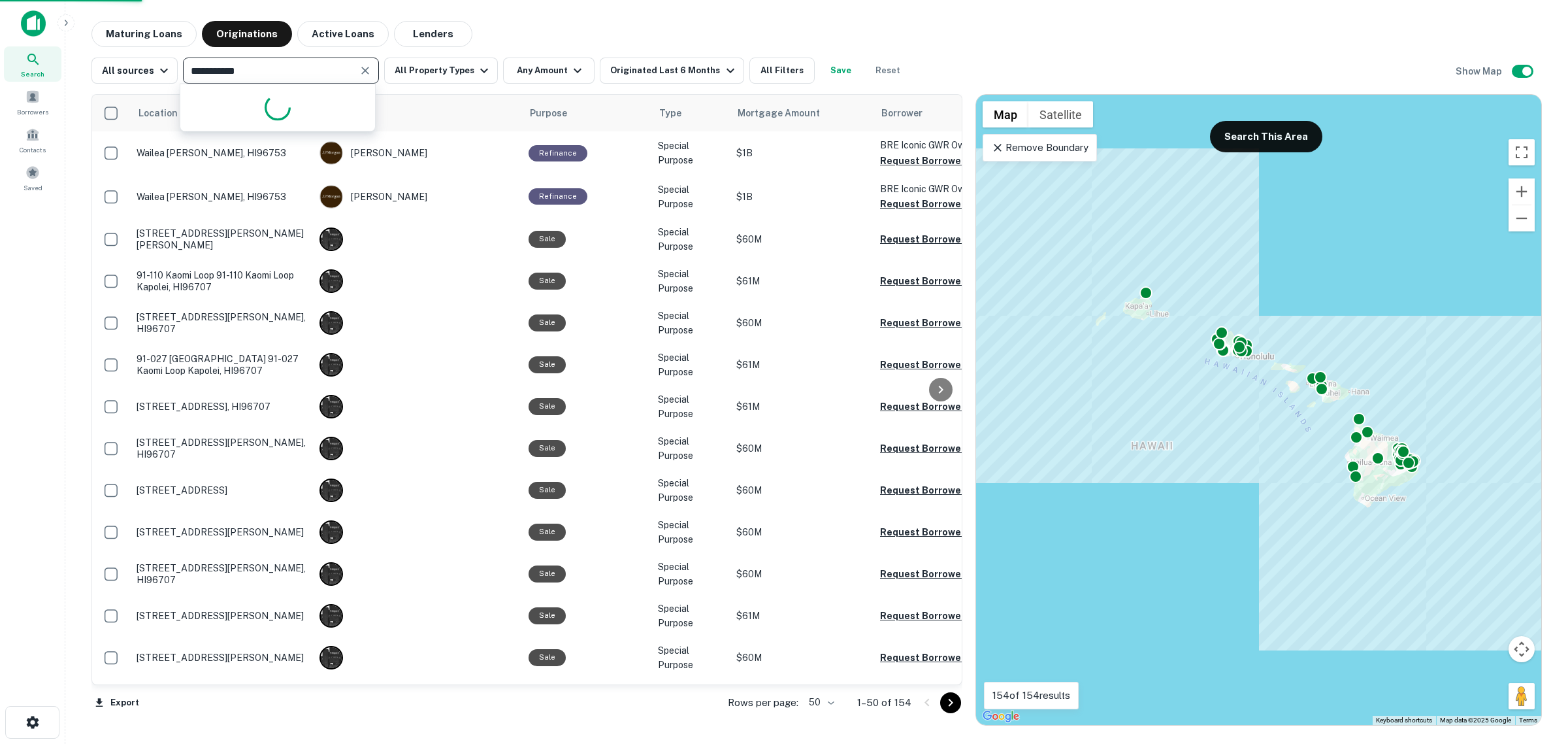
type input "**********"
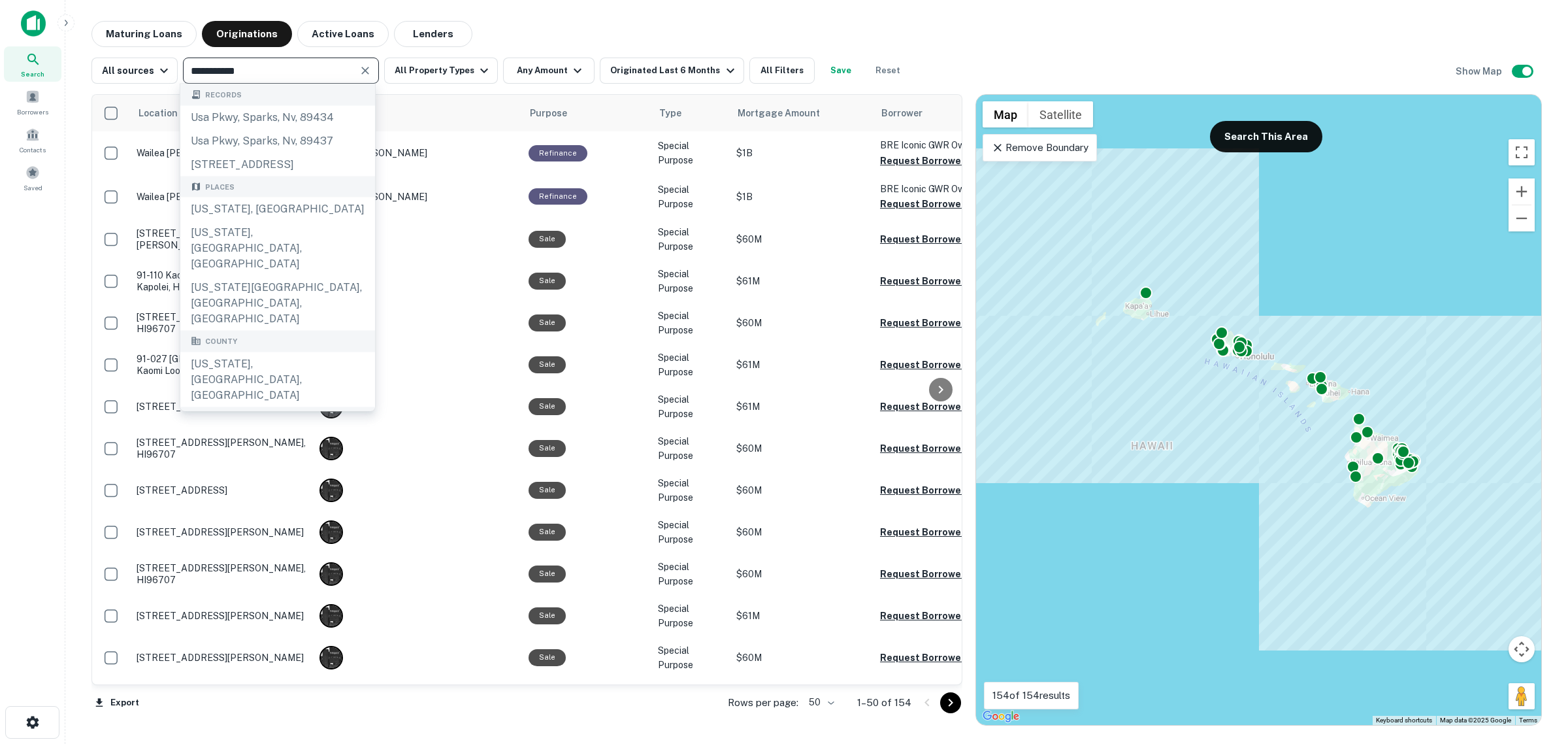
click at [359, 75] on icon "Clear" at bounding box center [365, 70] width 13 height 13
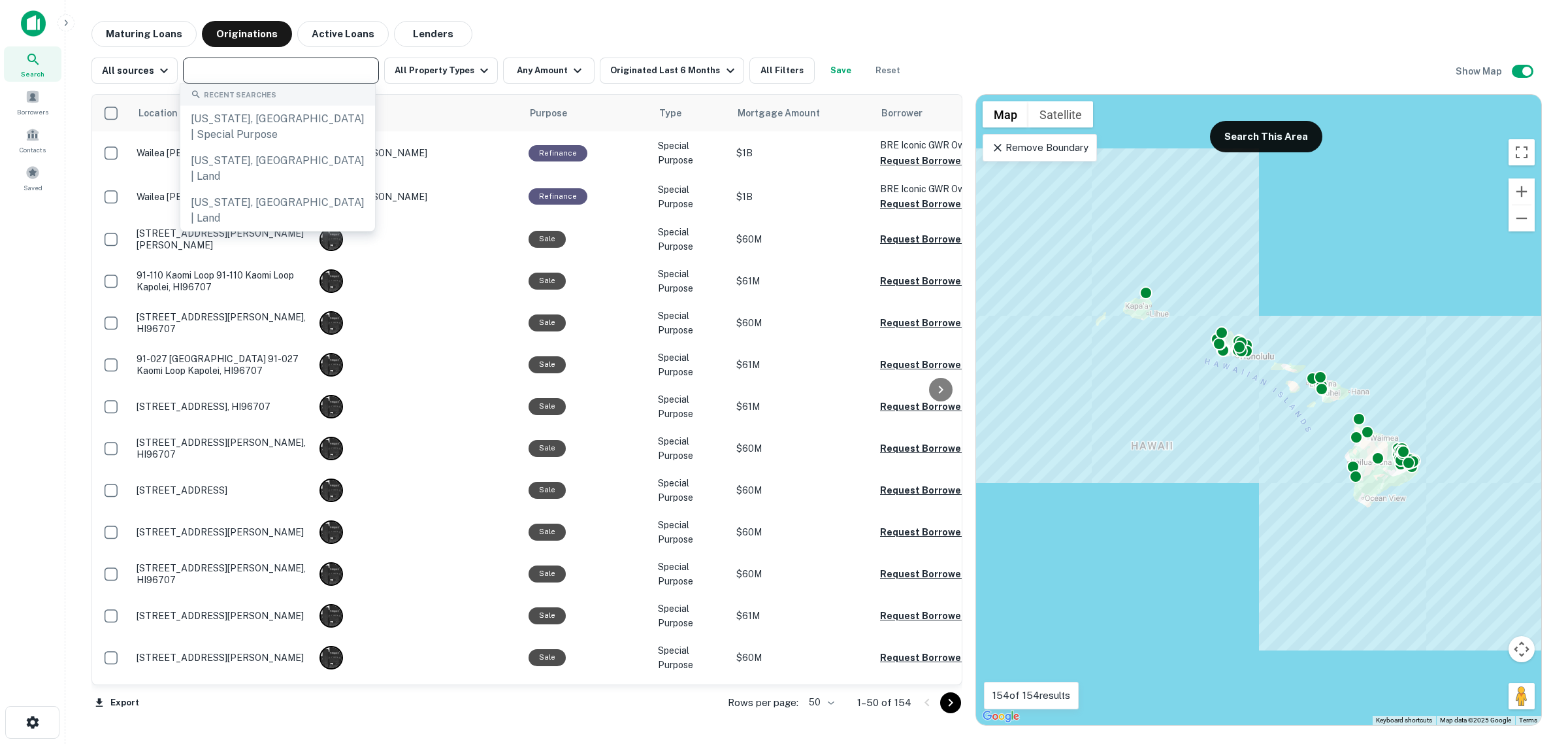
click at [271, 73] on input "text" at bounding box center [280, 70] width 186 height 18
type input "*****"
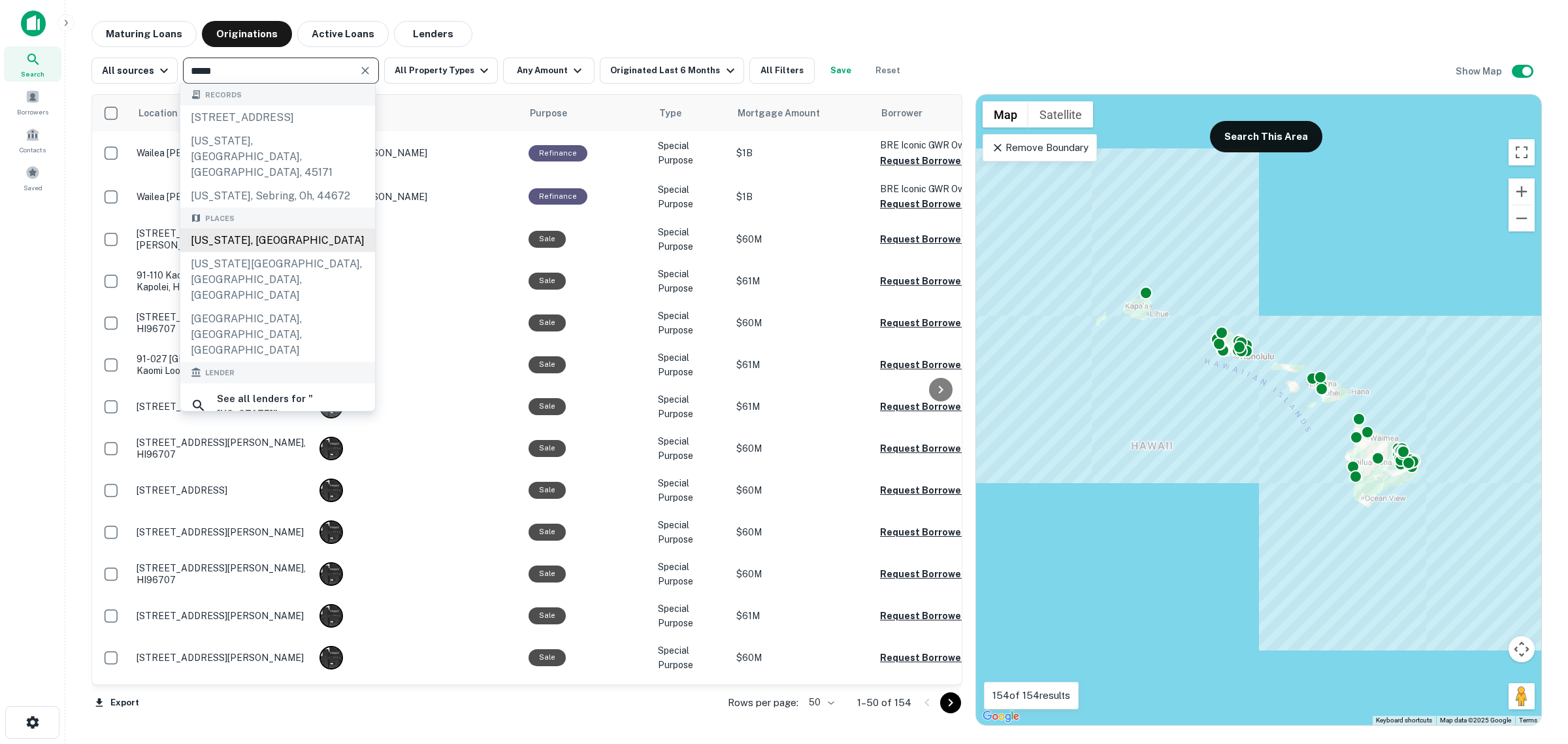
click at [232, 229] on div "[US_STATE], [GEOGRAPHIC_DATA]" at bounding box center [277, 240] width 194 height 24
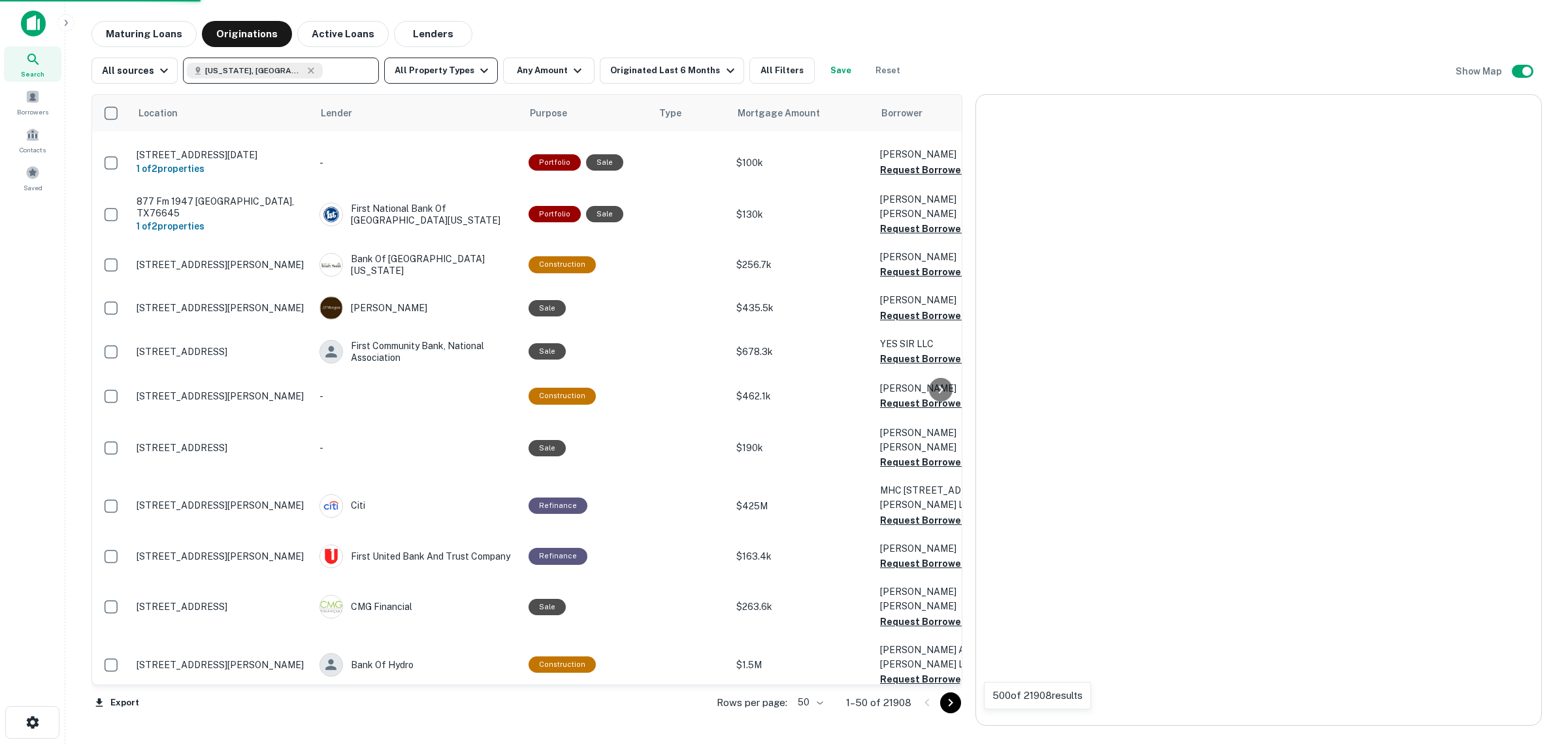
click at [465, 74] on button "All Property Types" at bounding box center [440, 71] width 114 height 26
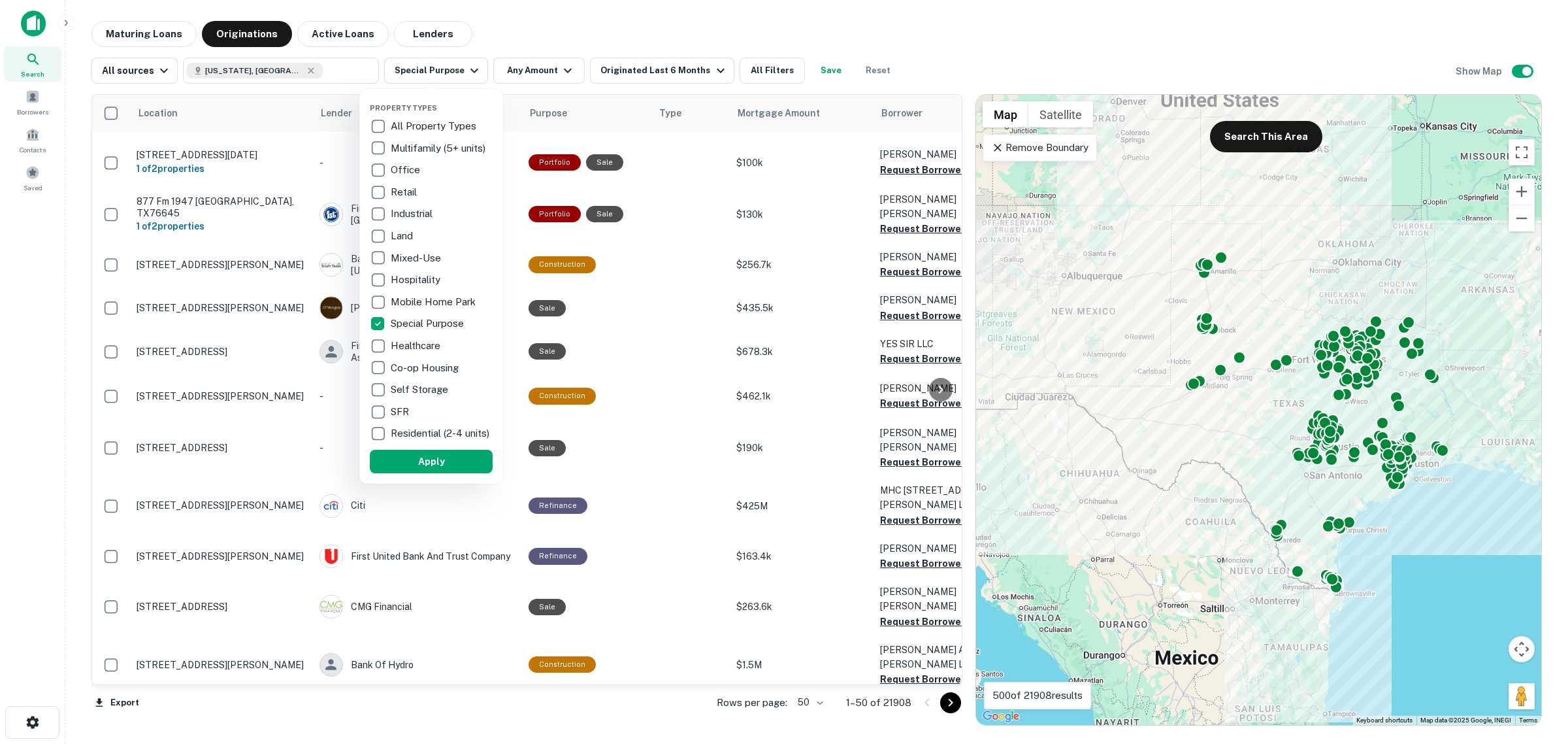
drag, startPoint x: 428, startPoint y: 464, endPoint x: 893, endPoint y: 7, distance: 652.0
click at [428, 462] on button "Apply" at bounding box center [431, 461] width 123 height 24
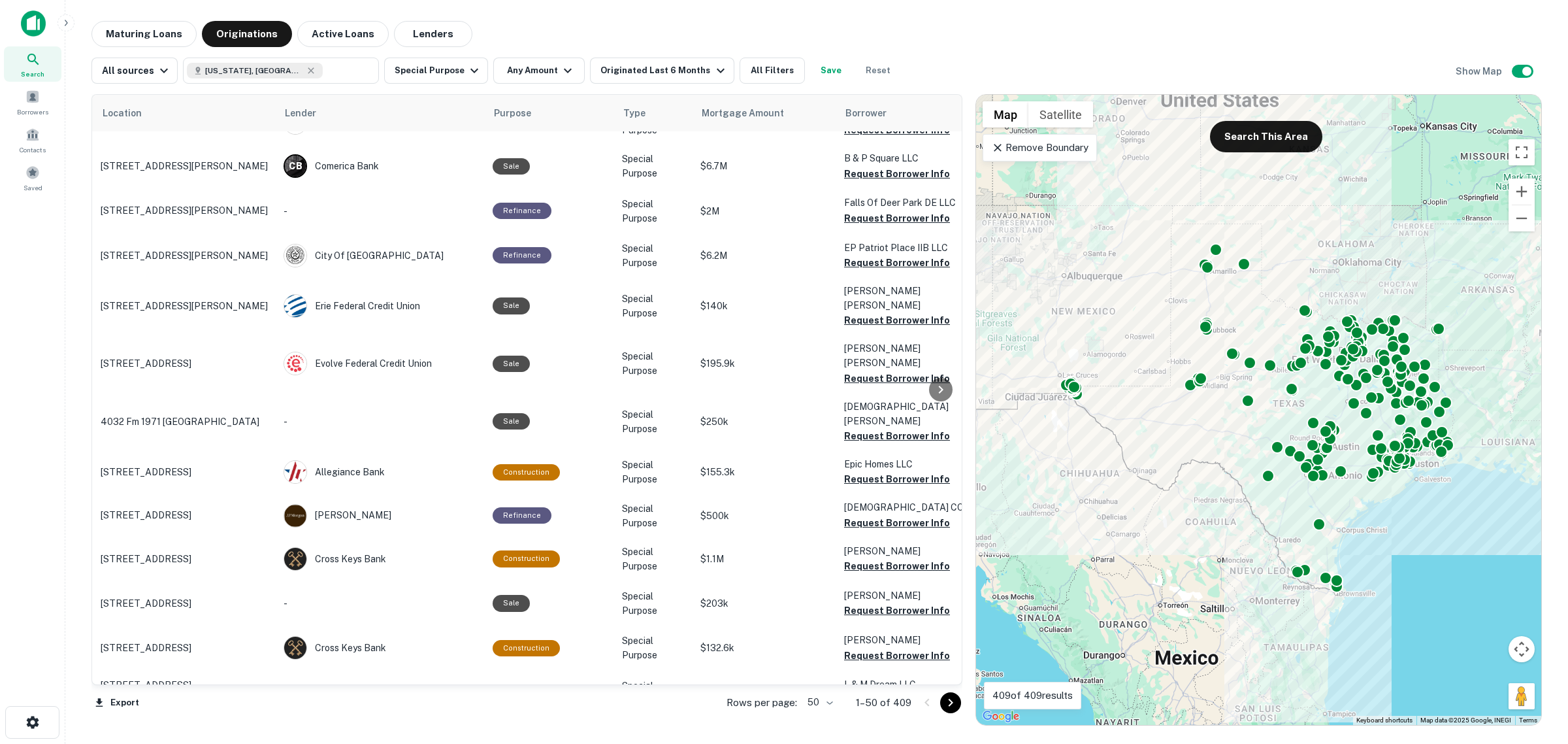
scroll to position [173, 0]
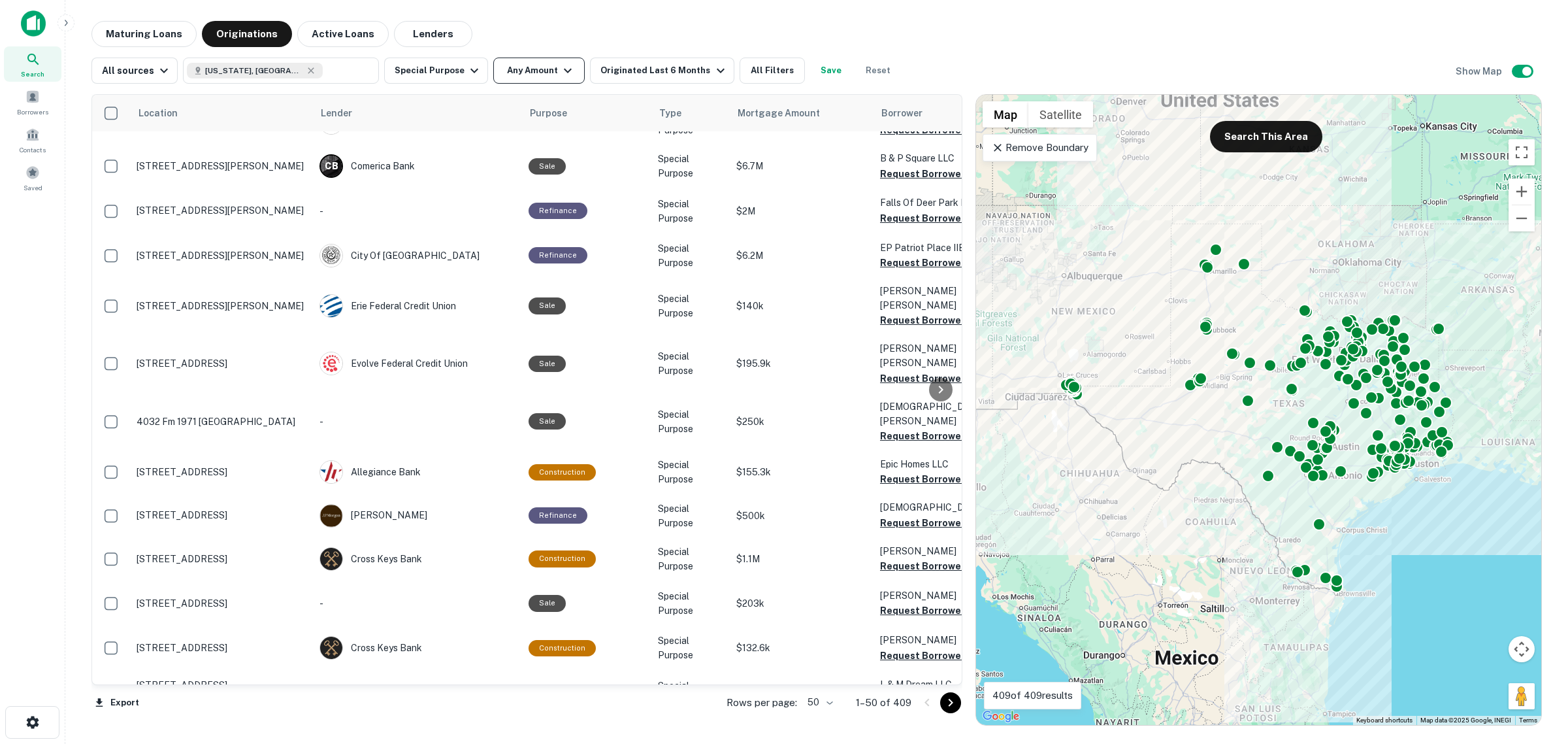
click at [543, 73] on button "Any Amount" at bounding box center [539, 71] width 92 height 26
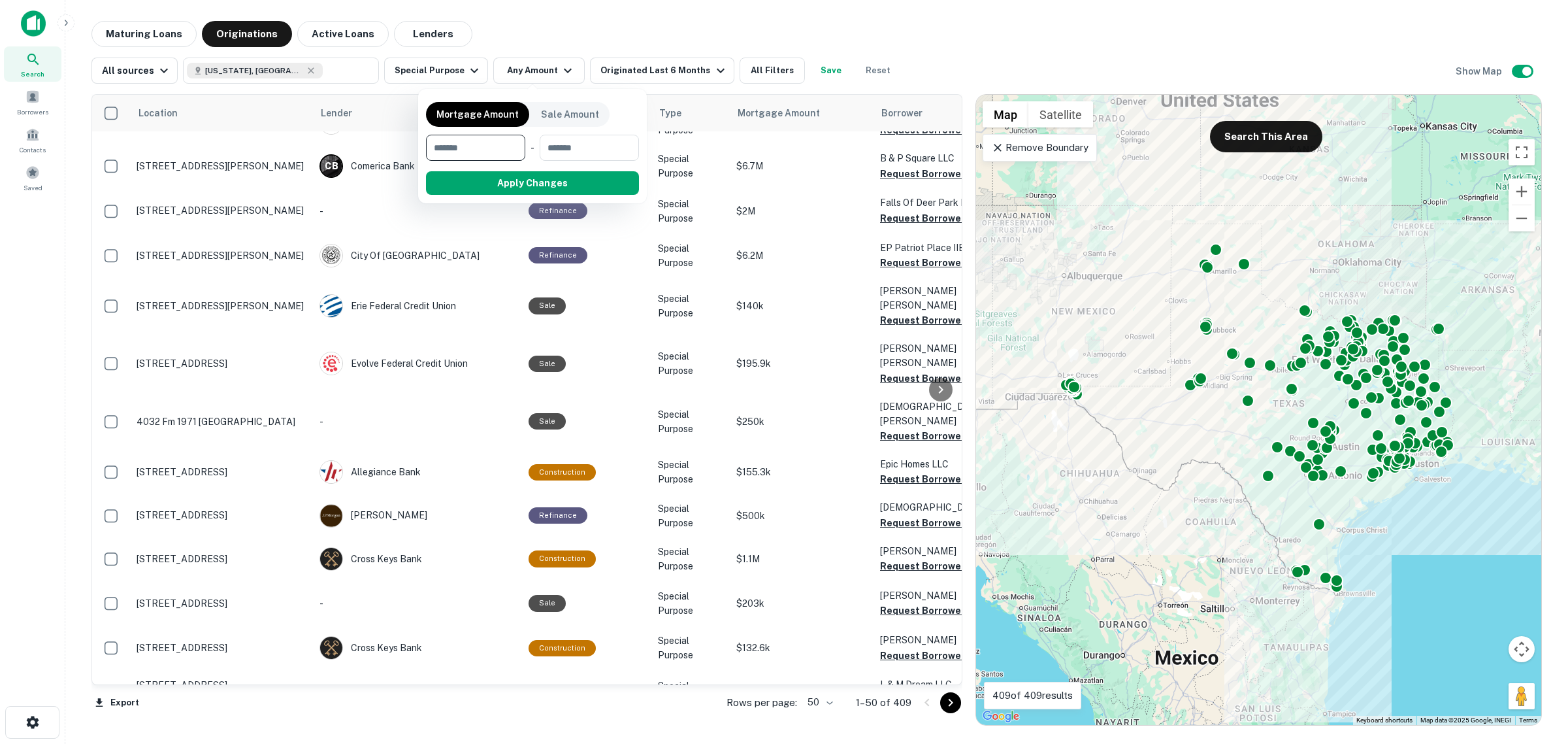
click at [487, 150] on input "number" at bounding box center [471, 148] width 90 height 26
type input "********"
click at [593, 188] on button "Apply Changes" at bounding box center [556, 183] width 166 height 24
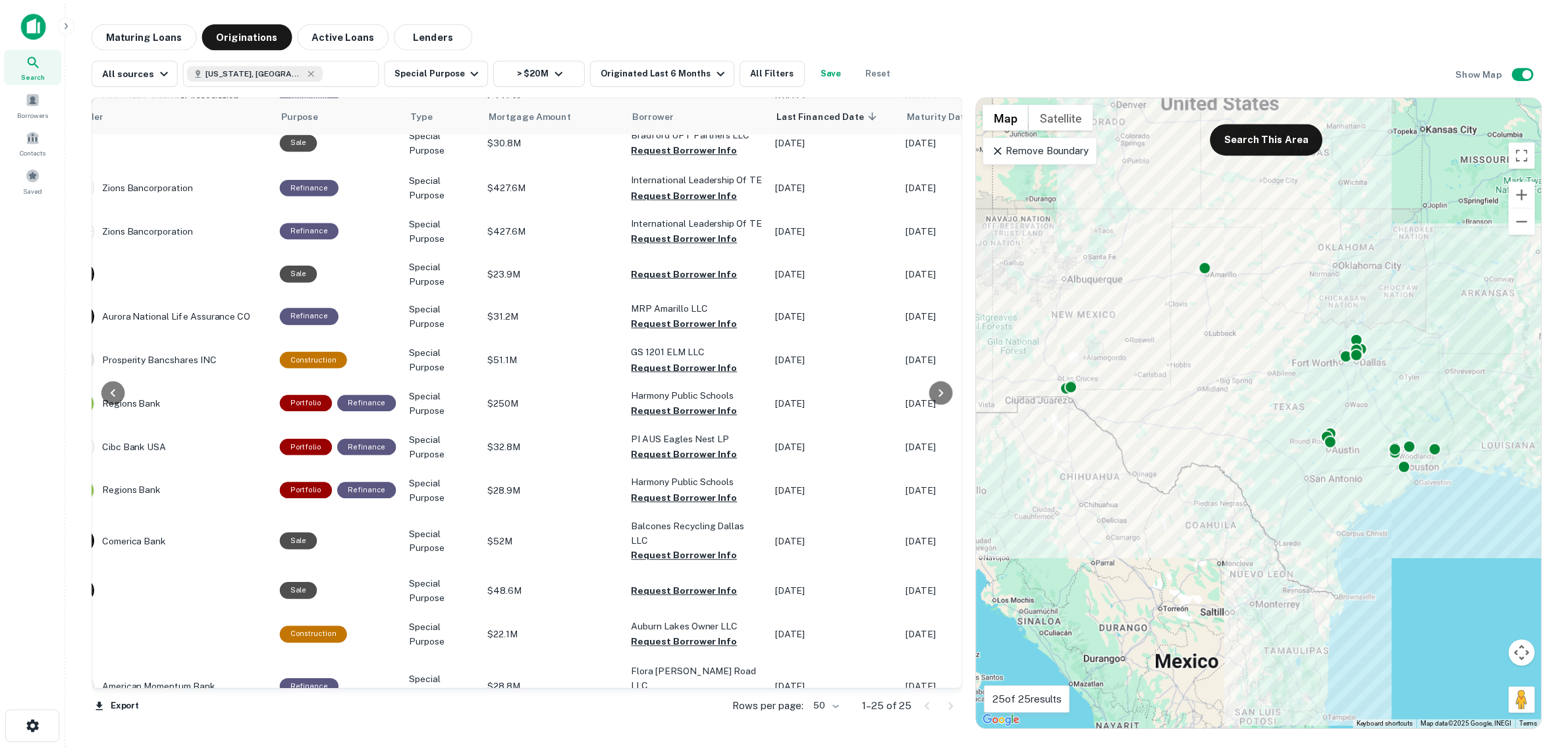
scroll to position [175, 0]
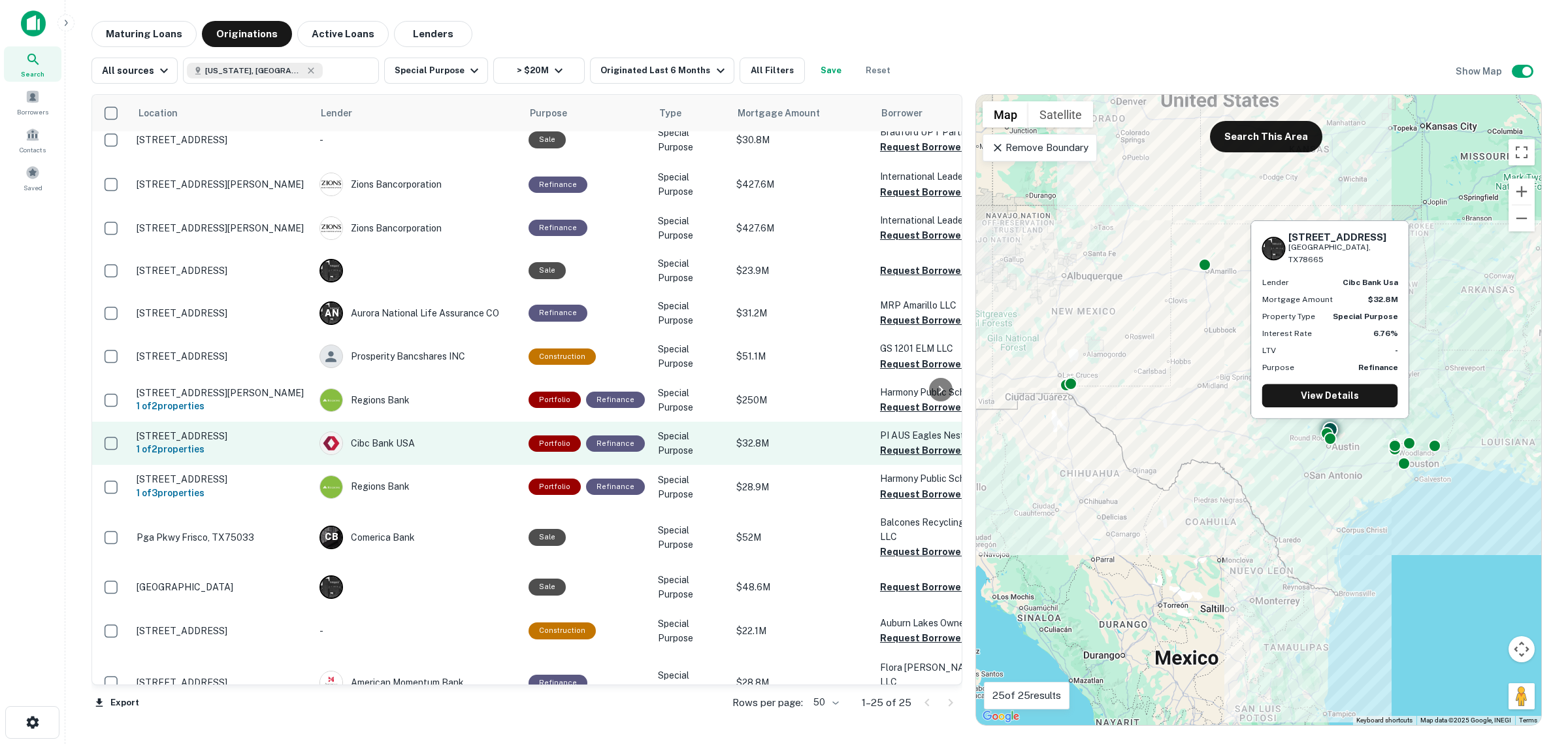
click at [181, 430] on p "[STREET_ADDRESS]" at bounding box center [222, 435] width 170 height 12
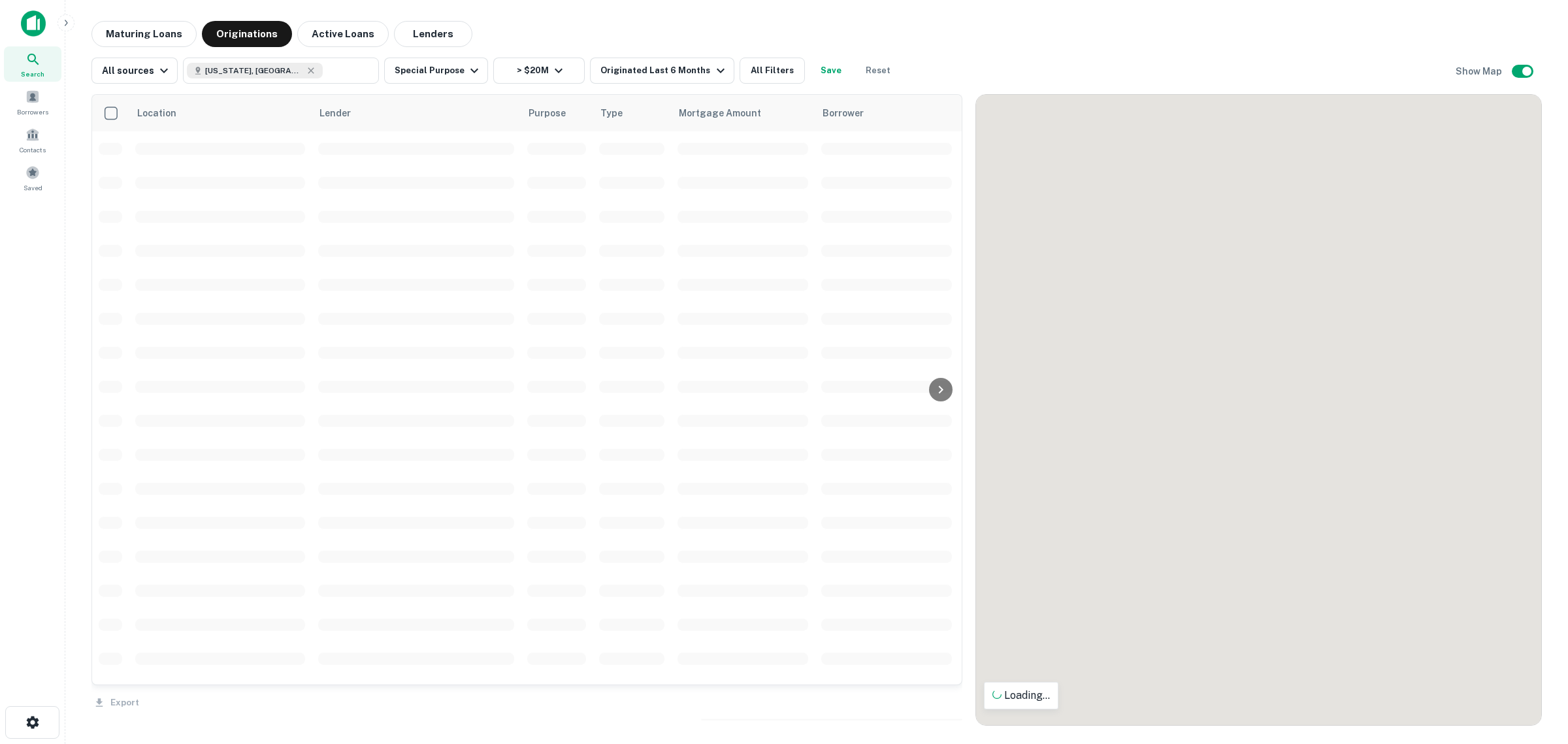
scroll to position [173, 0]
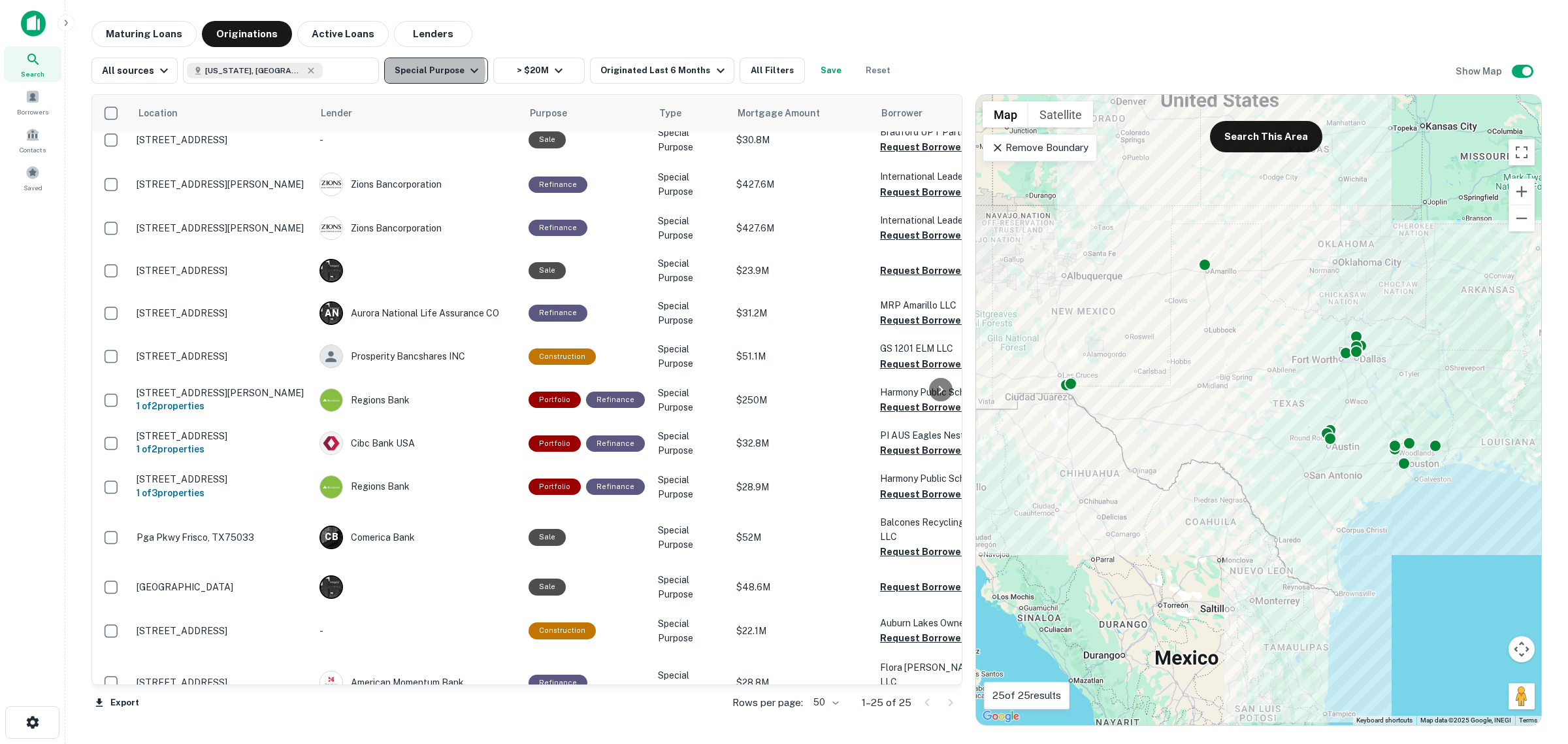
click at [419, 71] on button "Special Purpose" at bounding box center [436, 71] width 104 height 26
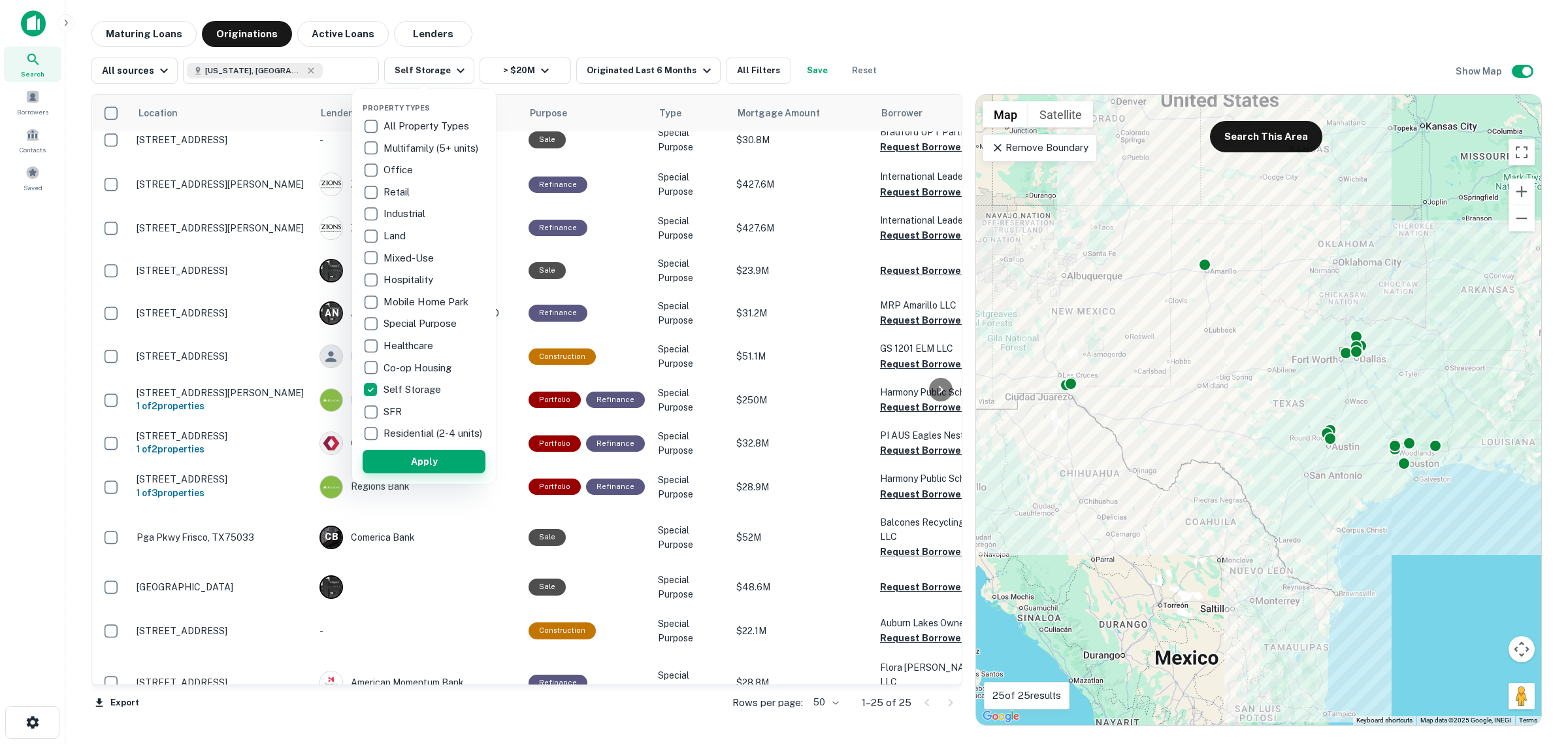
click at [436, 473] on button "Apply" at bounding box center [423, 461] width 123 height 24
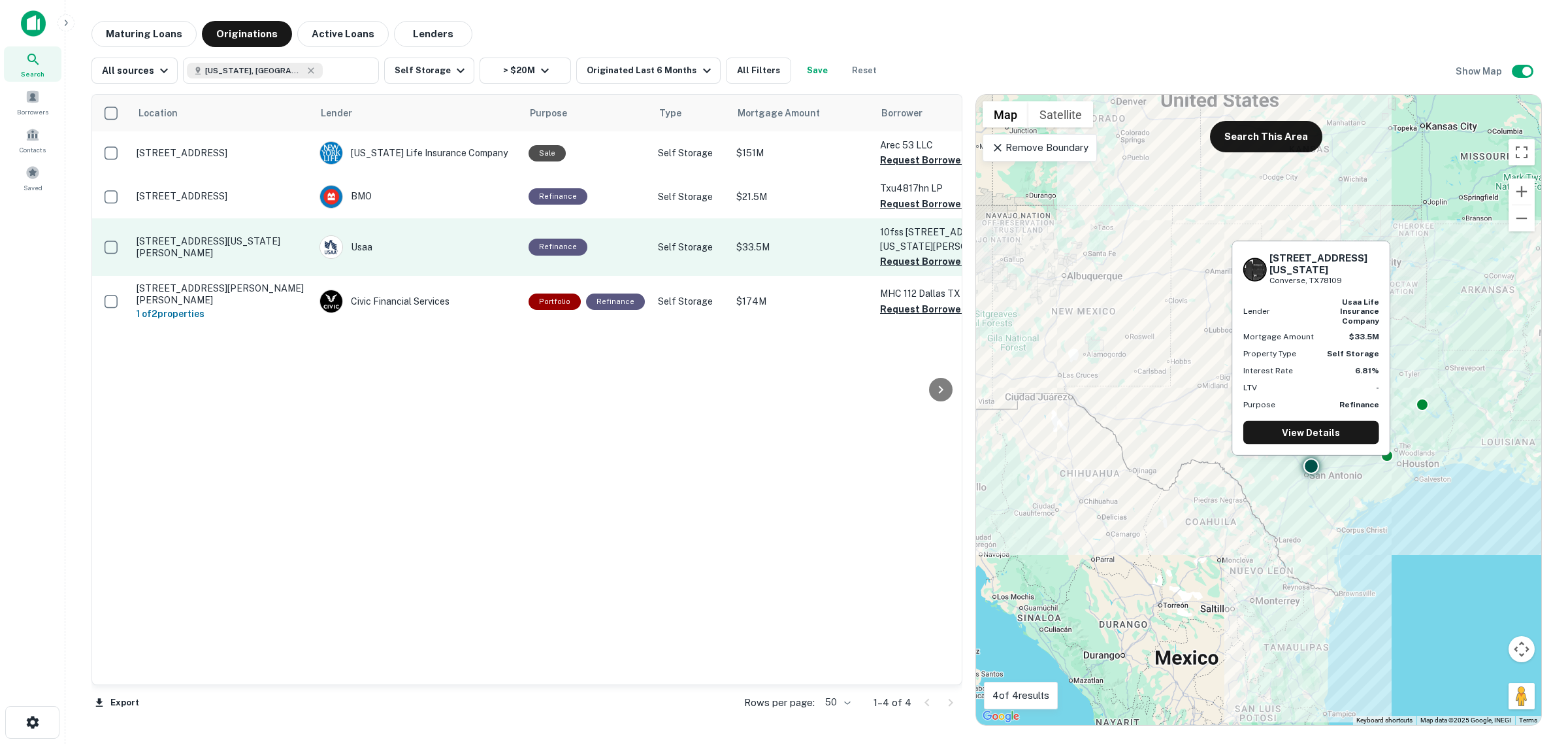
click at [209, 246] on p "[STREET_ADDRESS][US_STATE][PERSON_NAME]" at bounding box center [222, 247] width 170 height 24
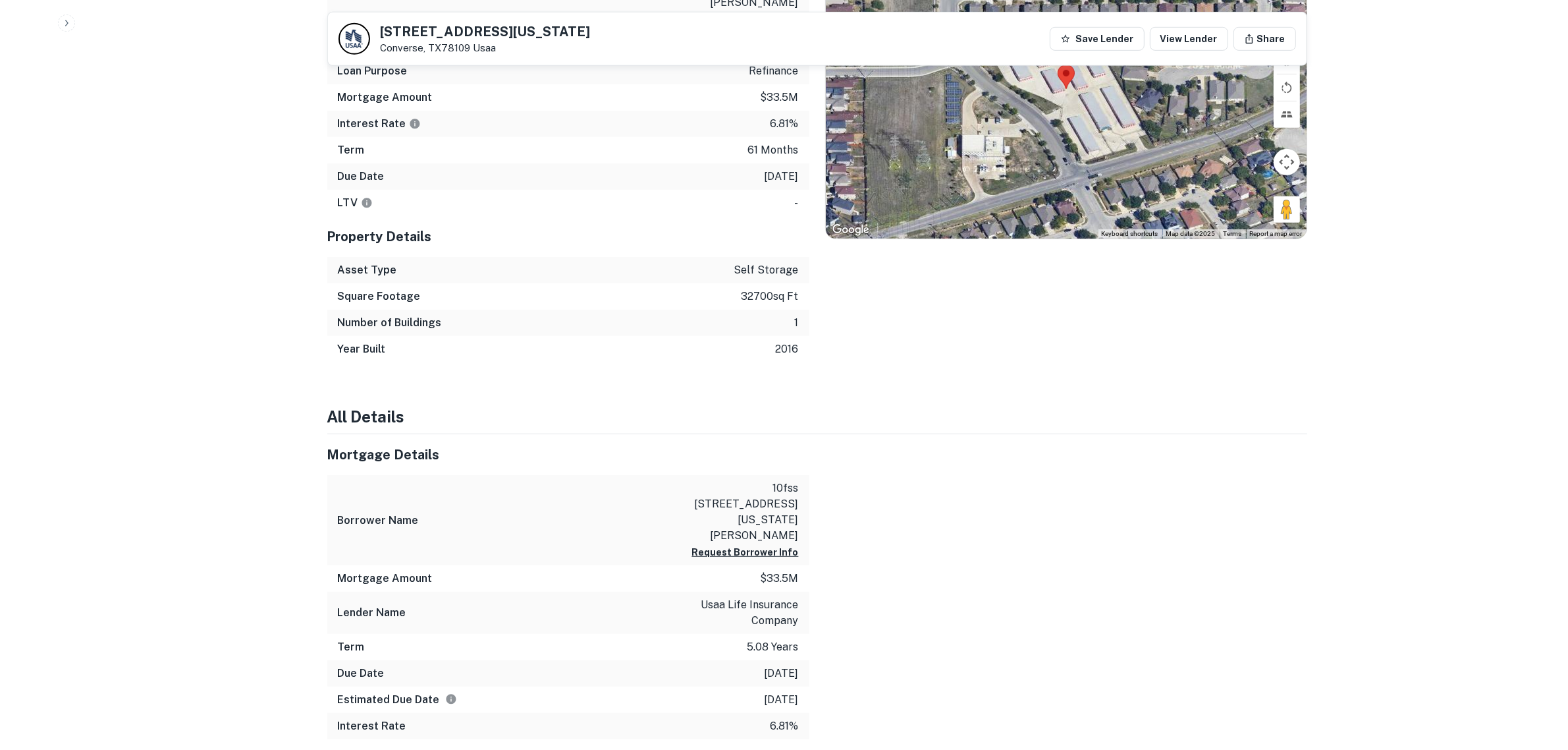
scroll to position [943, 0]
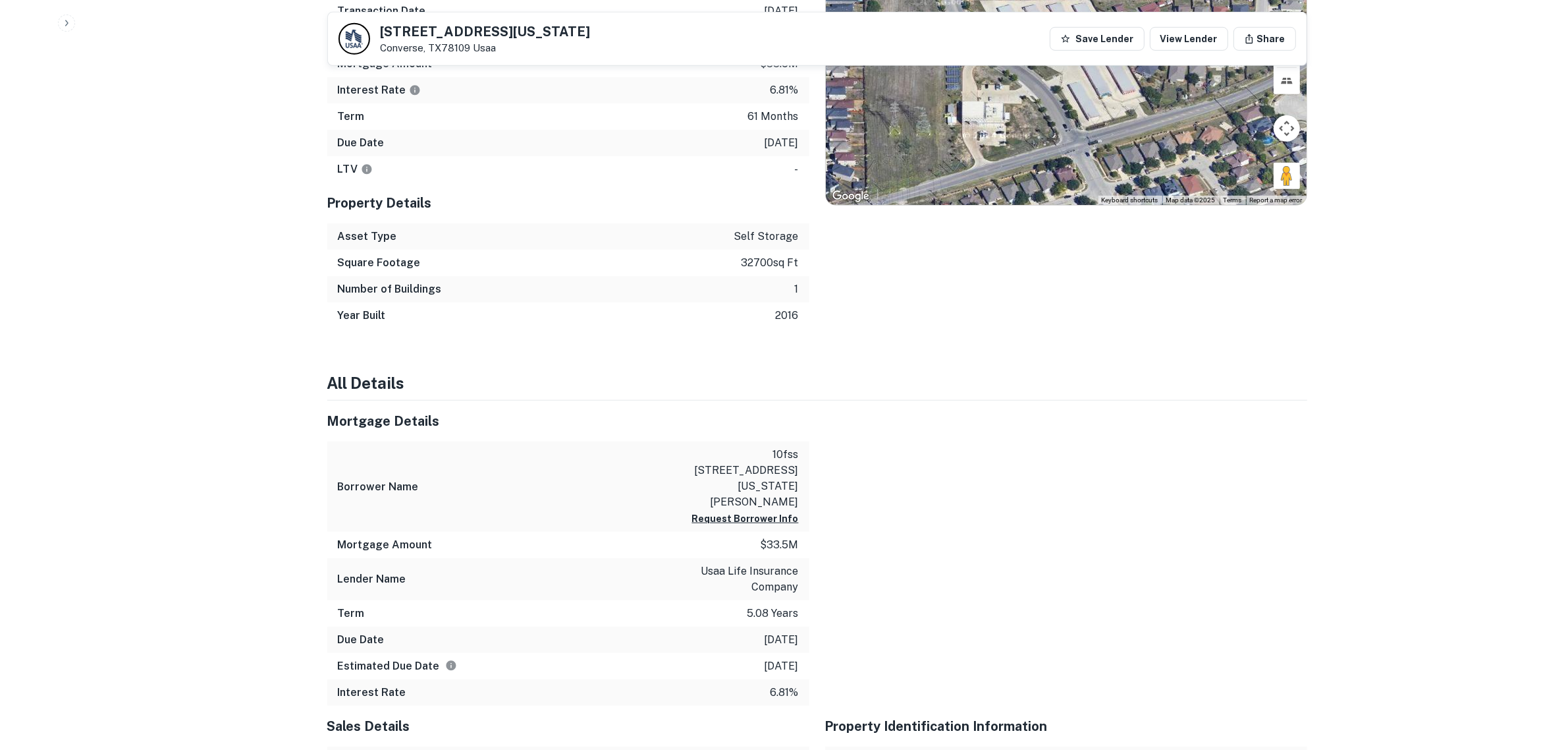
click at [1115, 409] on div at bounding box center [1058, 553] width 498 height 305
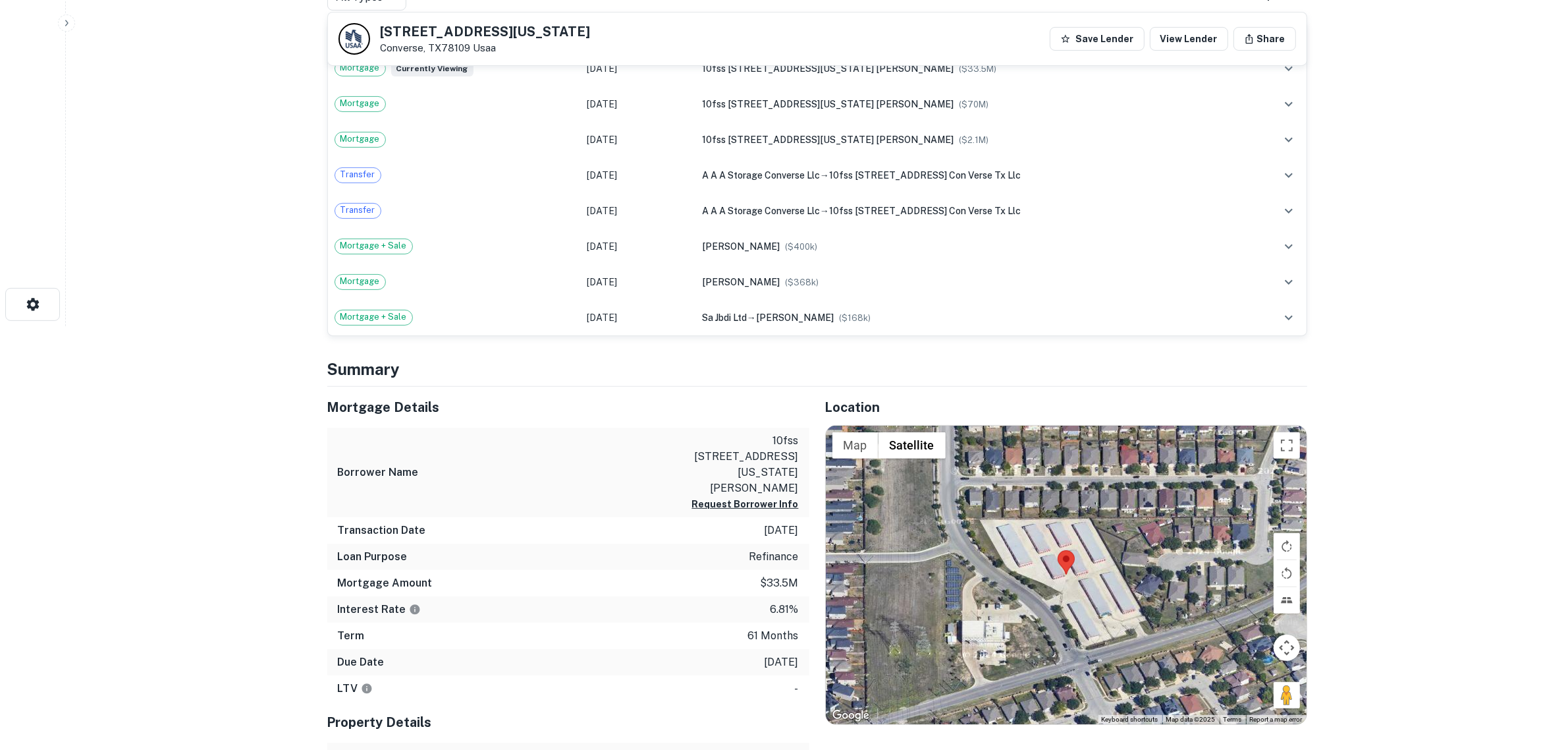
scroll to position [284, 0]
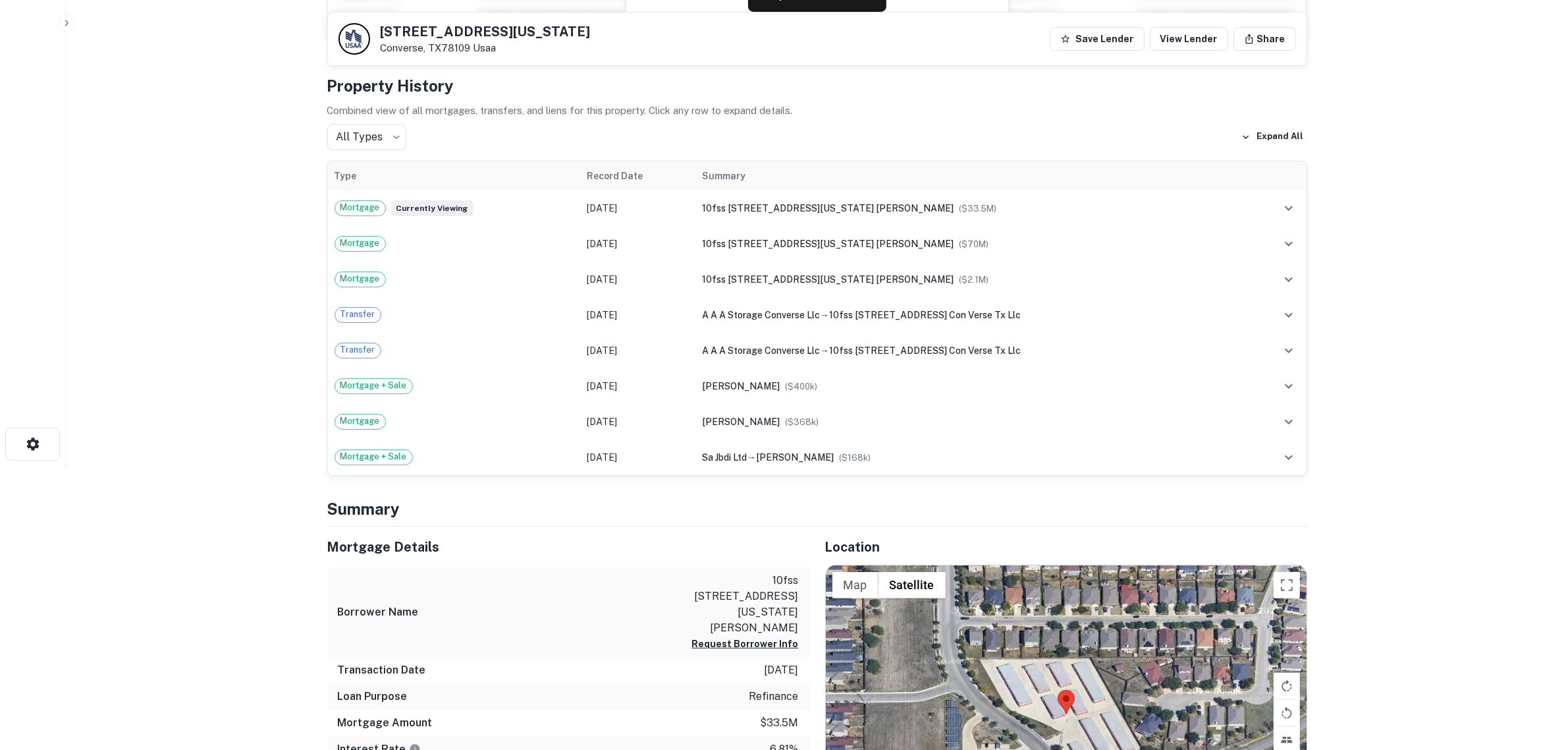
click at [197, 387] on main "Back to search [STREET_ADDRESS][GEOGRAPHIC_DATA][US_STATE] Save Lender View Len…" at bounding box center [817, 91] width 1502 height 750
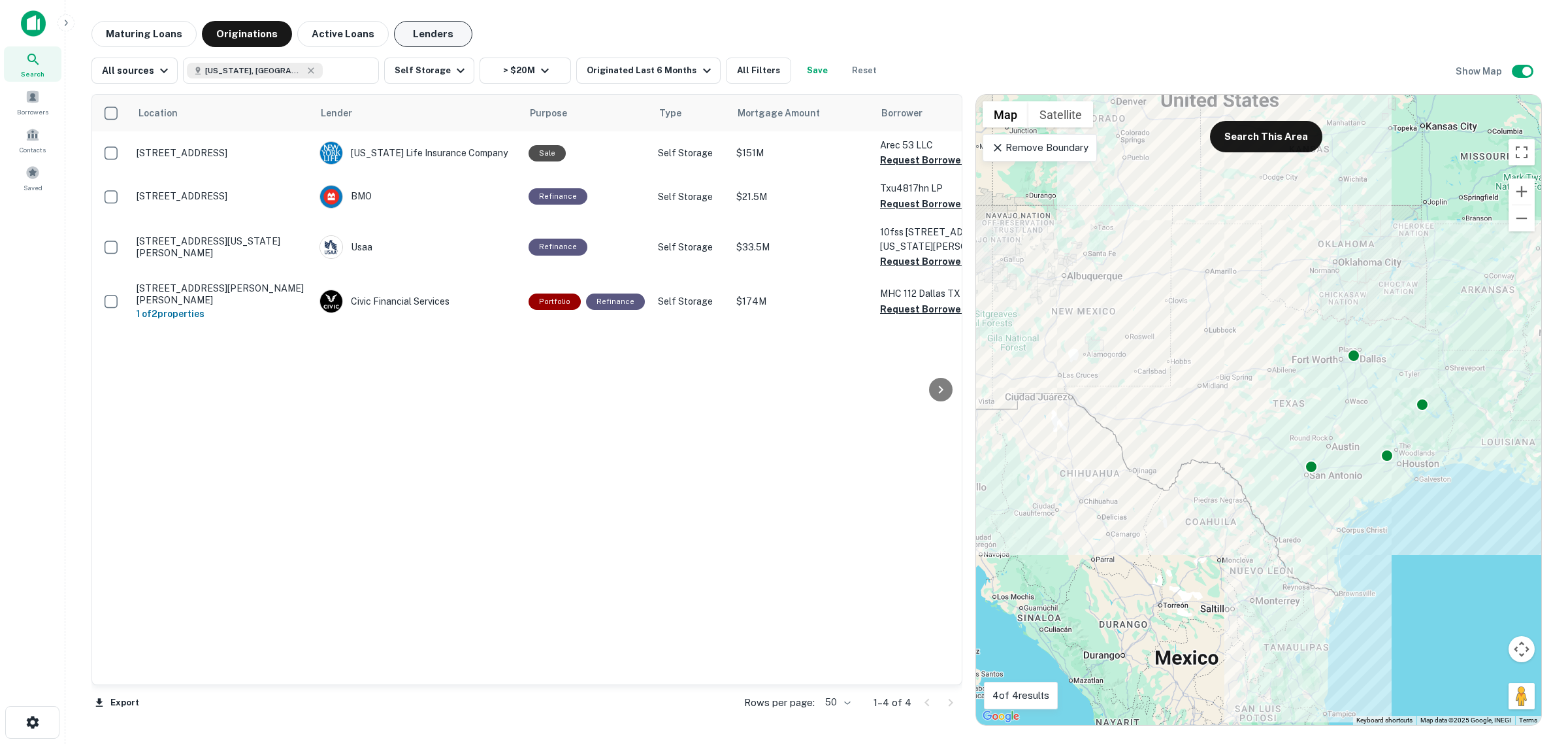
click at [415, 37] on button "Lenders" at bounding box center [433, 34] width 78 height 26
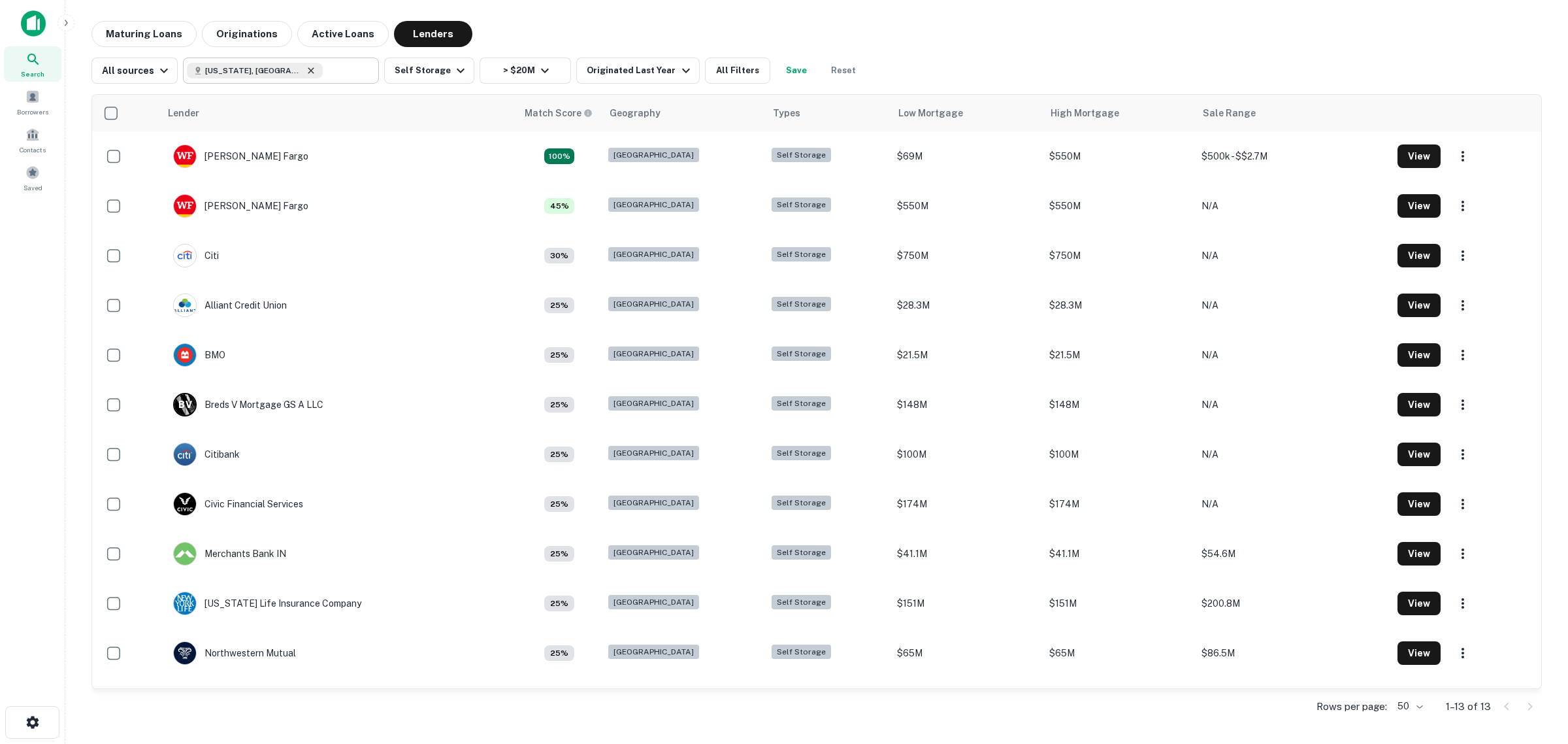
click at [309, 72] on icon at bounding box center [311, 70] width 6 height 6
type input "**********"
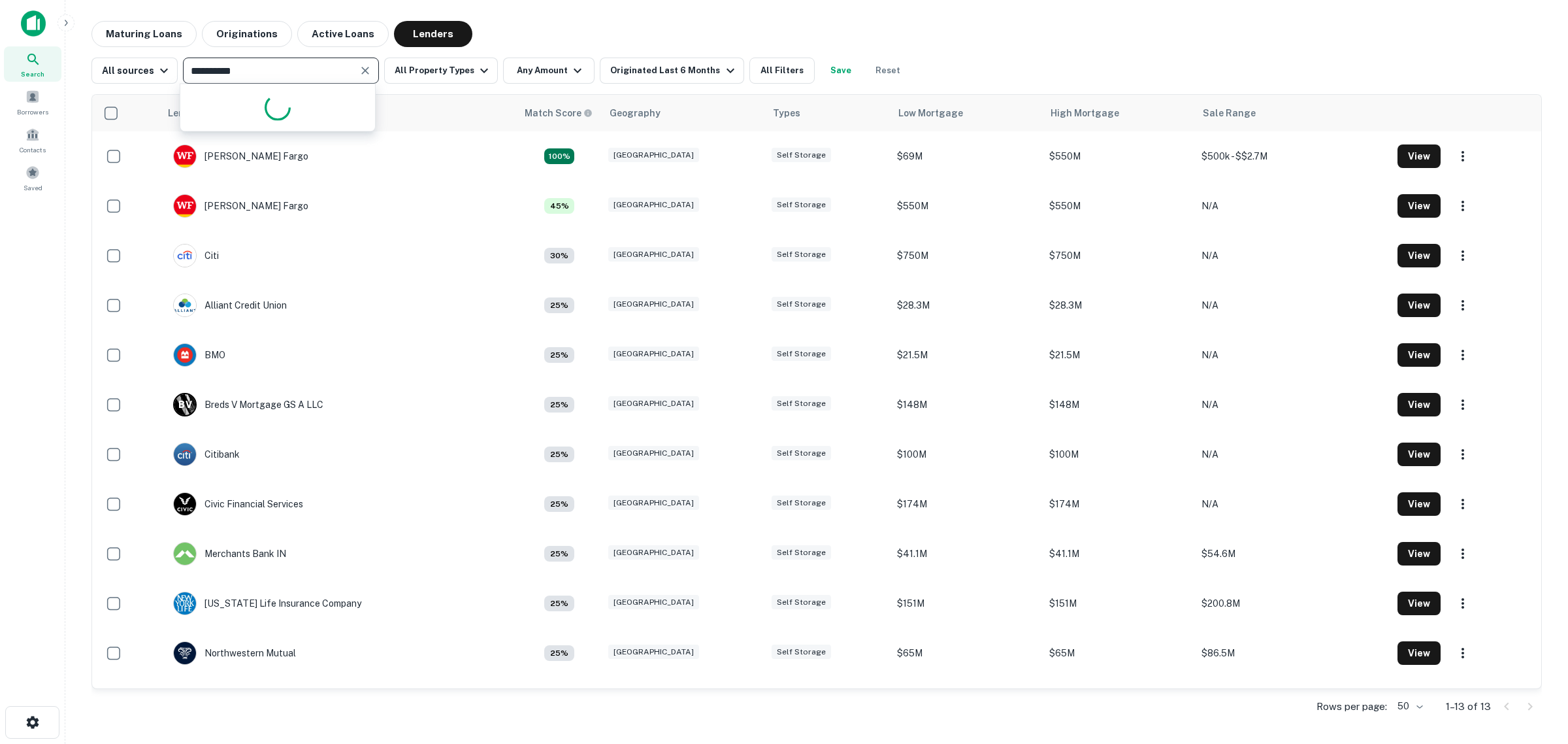
click at [359, 70] on icon "Clear" at bounding box center [365, 70] width 13 height 13
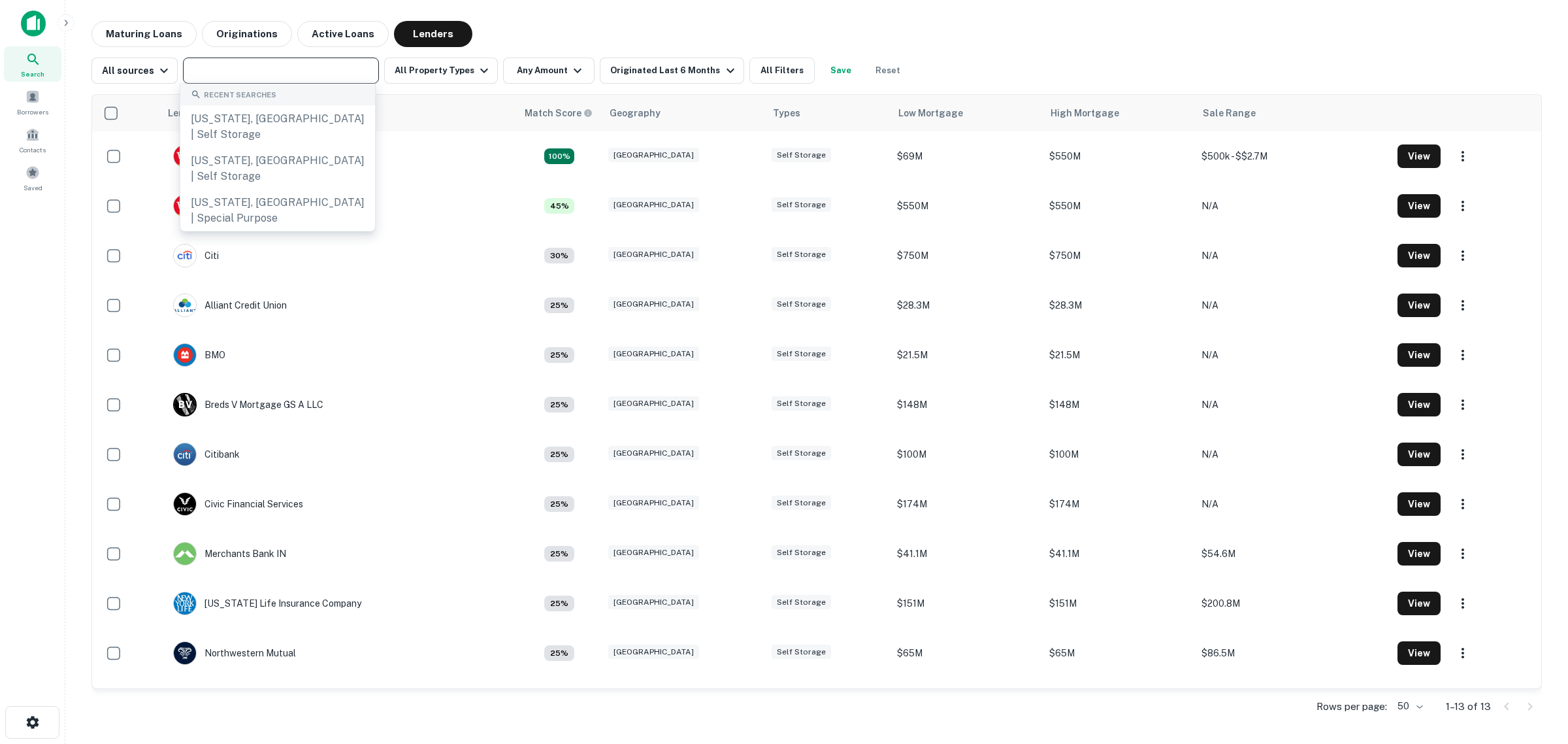
click at [281, 75] on input "text" at bounding box center [280, 70] width 186 height 18
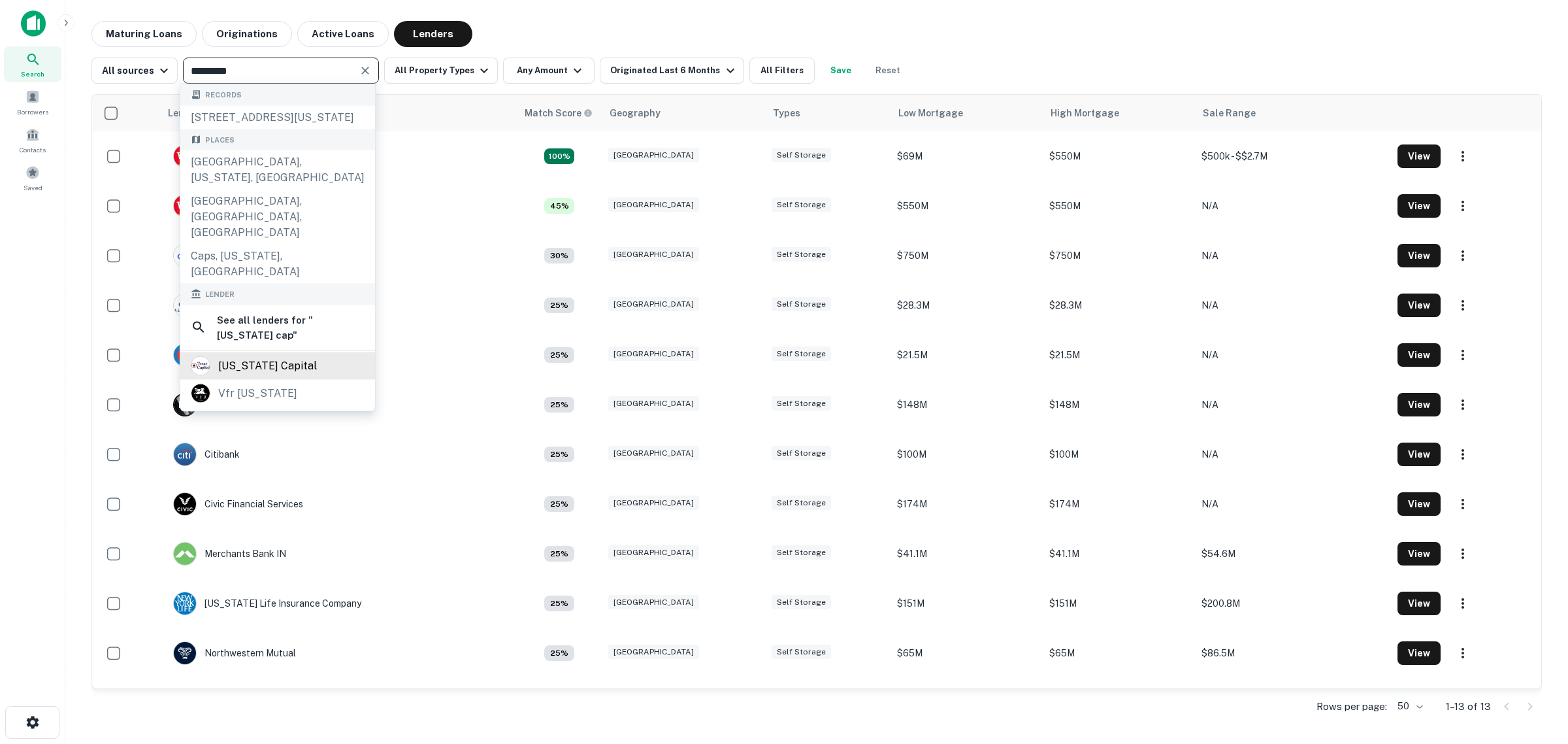
type input "*********"
click at [278, 356] on div "[US_STATE] capital" at bounding box center [267, 366] width 99 height 20
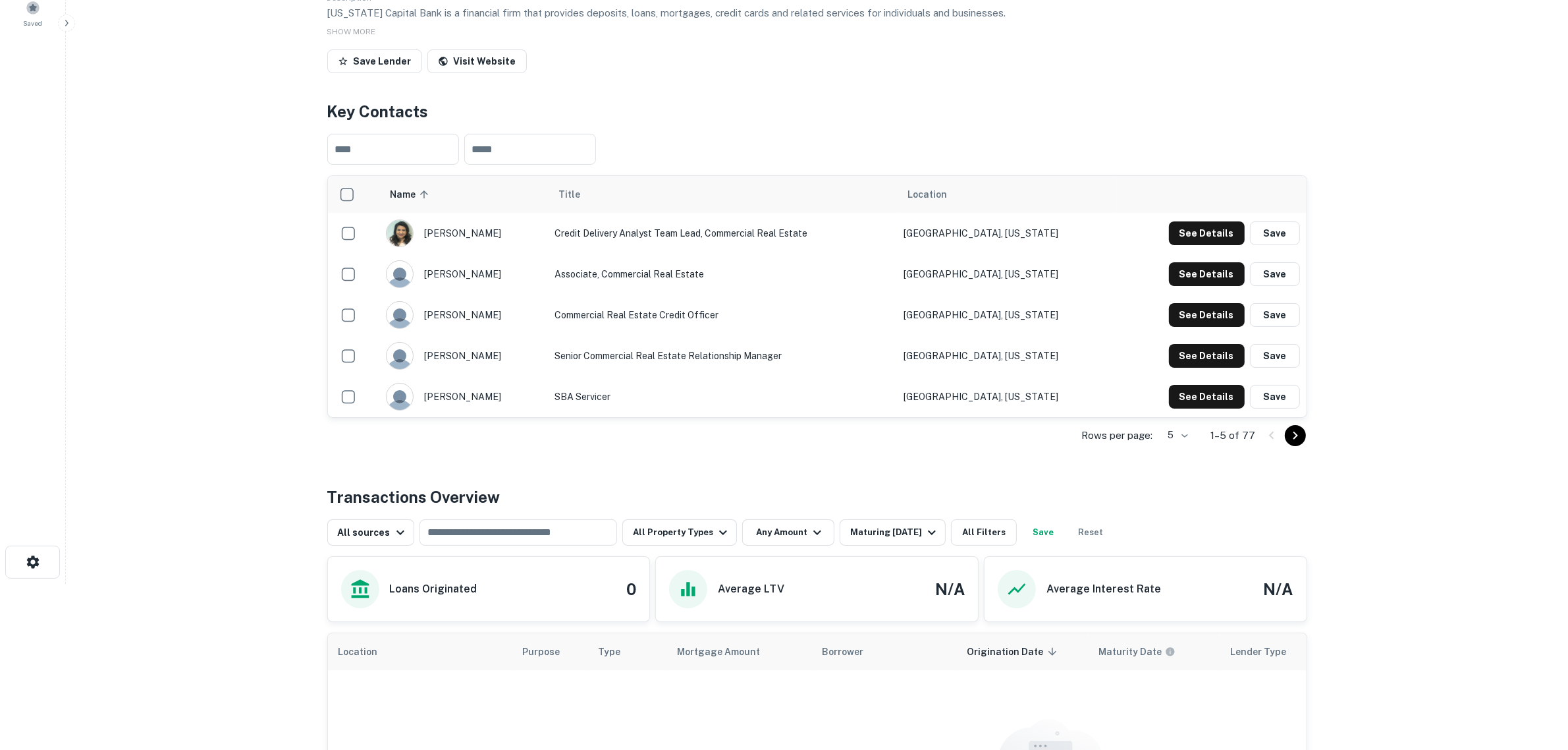
scroll to position [247, 0]
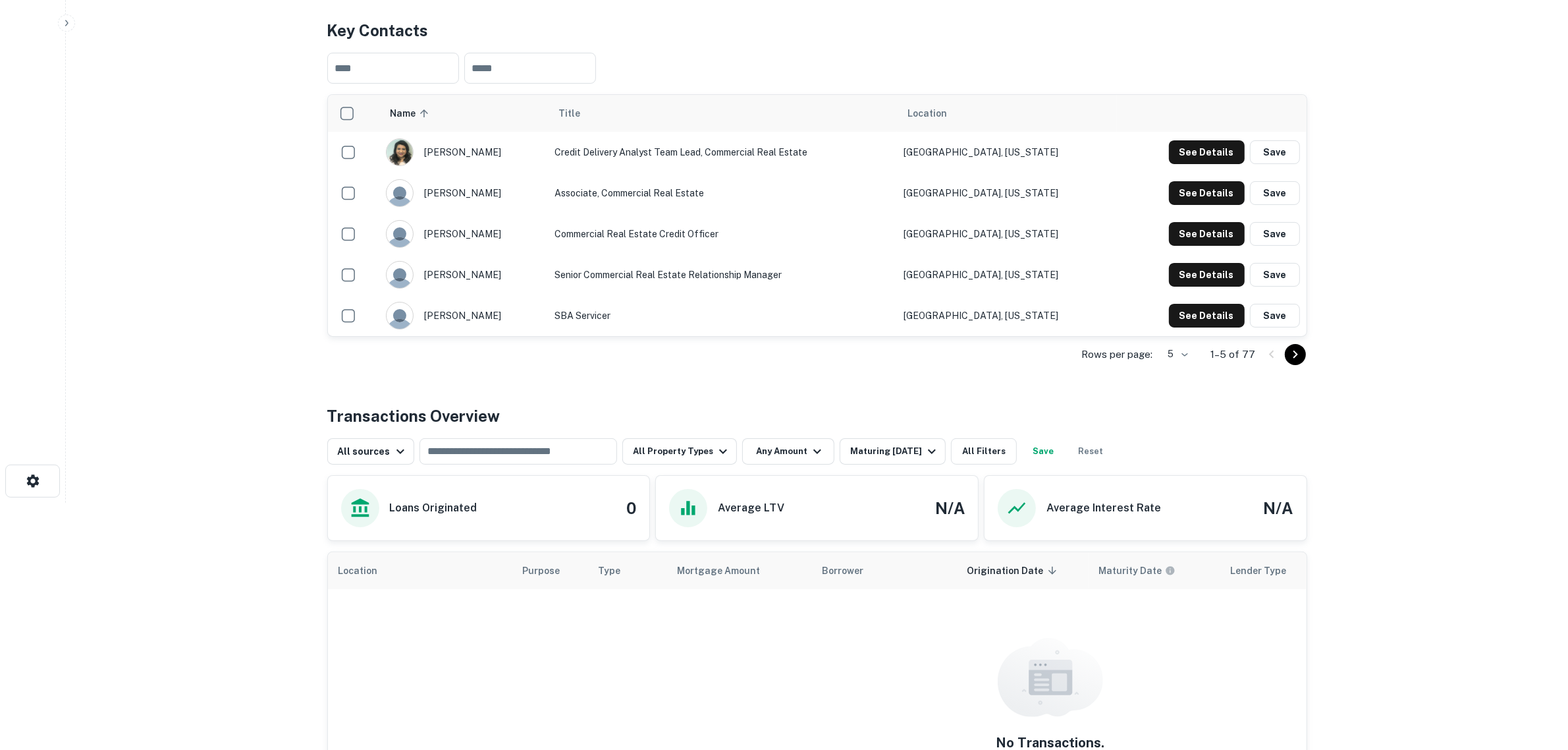
click at [1299, 354] on icon "Go to next page" at bounding box center [1295, 354] width 16 height 16
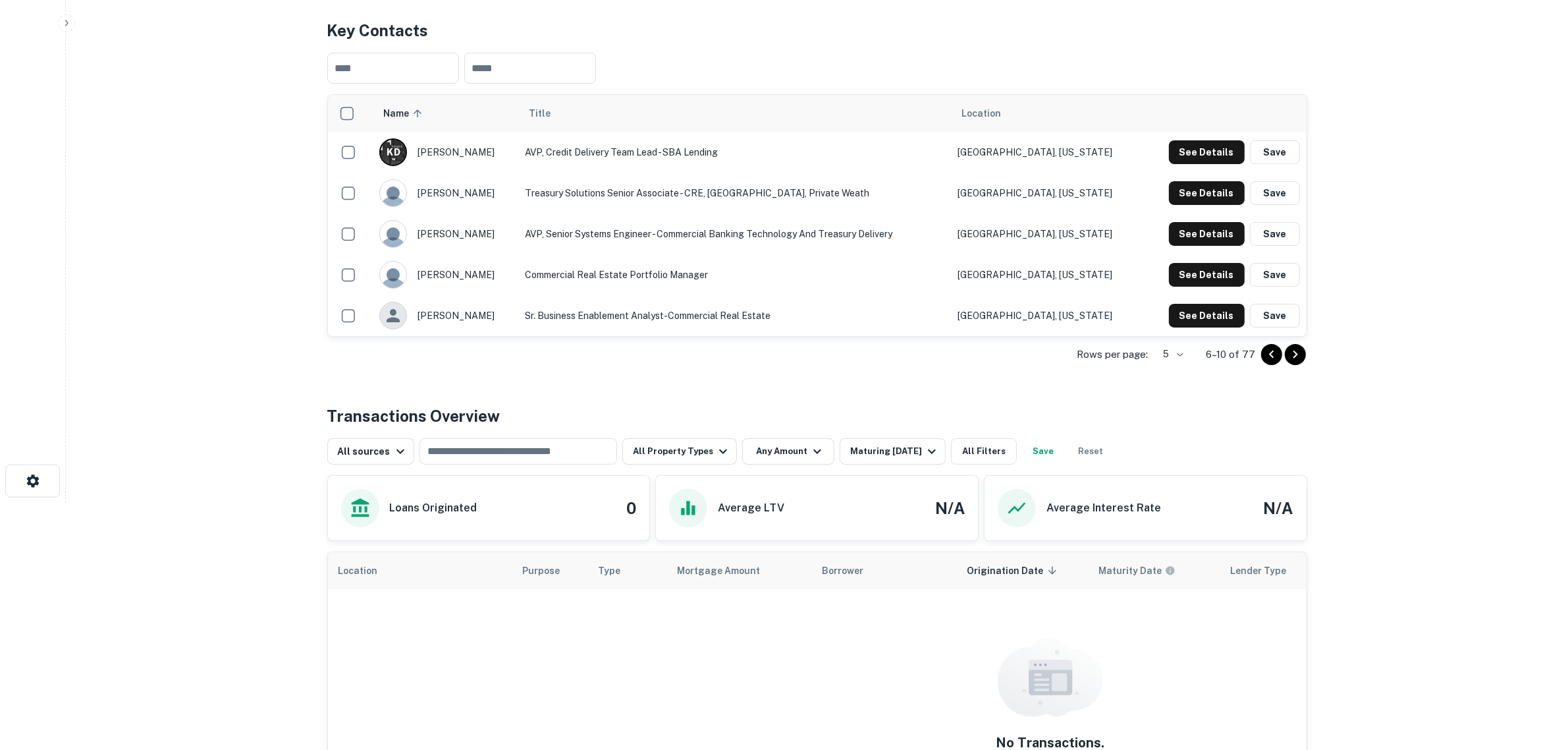
click at [1296, 356] on icon "Go to next page" at bounding box center [1295, 354] width 16 height 16
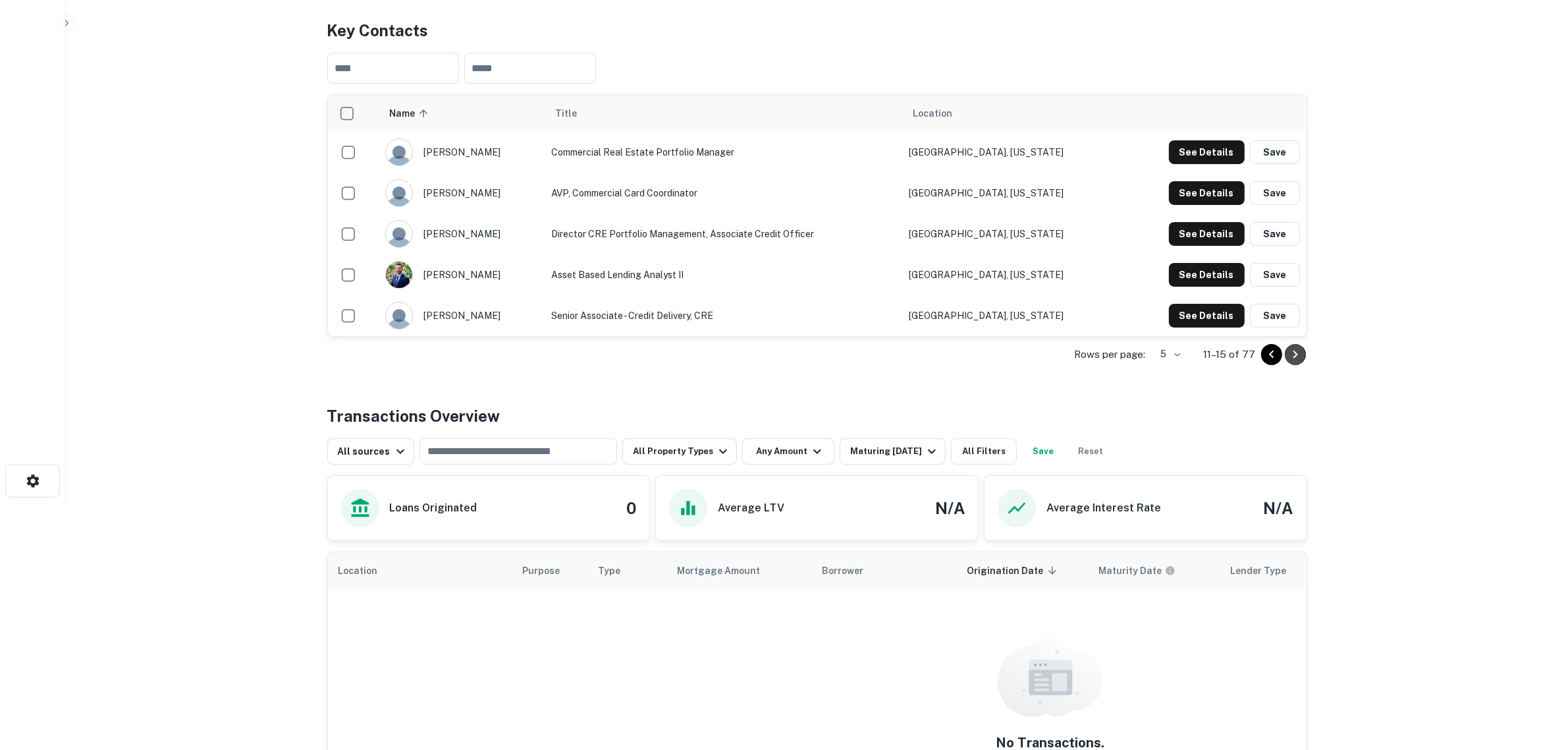
click at [1296, 357] on icon "Go to next page" at bounding box center [1295, 354] width 16 height 16
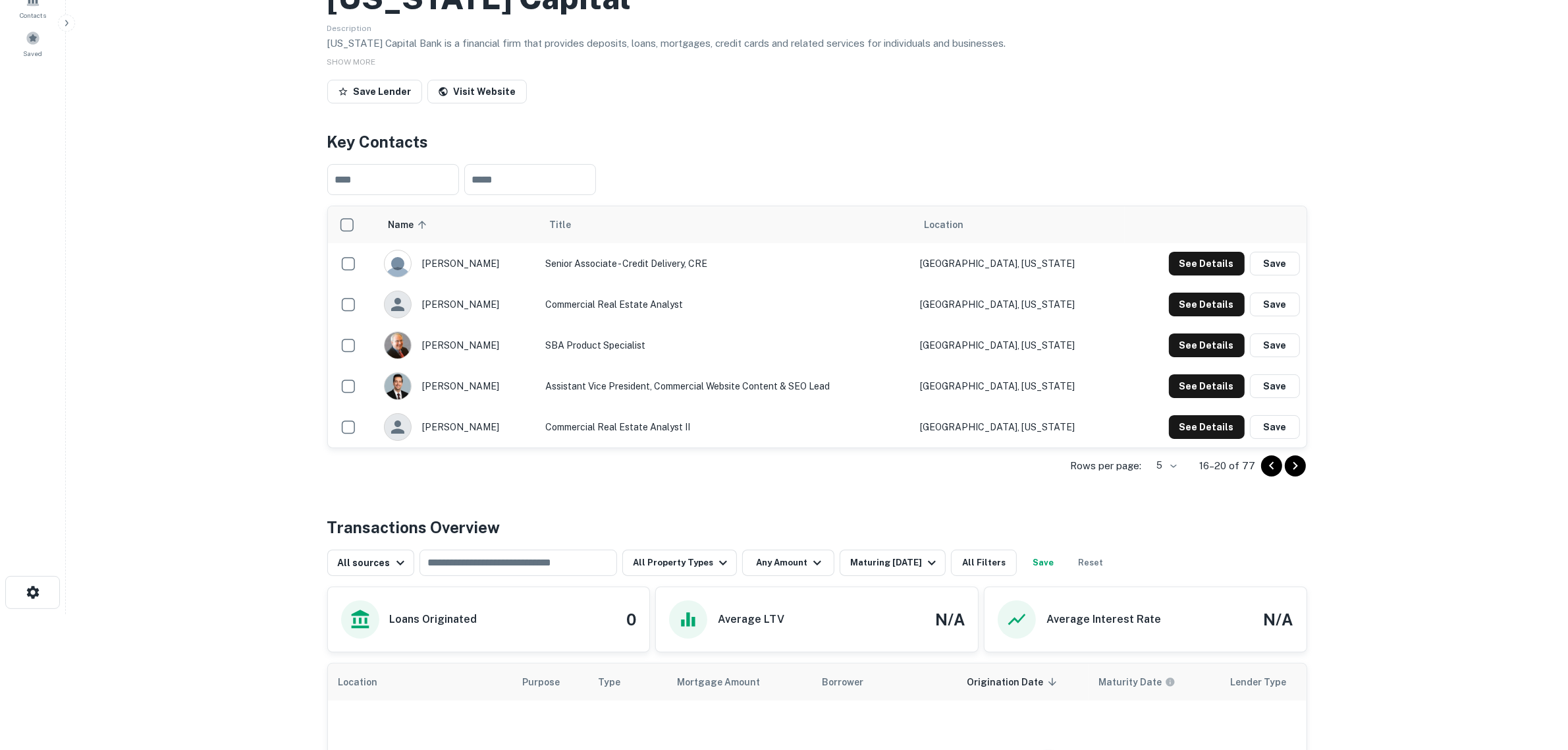
scroll to position [211, 0]
